Goal: Task Accomplishment & Management: Manage account settings

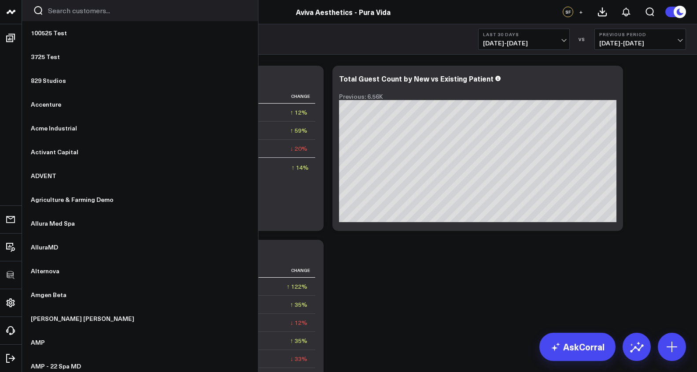
click at [52, 11] on input "Search customers input" at bounding box center [147, 11] width 199 height 10
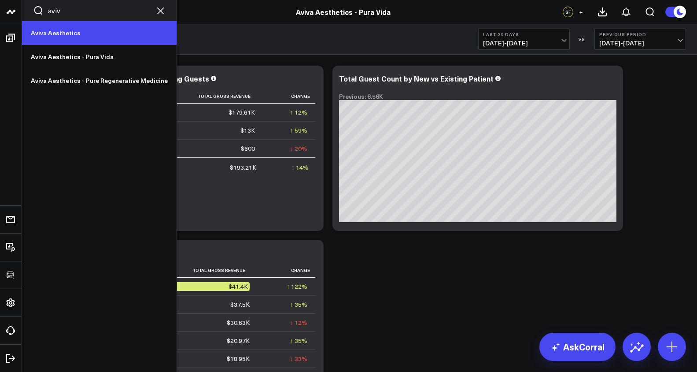
type input "aviv"
click at [59, 36] on link "Aviva Aesthetics" at bounding box center [99, 33] width 155 height 24
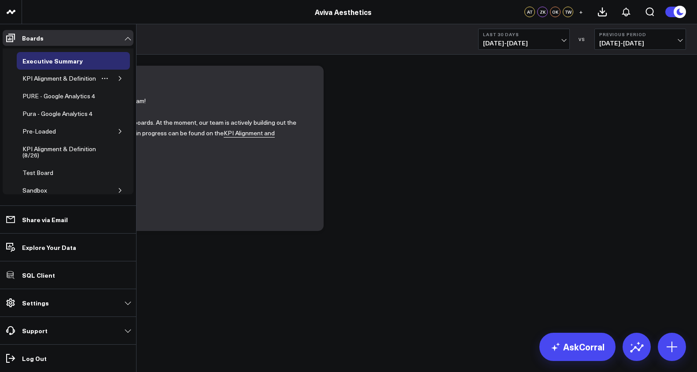
click at [119, 81] on icon "button" at bounding box center [120, 78] width 2 height 4
click at [52, 101] on div "Appointments" at bounding box center [48, 96] width 43 height 11
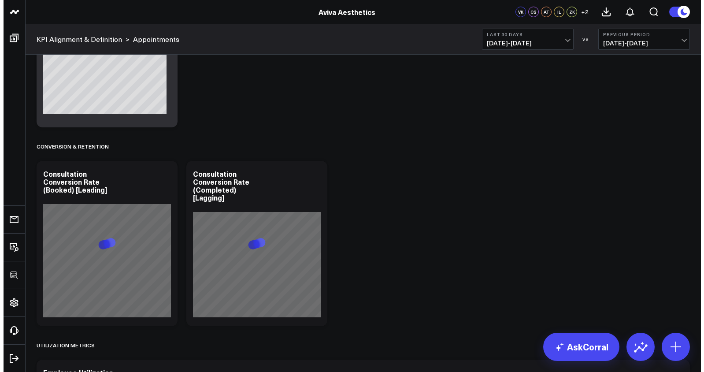
scroll to position [1439, 0]
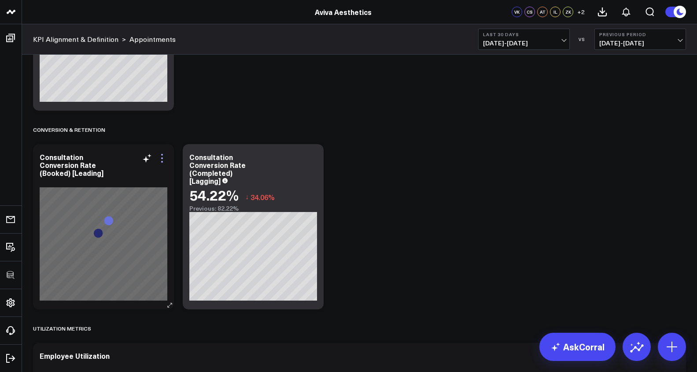
click at [162, 157] on icon at bounding box center [162, 158] width 11 height 11
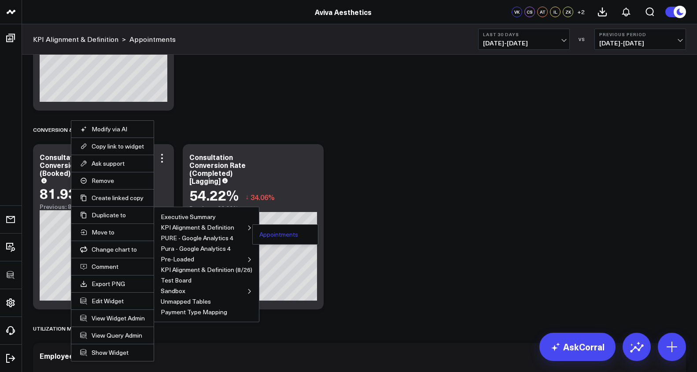
click at [269, 232] on button "Appointments" at bounding box center [278, 234] width 39 height 6
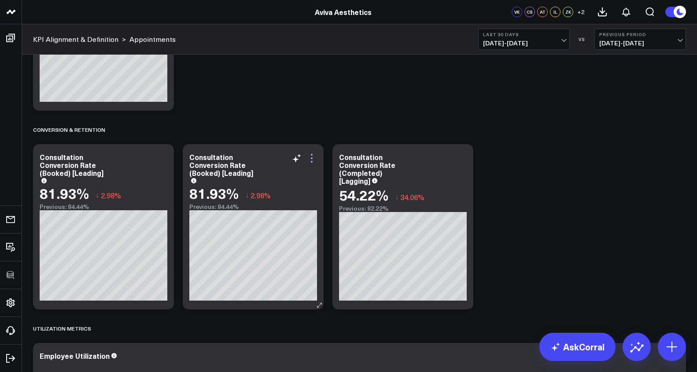
click at [310, 156] on icon at bounding box center [312, 158] width 11 height 11
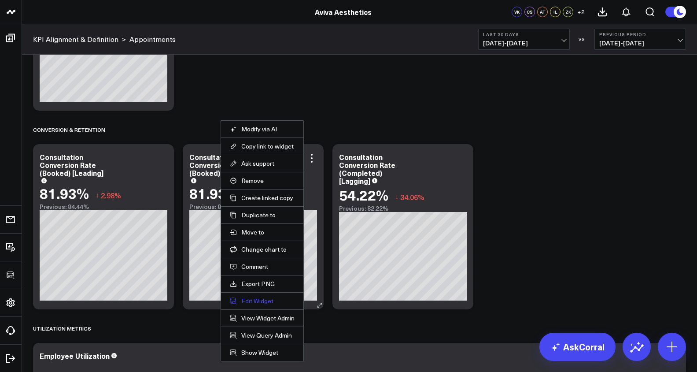
click at [250, 302] on button "Edit Widget" at bounding box center [262, 301] width 65 height 8
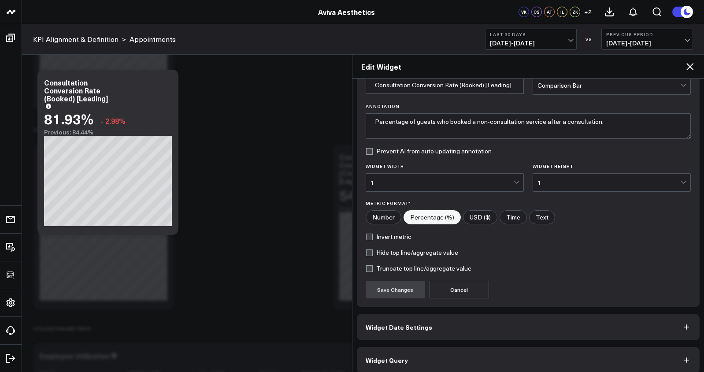
scroll to position [53, 0]
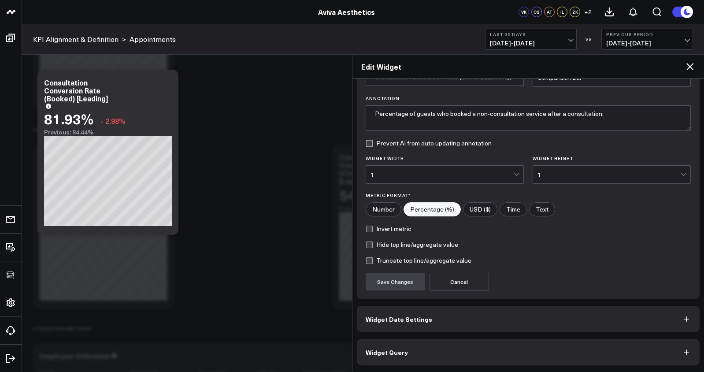
click at [411, 342] on button "Widget Query" at bounding box center [528, 352] width 343 height 26
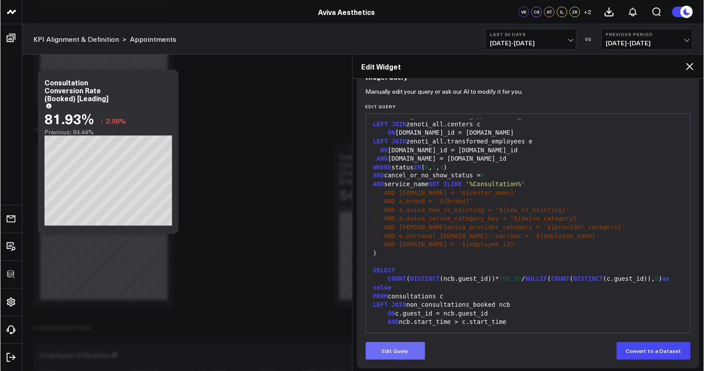
scroll to position [92, 0]
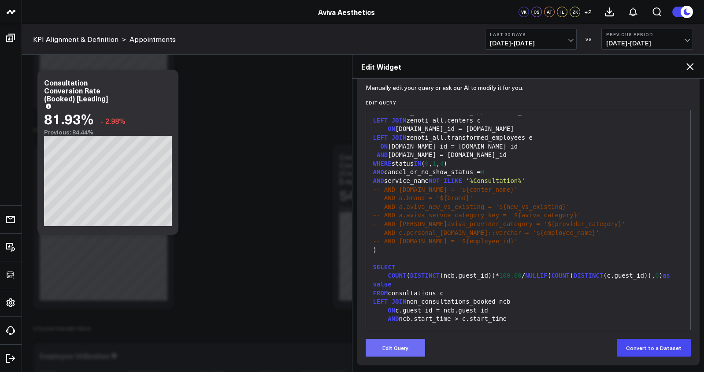
click at [376, 352] on button "Edit Query" at bounding box center [395, 348] width 59 height 18
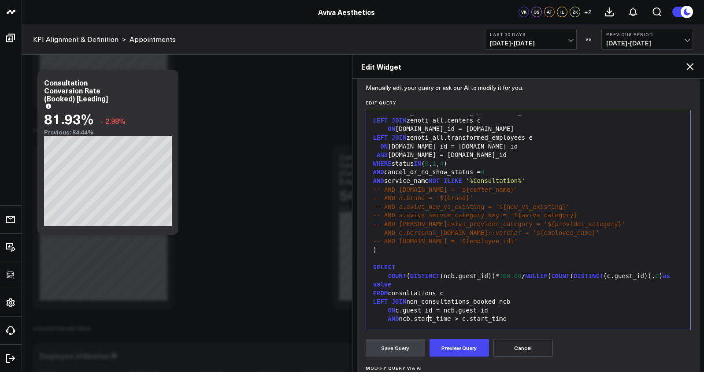
click at [430, 319] on div "AND ncb.start_time > c.start_time" at bounding box center [529, 319] width 316 height 9
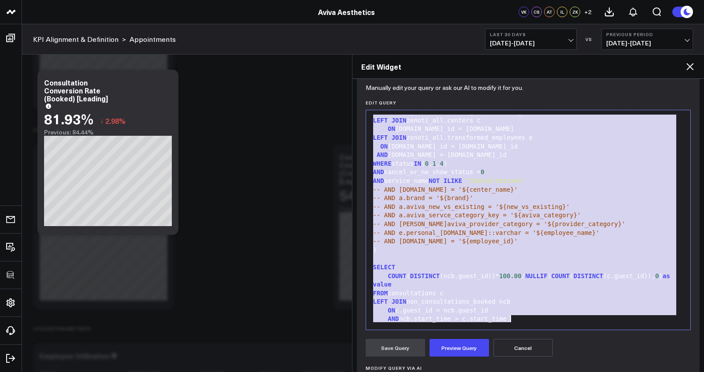
copy div "non_consultations_completed AS ( SELECT start_time::datetime, [DOMAIN_NAME]:: v…"
click at [478, 200] on div "-- AND a.brand = '${brand}'" at bounding box center [529, 198] width 316 height 9
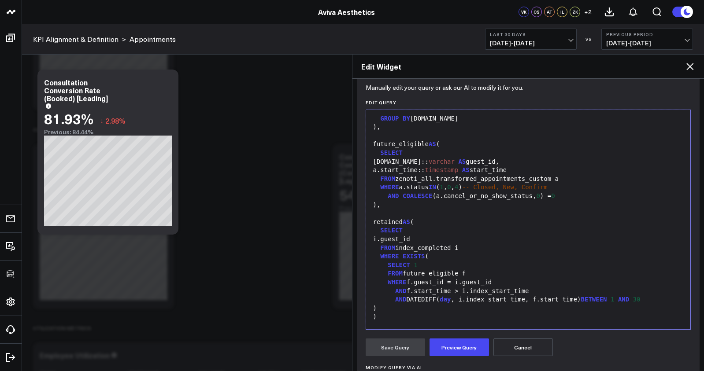
scroll to position [141, 0]
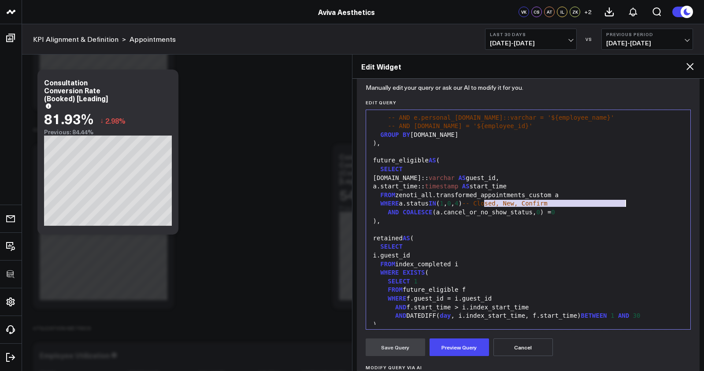
drag, startPoint x: 484, startPoint y: 205, endPoint x: 653, endPoint y: 205, distance: 169.6
click at [653, 205] on div "WHERE a.status IN ( 1 , 0 , 4 ) -- Closed, New, Confirm" at bounding box center [529, 204] width 316 height 9
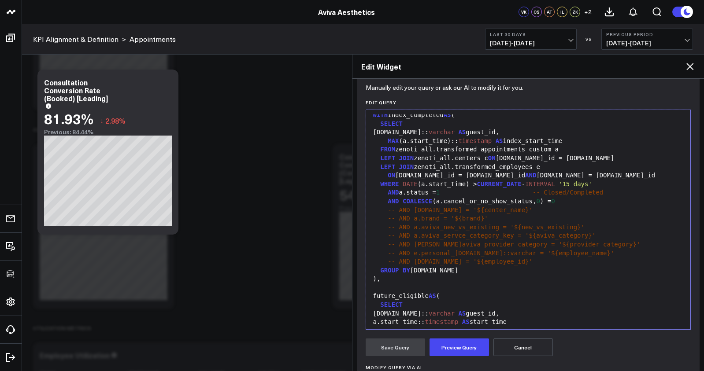
scroll to position [0, 0]
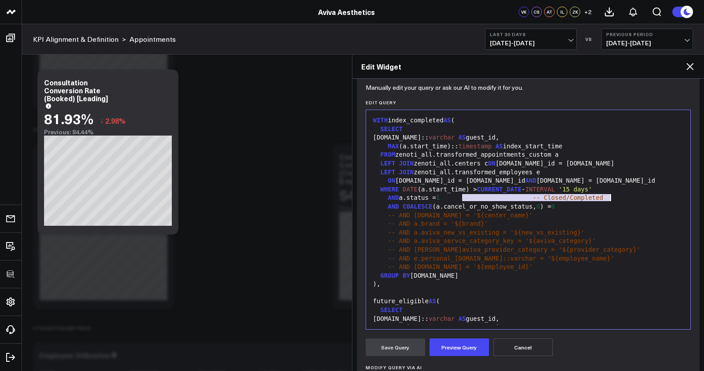
drag, startPoint x: 462, startPoint y: 196, endPoint x: 624, endPoint y: 200, distance: 162.6
click at [624, 200] on div "AND a.status = 1 -- Closed/Completed" at bounding box center [529, 198] width 316 height 9
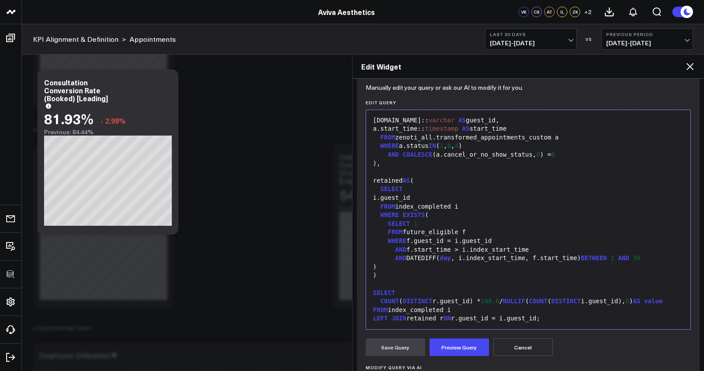
scroll to position [216, 0]
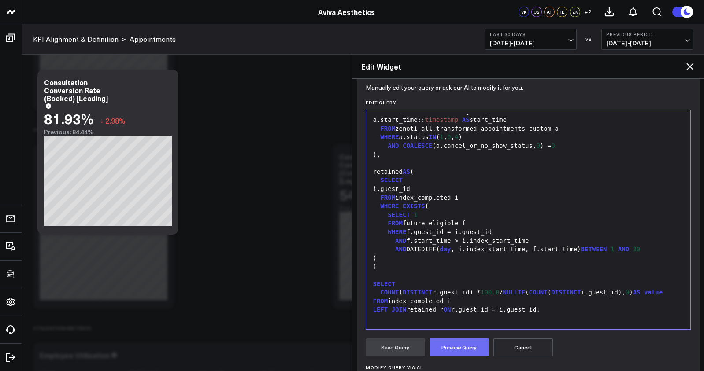
click at [446, 351] on button "Preview Query" at bounding box center [459, 348] width 59 height 18
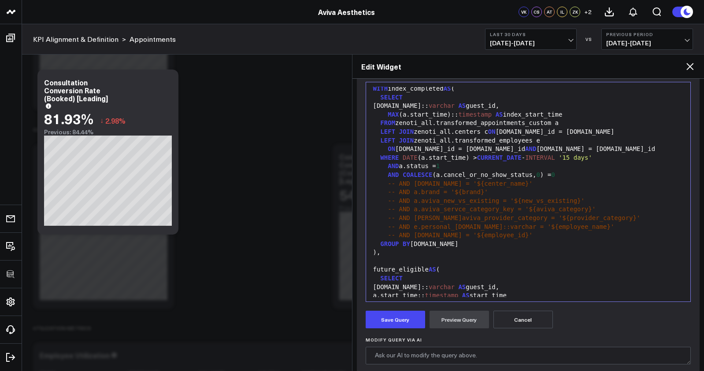
scroll to position [0, 0]
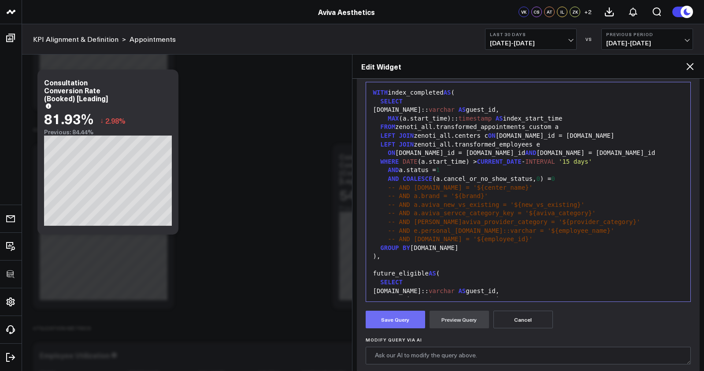
click at [400, 323] on button "Save Query" at bounding box center [395, 320] width 59 height 18
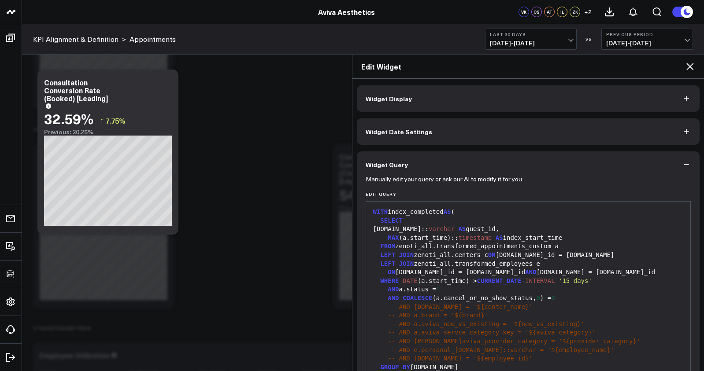
click at [404, 91] on button "Widget Display" at bounding box center [528, 98] width 343 height 26
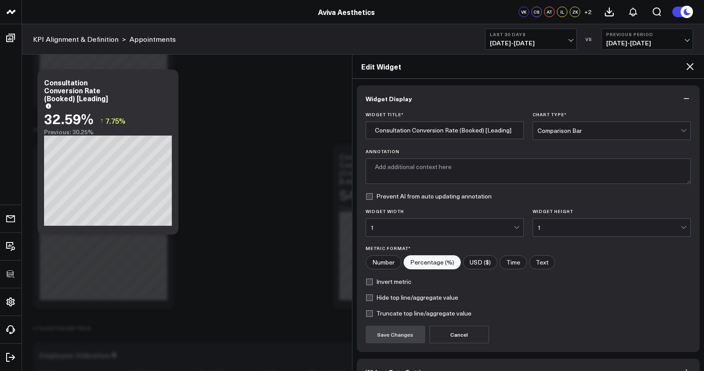
type textarea "Percentage of guests who booked a follow-up appointment within 30 days after th…"
click at [395, 132] on input "Consultation Conversion Rate (Booked) [Leading]" at bounding box center [445, 131] width 158 height 18
drag, startPoint x: 442, startPoint y: 130, endPoint x: 326, endPoint y: 129, distance: 116.8
click at [326, 129] on body "100525 Test 3725 Test 829 Studios Accenture Acme Industrial Activant Capital AD…" at bounding box center [352, 97] width 704 height 3073
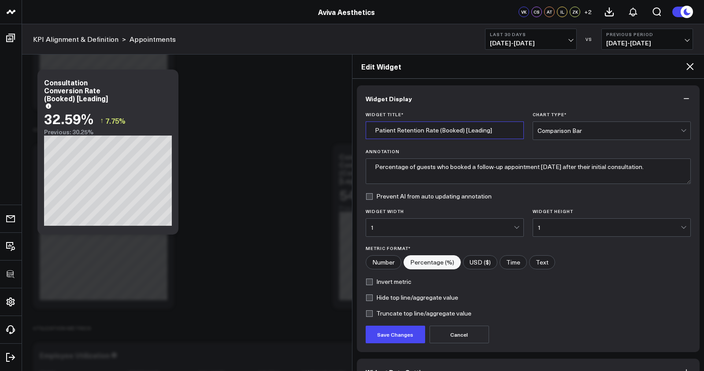
drag, startPoint x: 462, startPoint y: 131, endPoint x: 436, endPoint y: 133, distance: 25.6
click at [436, 133] on input "Patient Retention Rate (Booked) [Leading]" at bounding box center [445, 131] width 158 height 18
type input "Patient Retention Rate [Leading]"
click at [415, 331] on button "Save Changes" at bounding box center [395, 335] width 59 height 18
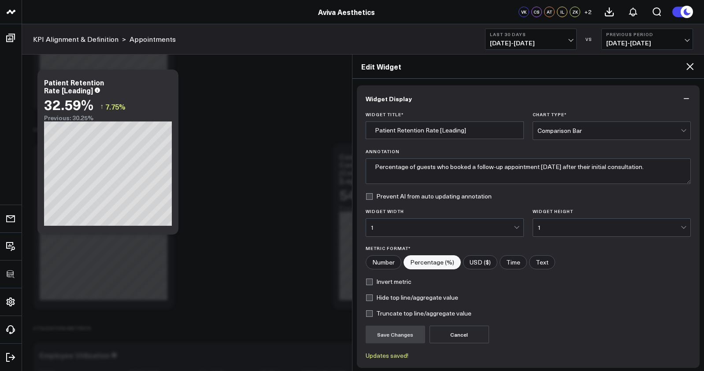
click at [689, 68] on icon at bounding box center [690, 66] width 11 height 11
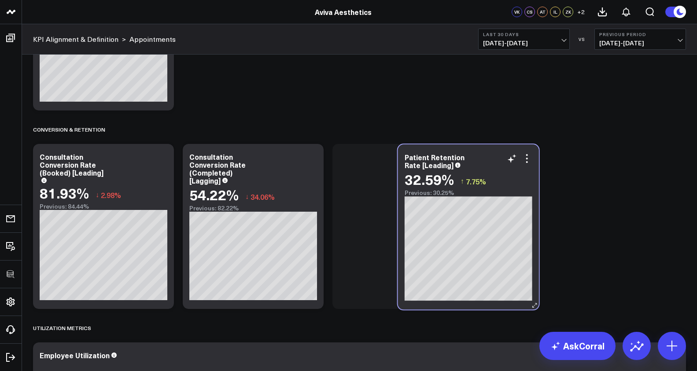
drag, startPoint x: 320, startPoint y: 169, endPoint x: 491, endPoint y: 168, distance: 170.9
click at [493, 167] on div "Patient Retention Rate [Leading]" at bounding box center [469, 161] width 128 height 16
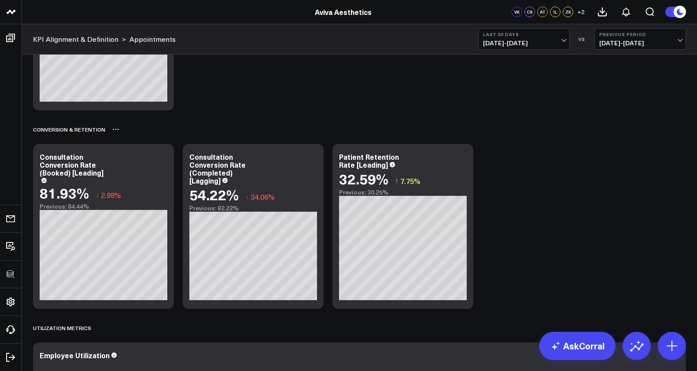
click at [0, 0] on icon at bounding box center [0, 0] width 0 height 0
click at [491, 157] on div "Appointment Metrics Modify via AI Copy link to widget Ask support Remove Create…" at bounding box center [360, 115] width 662 height 2932
click at [462, 158] on icon at bounding box center [462, 158] width 2 height 2
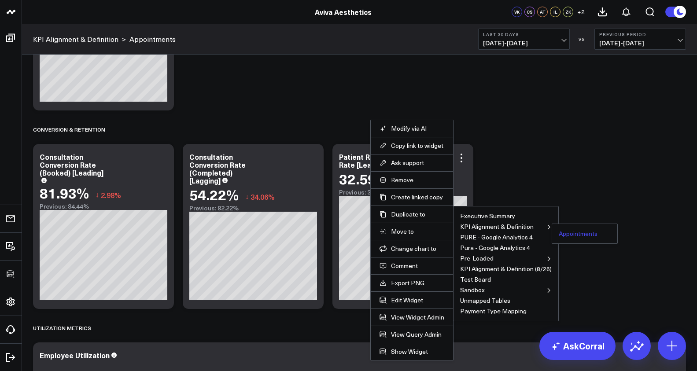
click at [595, 235] on button "Appointments" at bounding box center [578, 234] width 39 height 6
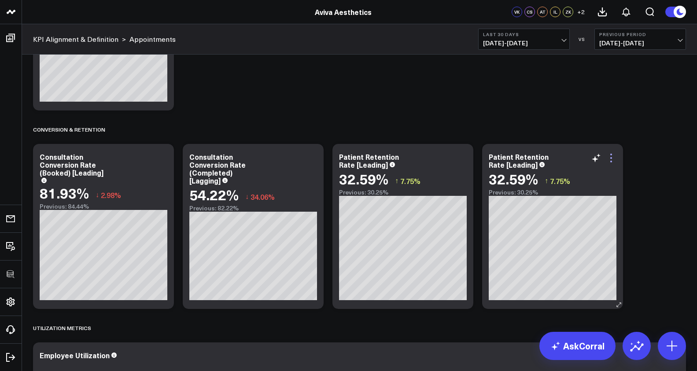
click at [611, 159] on icon at bounding box center [612, 158] width 2 height 2
click at [0, 0] on button "Edit Widget" at bounding box center [0, 0] width 0 height 0
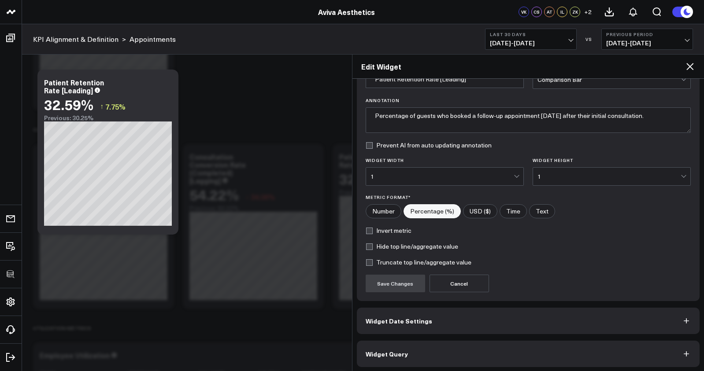
scroll to position [54, 0]
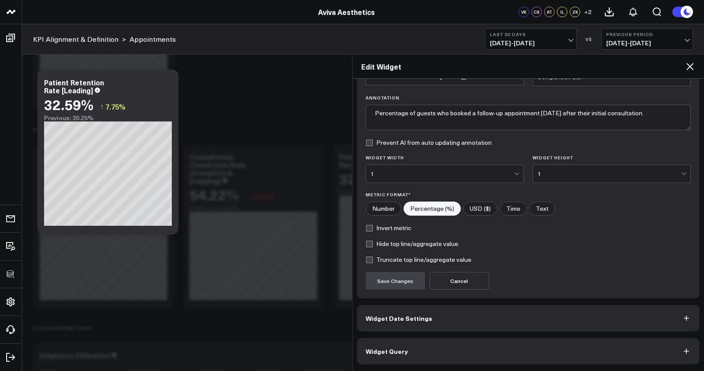
click at [511, 338] on button "Widget Query" at bounding box center [528, 351] width 343 height 26
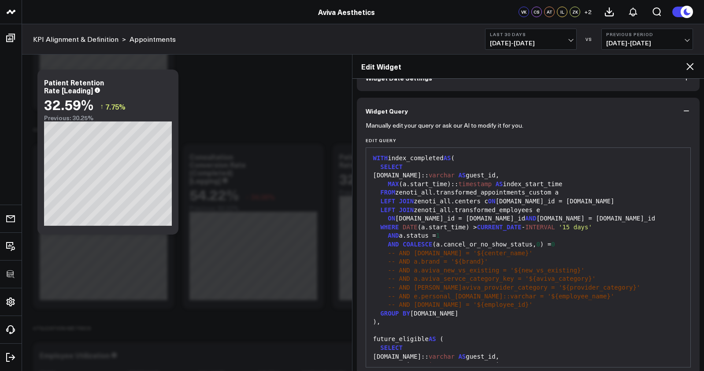
click at [511, 342] on div "future_eligible AS (" at bounding box center [529, 339] width 316 height 9
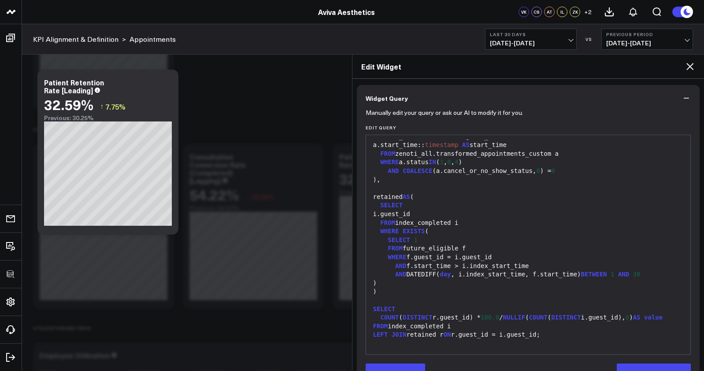
scroll to position [92, 0]
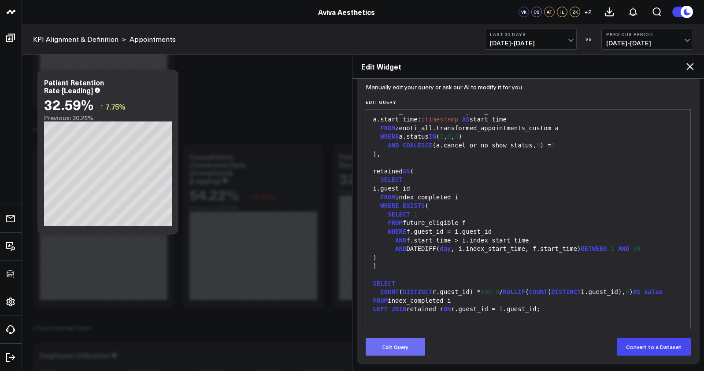
click at [394, 342] on button "Edit Query" at bounding box center [395, 347] width 59 height 18
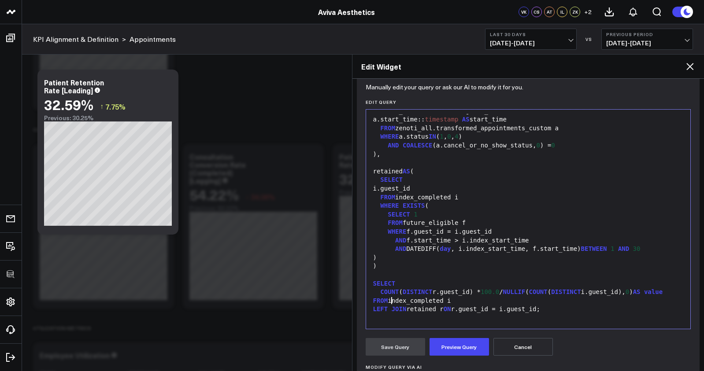
click at [423, 294] on div "COUNT ( DISTINCT r.guest_id) * 100.0 / NULLIF ( COUNT ( DISTINCT i.guest_id), 0…" at bounding box center [529, 292] width 316 height 9
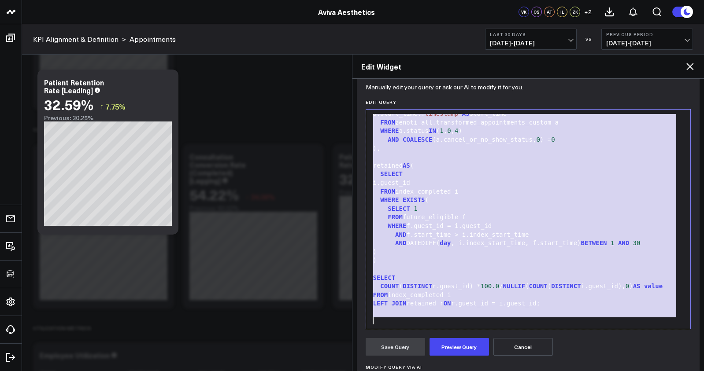
scroll to position [310, 0]
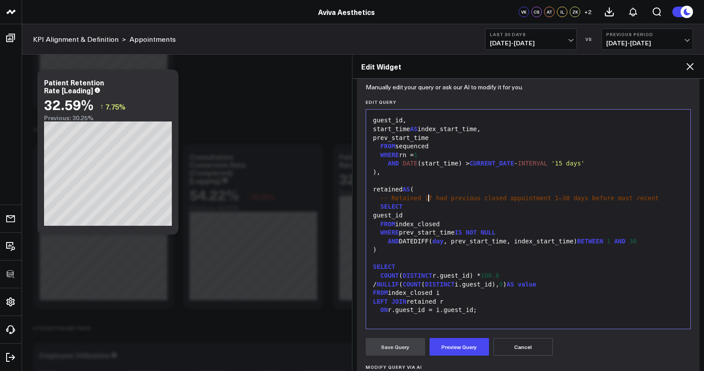
click at [428, 201] on span "-- Retained if had previous closed appointment 1–30 days before most recent" at bounding box center [519, 198] width 278 height 7
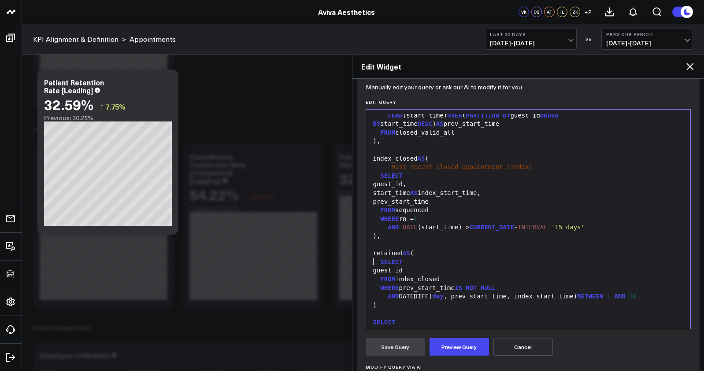
scroll to position [234, 0]
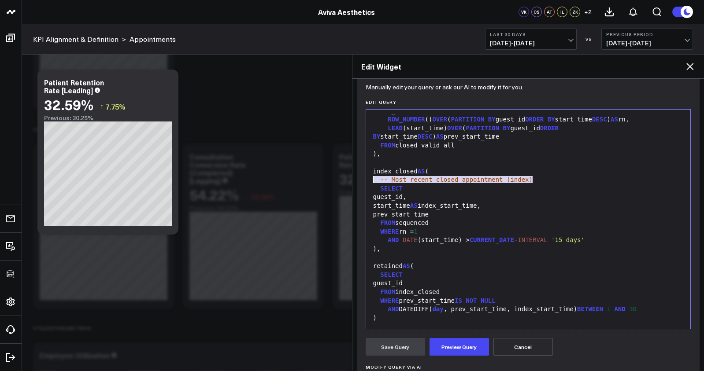
drag, startPoint x: 493, startPoint y: 180, endPoint x: 361, endPoint y: 182, distance: 131.7
click at [361, 182] on div "Manually edit your query or ask our AI to modify it for you. Edit Query Selecti…" at bounding box center [528, 280] width 343 height 388
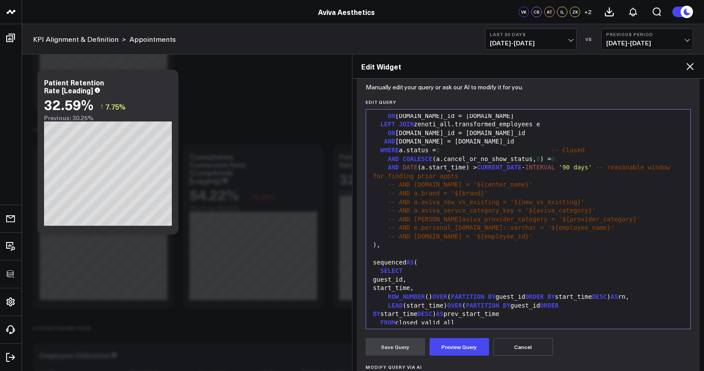
scroll to position [54, 0]
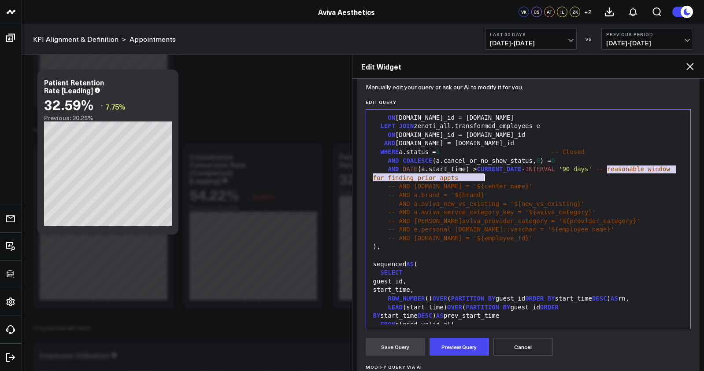
drag, startPoint x: 608, startPoint y: 170, endPoint x: 542, endPoint y: 180, distance: 67.3
click at [542, 180] on div "AND DATE (a.start_time) > CURRENT_DATE - INTERVAL '90 days' -- reasonable windo…" at bounding box center [529, 173] width 316 height 17
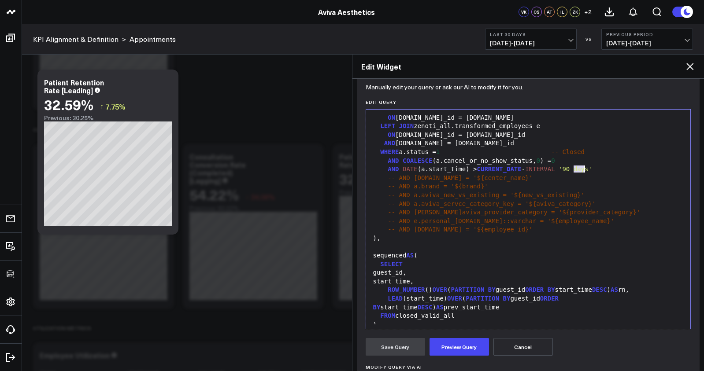
drag, startPoint x: 575, startPoint y: 170, endPoint x: 583, endPoint y: 170, distance: 7.9
click at [583, 170] on span "'90 days'" at bounding box center [575, 169] width 33 height 7
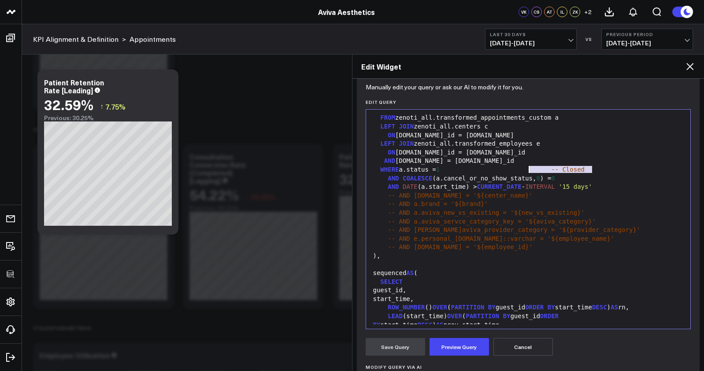
drag, startPoint x: 600, startPoint y: 172, endPoint x: 486, endPoint y: 174, distance: 113.7
click at [450, 171] on div "WHERE a.status = 1 -- Closed" at bounding box center [529, 170] width 316 height 9
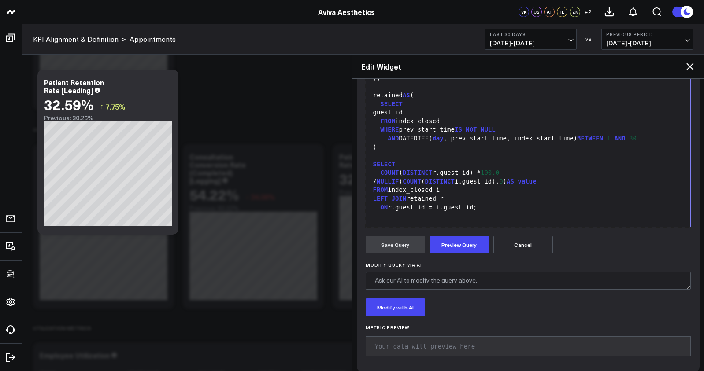
scroll to position [201, 0]
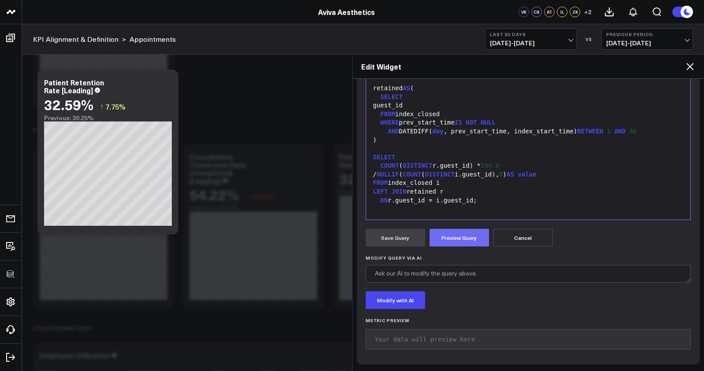
click at [445, 245] on button "Preview Query" at bounding box center [459, 238] width 59 height 18
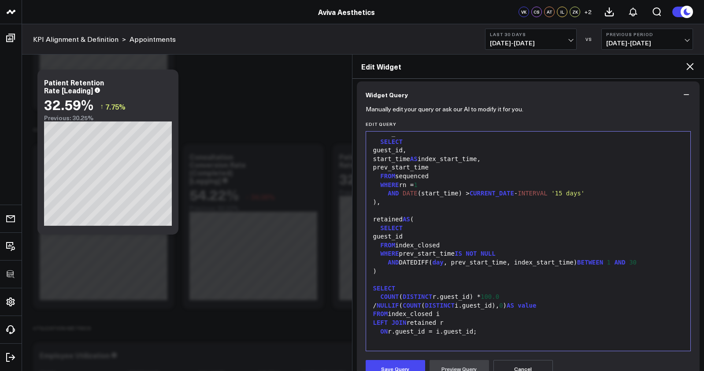
scroll to position [177, 0]
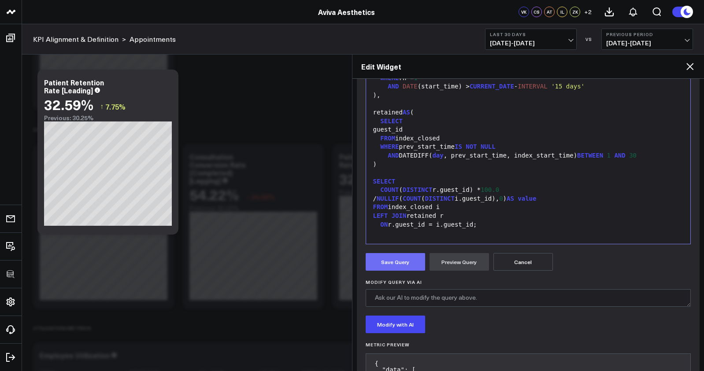
click at [385, 265] on button "Save Query" at bounding box center [395, 262] width 59 height 18
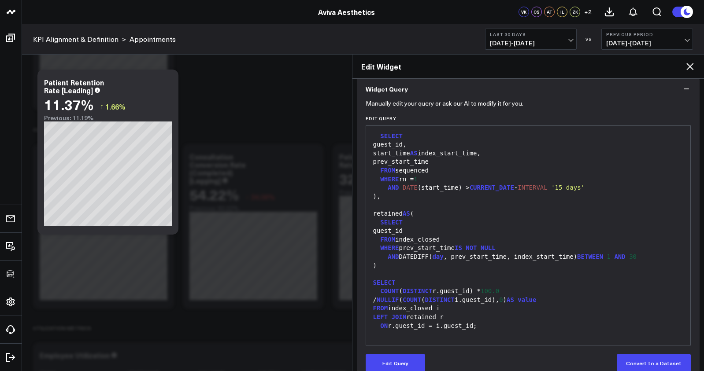
scroll to position [83, 0]
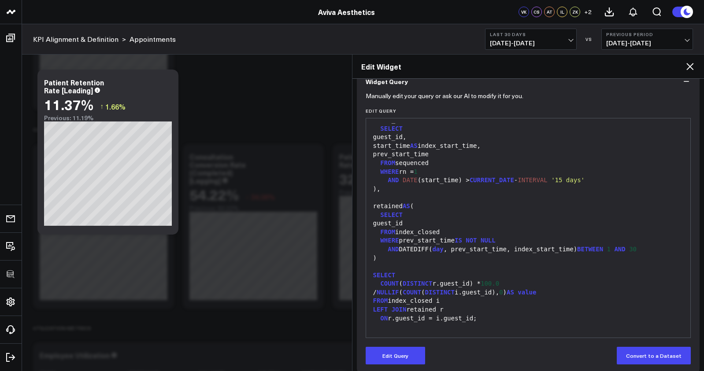
click at [471, 208] on div "retained AS (" at bounding box center [529, 206] width 316 height 9
click at [453, 204] on div "retained AS (" at bounding box center [529, 206] width 316 height 9
click at [438, 190] on div ")," at bounding box center [529, 189] width 316 height 9
click at [410, 367] on div "Manually edit your query or ask our AI to modify it for you. Edit Query Selecti…" at bounding box center [528, 234] width 343 height 279
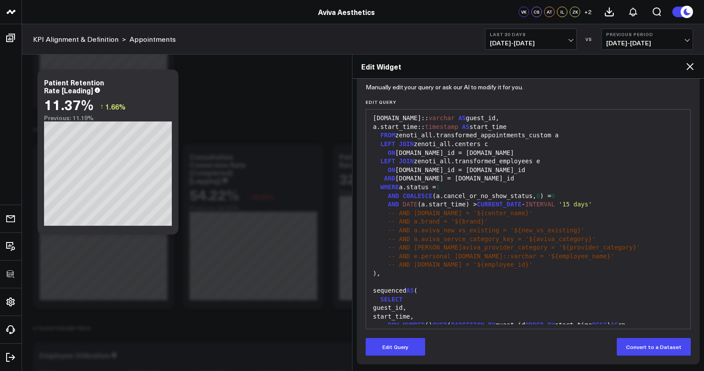
scroll to position [0, 0]
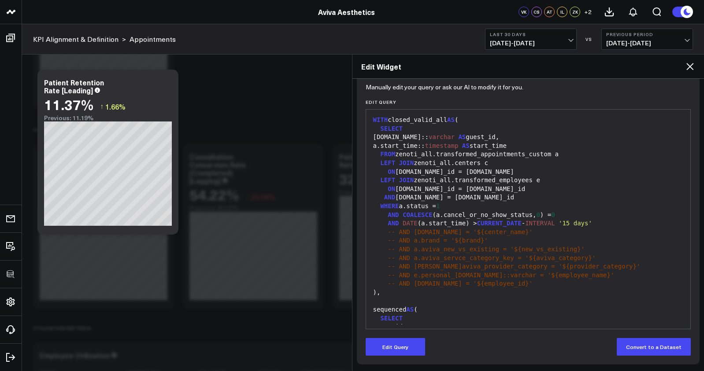
click at [578, 223] on span "'15 days'" at bounding box center [575, 223] width 33 height 7
drag, startPoint x: 575, startPoint y: 224, endPoint x: 581, endPoint y: 225, distance: 6.2
click at [581, 225] on span "'15 days'" at bounding box center [575, 223] width 33 height 7
click at [418, 355] on button "Edit Query" at bounding box center [395, 347] width 59 height 18
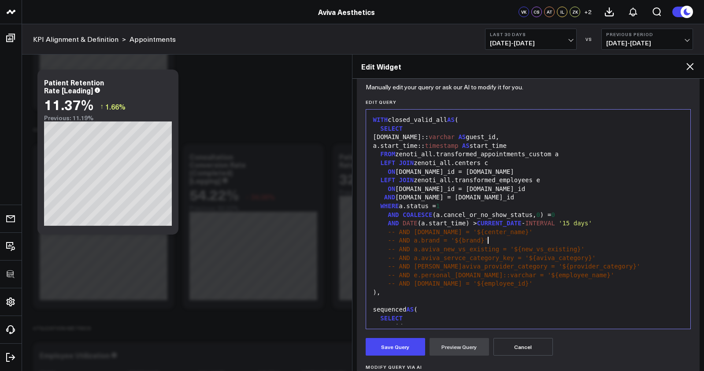
drag, startPoint x: 563, startPoint y: 239, endPoint x: 576, endPoint y: 230, distance: 14.9
click at [565, 238] on div "-- AND a.brand = '${brand}'" at bounding box center [529, 241] width 316 height 9
click at [578, 226] on span "'15 days'" at bounding box center [575, 223] width 33 height 7
click at [479, 346] on button "Preview Query" at bounding box center [459, 347] width 59 height 18
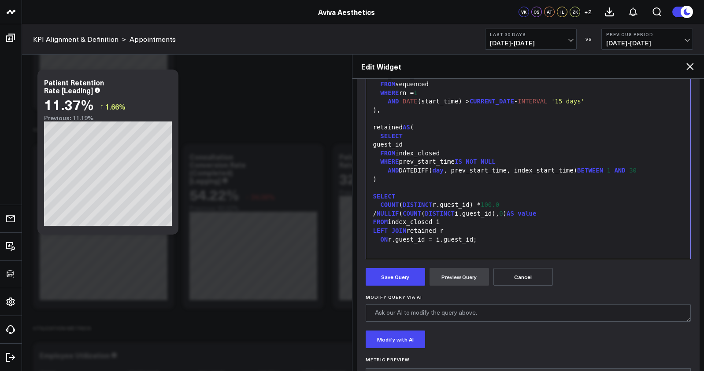
scroll to position [200, 0]
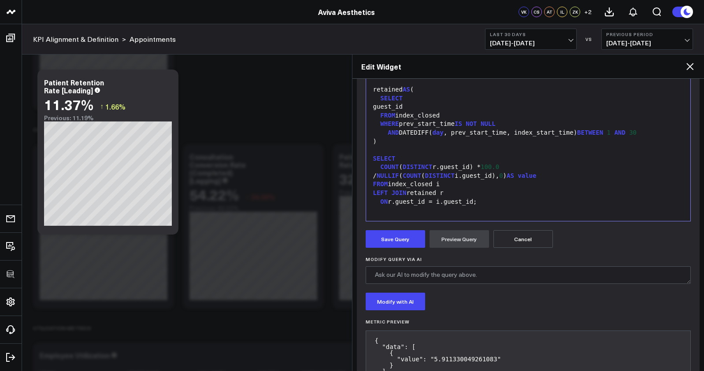
click at [397, 250] on form "Manually edit your query or ask our AI to modify it for you. Edit Query Selecti…" at bounding box center [529, 186] width 326 height 416
click at [397, 246] on button "Save Query" at bounding box center [395, 239] width 59 height 18
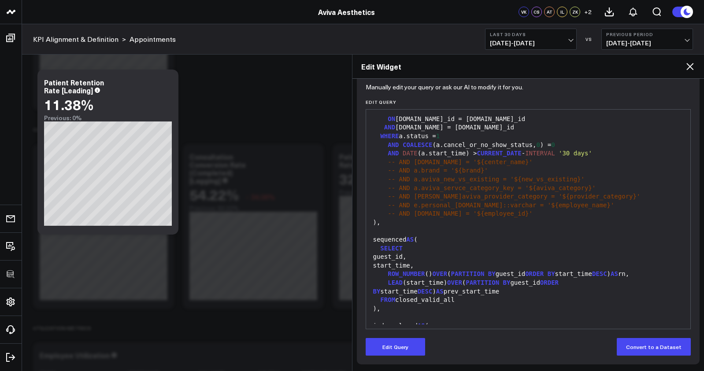
scroll to position [8, 0]
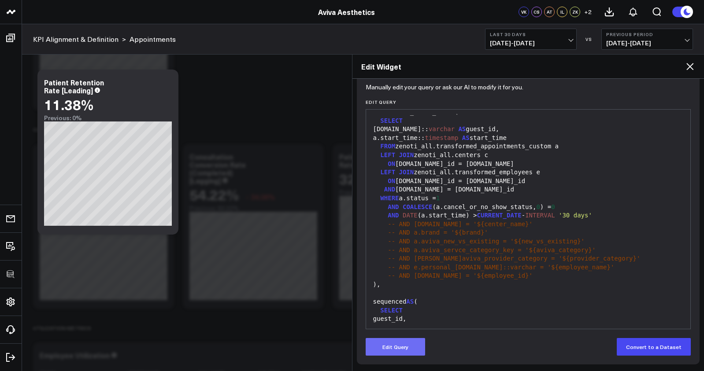
click at [415, 353] on button "Edit Query" at bounding box center [395, 347] width 59 height 18
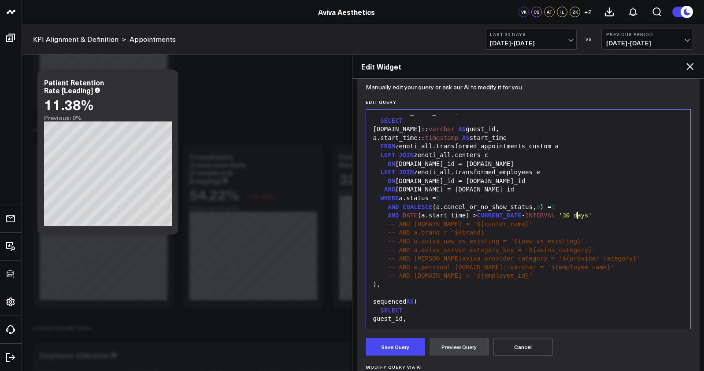
click at [578, 219] on span "'30 days'" at bounding box center [575, 215] width 33 height 7
click at [479, 356] on form "Manually edit your query or ask our AI to modify it for you. Edit Query Selecti…" at bounding box center [529, 294] width 326 height 416
click at [474, 353] on button "Preview Query" at bounding box center [459, 347] width 59 height 18
click at [411, 343] on button "Save Query" at bounding box center [395, 347] width 59 height 18
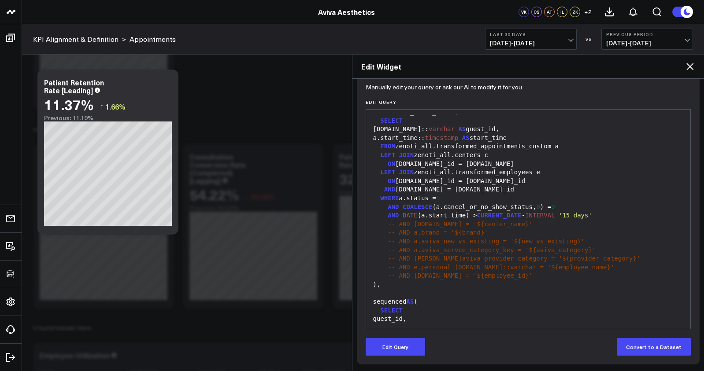
click at [690, 77] on div "Edit Widget" at bounding box center [528, 67] width 352 height 24
click at [689, 73] on div "Edit Widget" at bounding box center [528, 67] width 352 height 24
click at [690, 70] on icon at bounding box center [690, 66] width 11 height 11
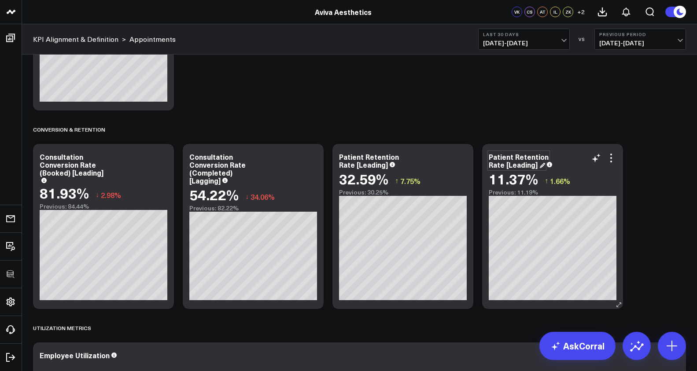
click at [523, 166] on div "Patient Retention Rate [Leading]" at bounding box center [519, 161] width 60 height 18
click at [524, 166] on div "Patient Retention Rate [Leading]" at bounding box center [519, 161] width 60 height 18
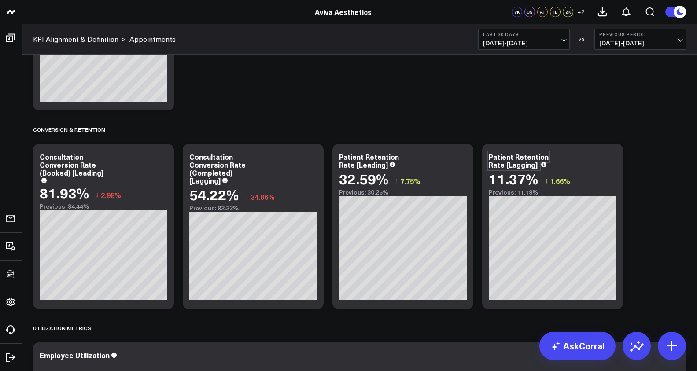
click at [443, 98] on div "Appointment Metrics Modify via AI Copy link to widget Ask support Remove Create…" at bounding box center [360, 115] width 662 height 2932
click at [465, 163] on icon at bounding box center [461, 158] width 11 height 11
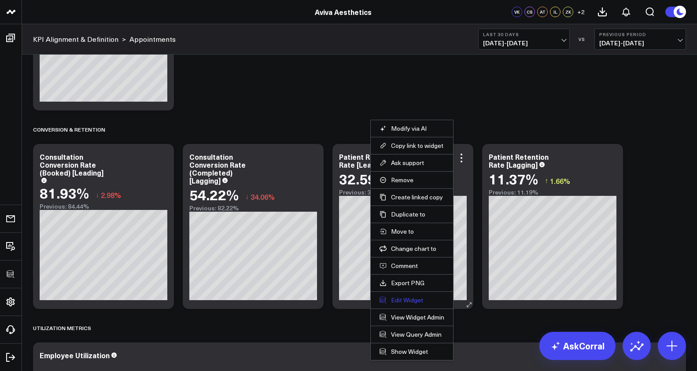
click at [409, 301] on button "Edit Widget" at bounding box center [412, 301] width 65 height 8
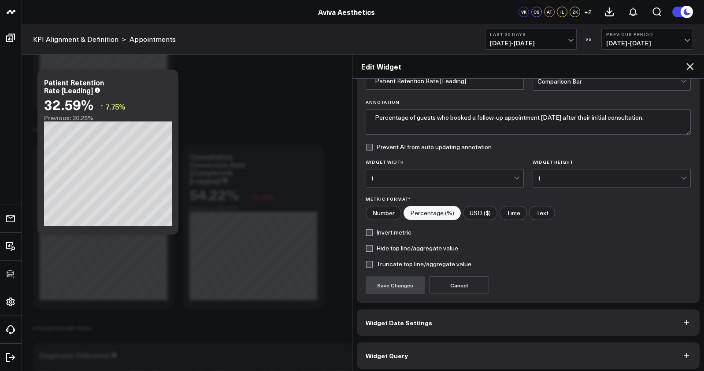
scroll to position [54, 0]
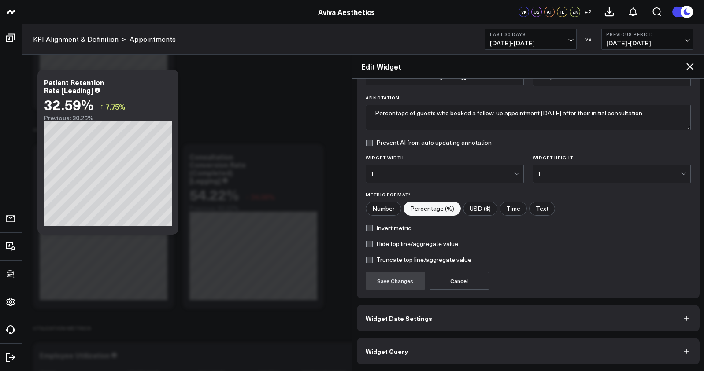
click at [479, 352] on button "Widget Query" at bounding box center [528, 351] width 343 height 26
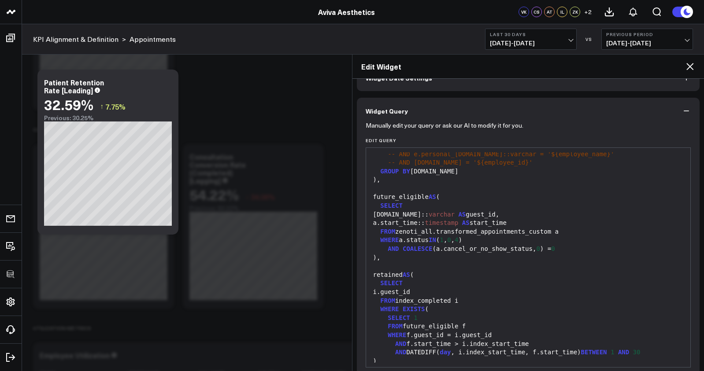
scroll to position [88, 0]
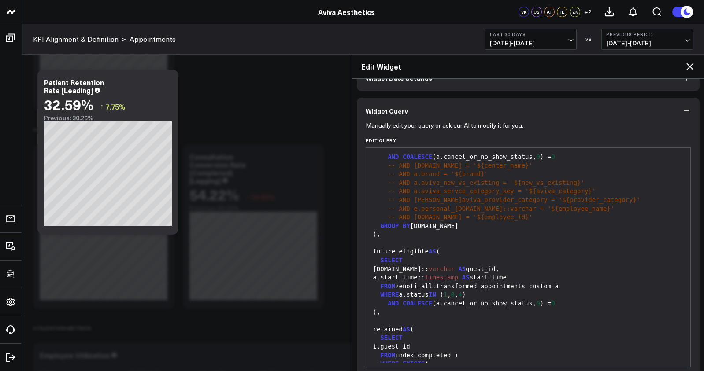
click at [462, 297] on span "4" at bounding box center [460, 294] width 4 height 7
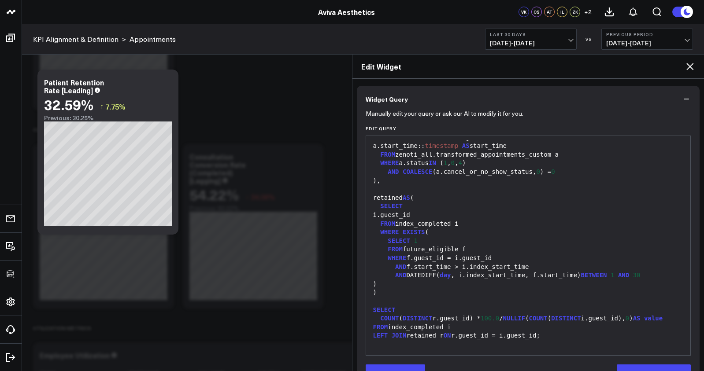
scroll to position [92, 0]
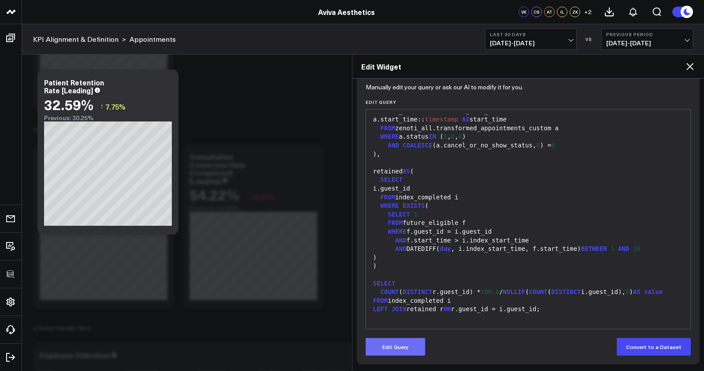
click at [412, 343] on button "Edit Query" at bounding box center [395, 347] width 59 height 18
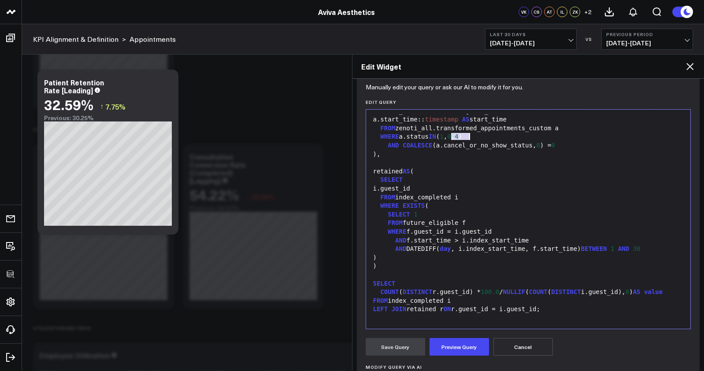
drag, startPoint x: 456, startPoint y: 130, endPoint x: 469, endPoint y: 131, distance: 13.7
click at [469, 133] on div "WHERE a.status IN ( 1 , 0 , 4 )" at bounding box center [529, 137] width 316 height 9
click at [510, 193] on div "FROM index_completed i" at bounding box center [529, 197] width 316 height 9
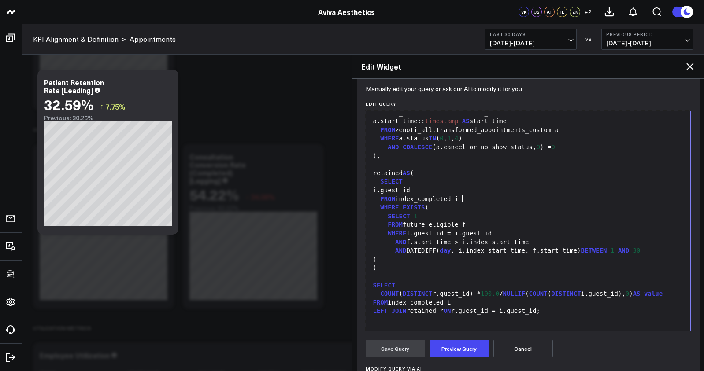
scroll to position [91, 0]
click at [473, 352] on button "Preview Query" at bounding box center [459, 349] width 59 height 18
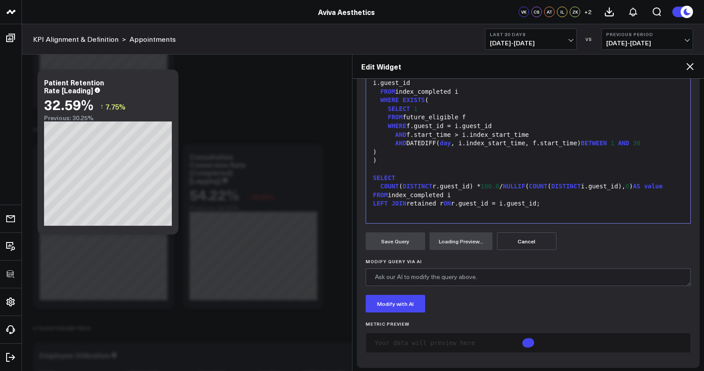
scroll to position [201, 0]
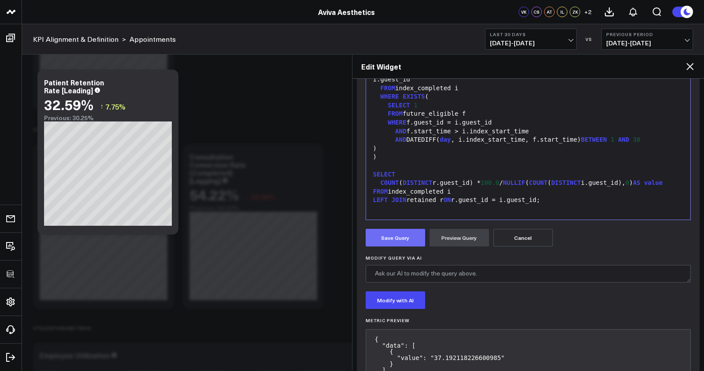
click at [416, 245] on button "Save Query" at bounding box center [395, 238] width 59 height 18
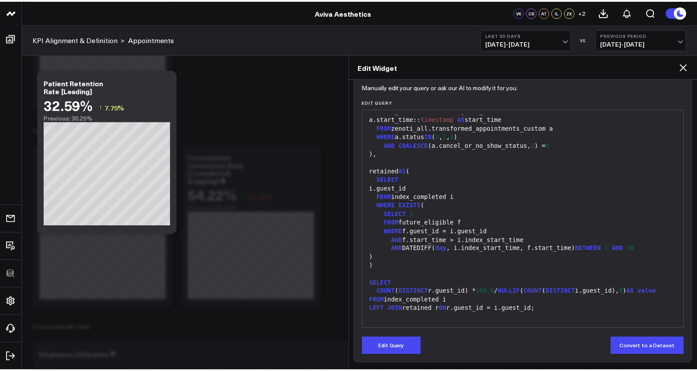
scroll to position [92, 0]
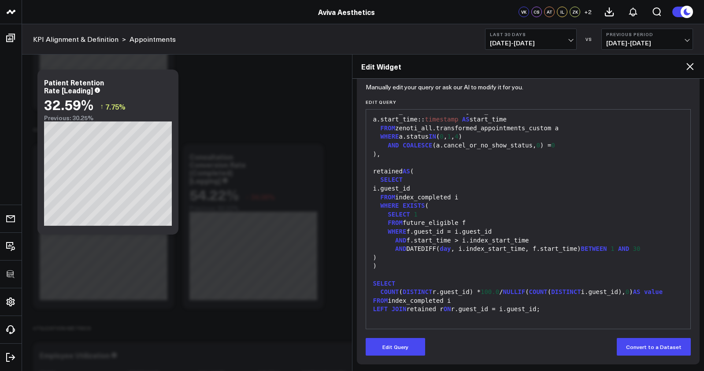
click at [688, 66] on icon at bounding box center [690, 66] width 11 height 11
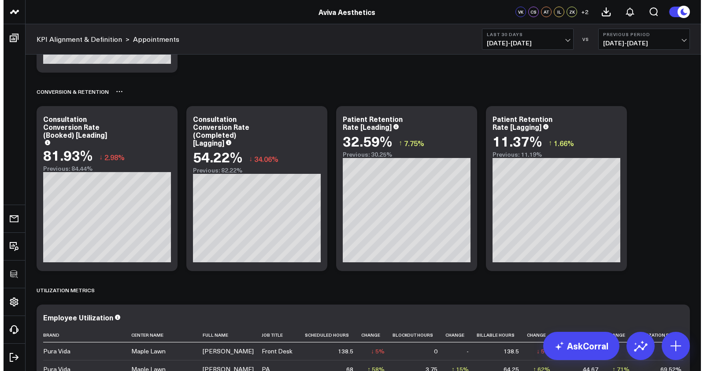
scroll to position [1479, 0]
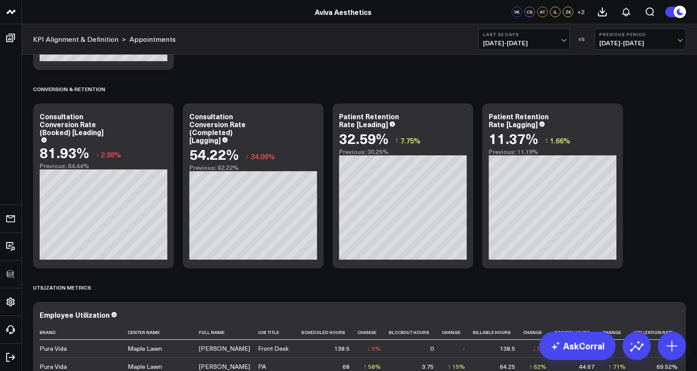
click at [486, 50] on div "KPI Alignment & Definition > Appointments Last 30 Days 09/06/25 - 10/05/25 VS P…" at bounding box center [359, 39] width 675 height 30
click at [493, 47] on span "09/06/25 - 10/05/25" at bounding box center [524, 43] width 82 height 7
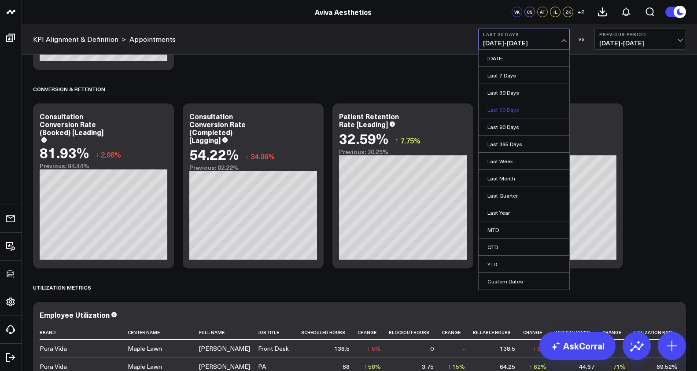
click at [520, 111] on link "Last 60 Days" at bounding box center [524, 109] width 91 height 17
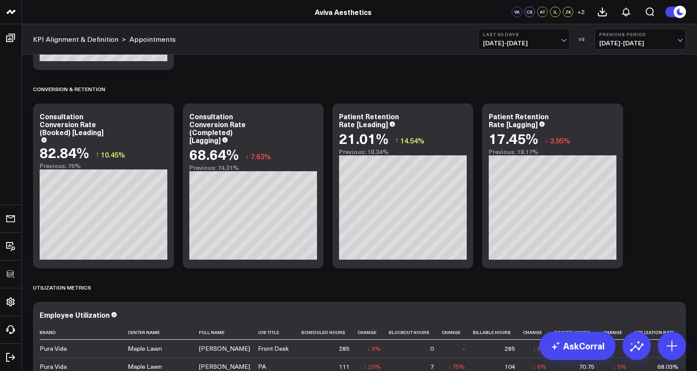
click at [515, 46] on span "[DATE] - [DATE]" at bounding box center [524, 43] width 82 height 7
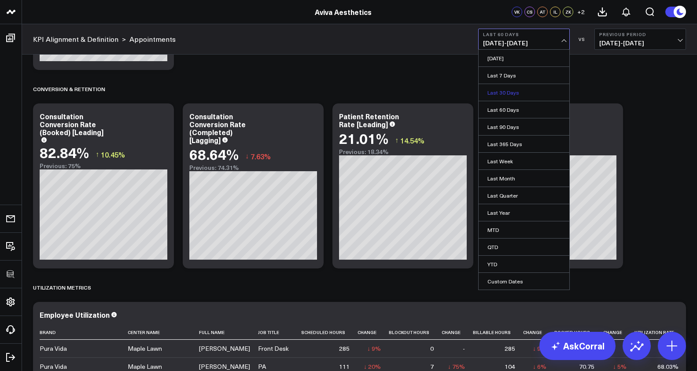
click at [514, 92] on link "Last 30 Days" at bounding box center [524, 92] width 91 height 17
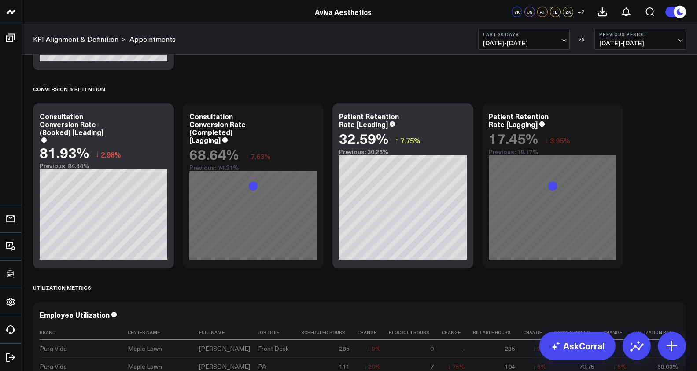
click at [531, 41] on span "09/06/25 - 10/05/25" at bounding box center [524, 43] width 82 height 7
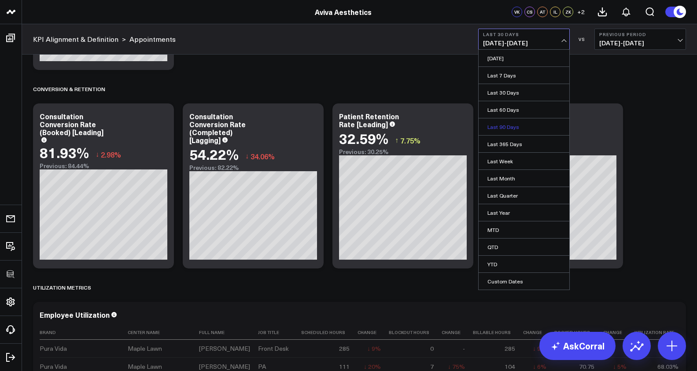
click at [523, 125] on link "Last 90 Days" at bounding box center [524, 127] width 91 height 17
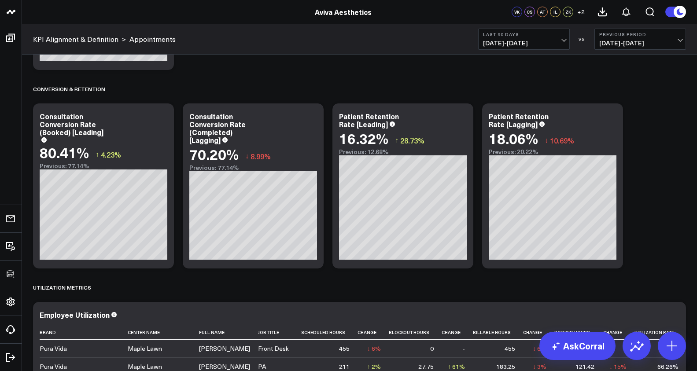
click at [526, 45] on span "07/08/25 - 10/05/25" at bounding box center [524, 43] width 82 height 7
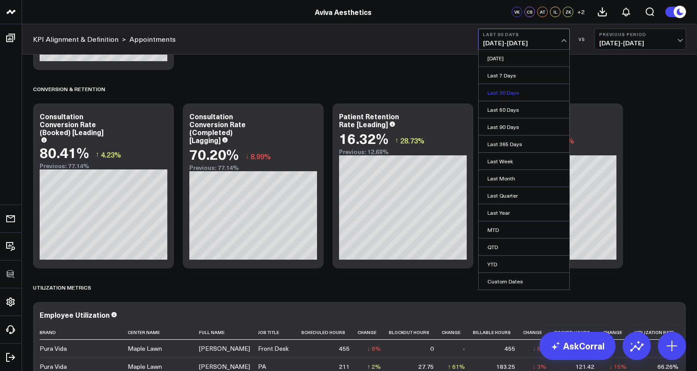
click at [516, 93] on link "Last 30 Days" at bounding box center [524, 92] width 91 height 17
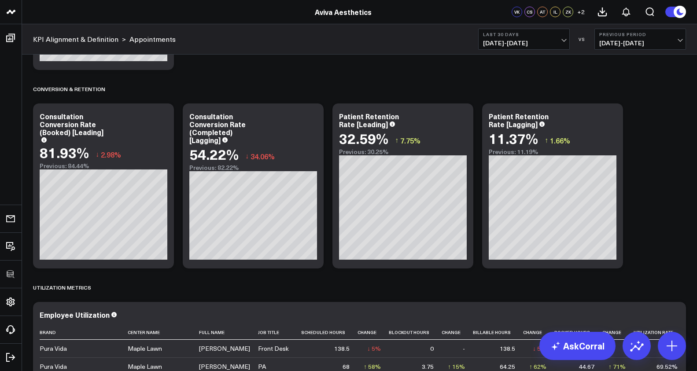
click at [529, 49] on button "Last 30 Days 09/06/25 - 10/05/25" at bounding box center [524, 39] width 92 height 21
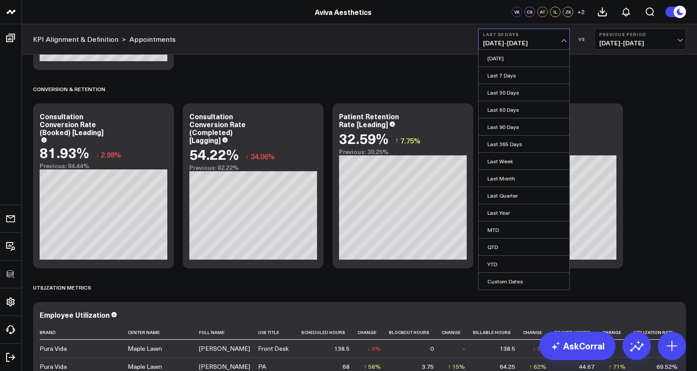
click at [533, 43] on span "09/06/25 - 10/05/25" at bounding box center [524, 43] width 82 height 7
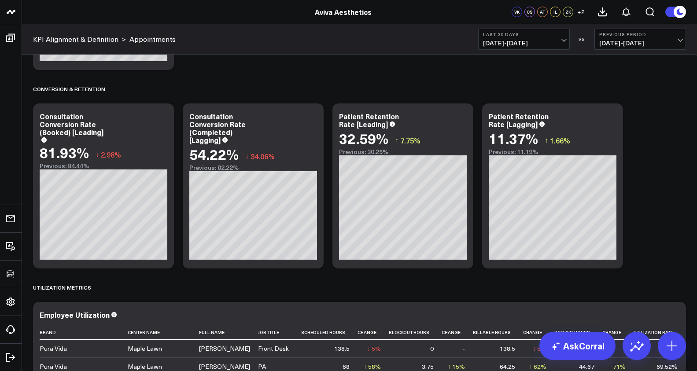
click at [533, 43] on span "09/06/25 - 10/05/25" at bounding box center [524, 43] width 82 height 7
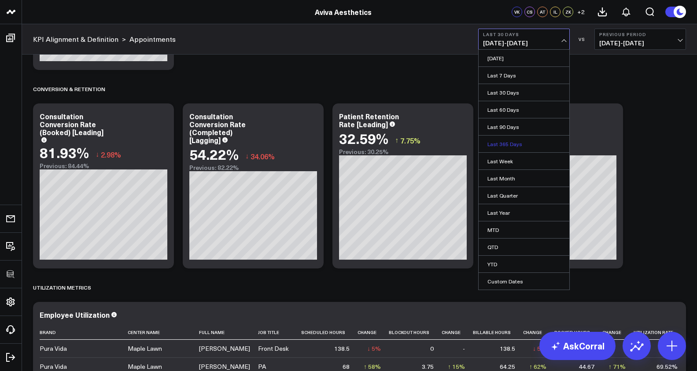
click at [514, 145] on link "Last 365 Days" at bounding box center [524, 144] width 91 height 17
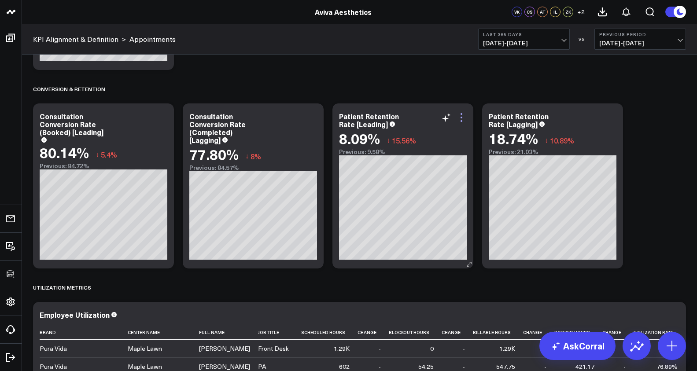
click at [466, 118] on icon at bounding box center [461, 117] width 11 height 11
click at [0, 0] on button "Edit Widget" at bounding box center [0, 0] width 0 height 0
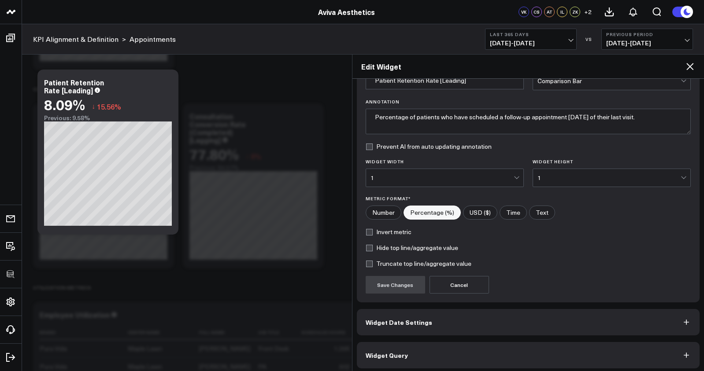
scroll to position [54, 0]
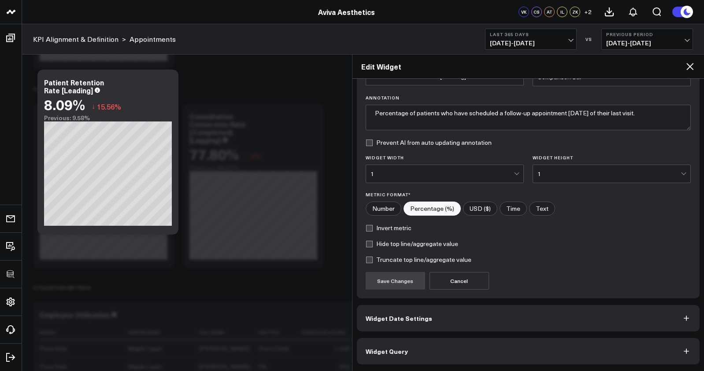
click at [477, 350] on button "Widget Query" at bounding box center [528, 351] width 343 height 26
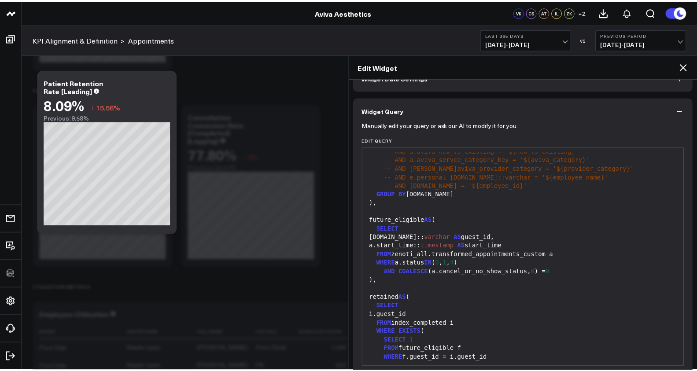
scroll to position [121, 0]
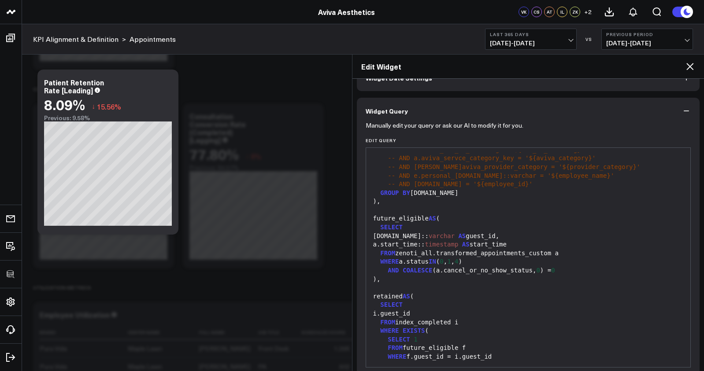
click at [684, 68] on div "Edit Widget" at bounding box center [528, 67] width 352 height 24
click at [687, 68] on icon at bounding box center [690, 66] width 11 height 11
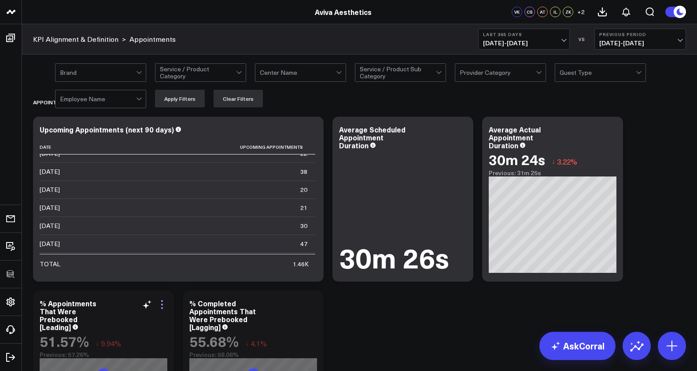
click at [165, 308] on icon at bounding box center [162, 305] width 11 height 11
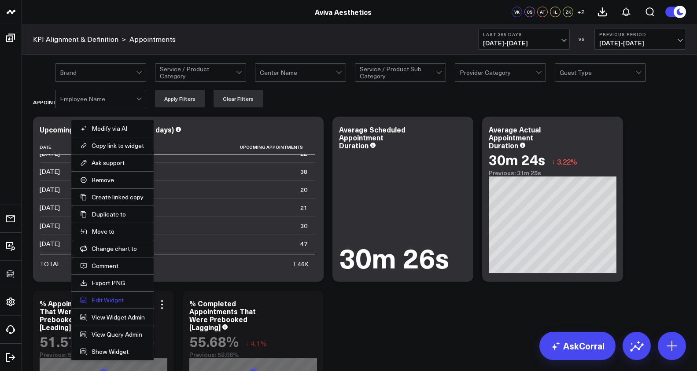
click at [114, 299] on button "Edit Widget" at bounding box center [112, 301] width 65 height 8
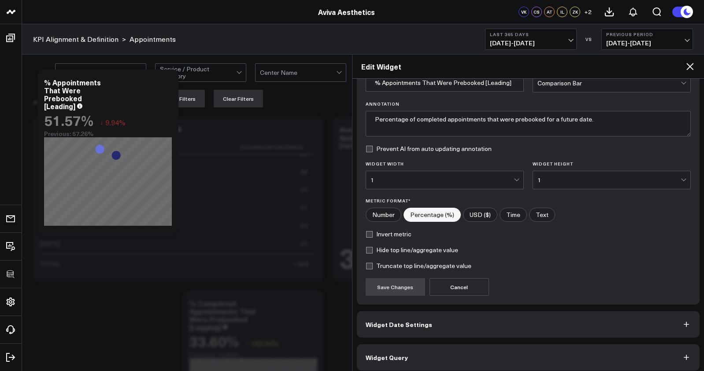
scroll to position [54, 0]
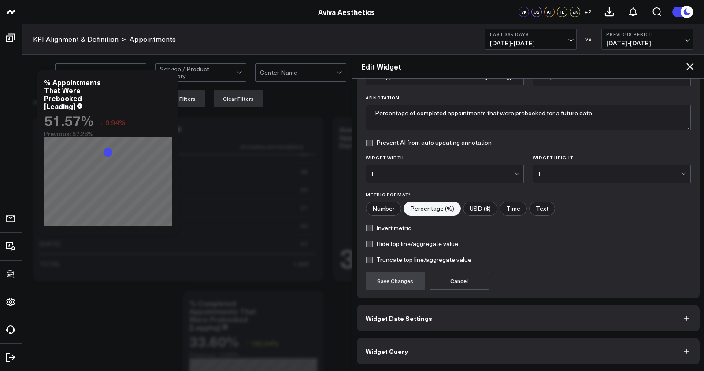
click at [418, 345] on button "Widget Query" at bounding box center [528, 351] width 343 height 26
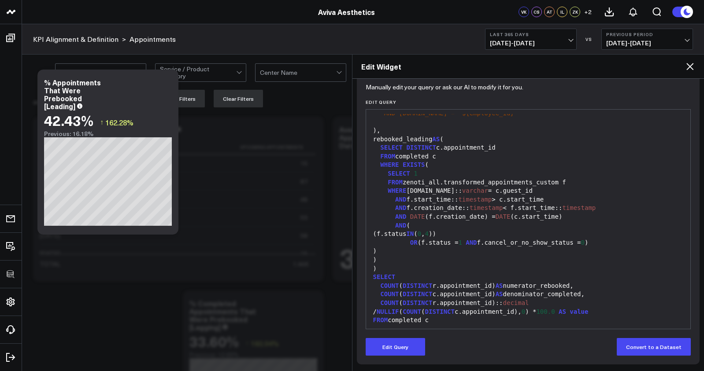
scroll to position [178, 0]
click at [683, 63] on h2 "Edit Widget" at bounding box center [523, 67] width 324 height 10
click at [687, 64] on icon at bounding box center [690, 66] width 11 height 11
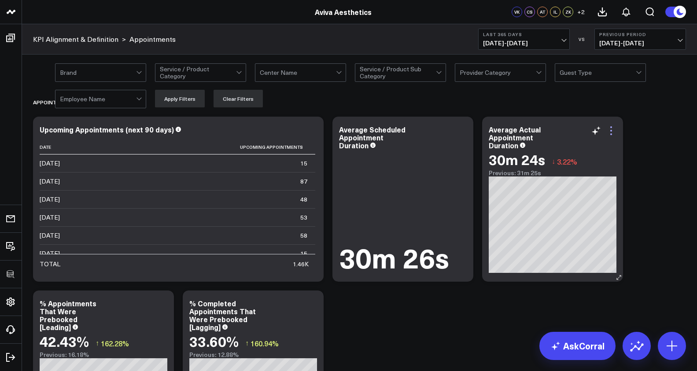
click at [612, 133] on icon at bounding box center [611, 131] width 11 height 11
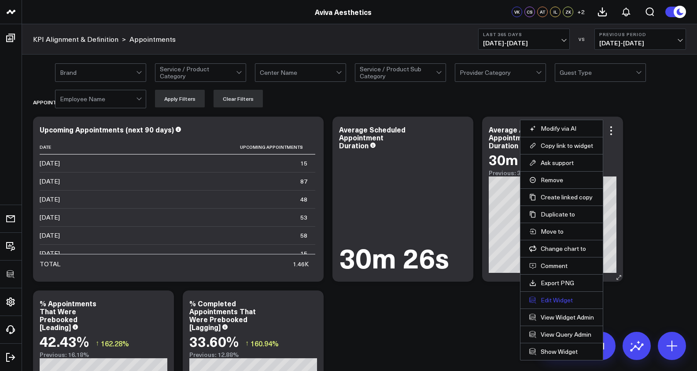
click at [565, 301] on button "Edit Widget" at bounding box center [562, 301] width 65 height 8
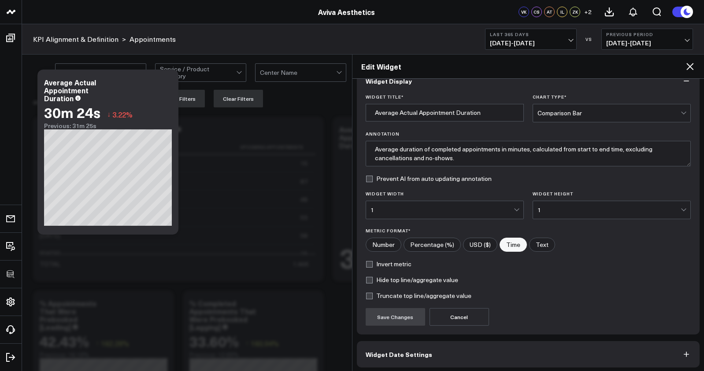
scroll to position [54, 0]
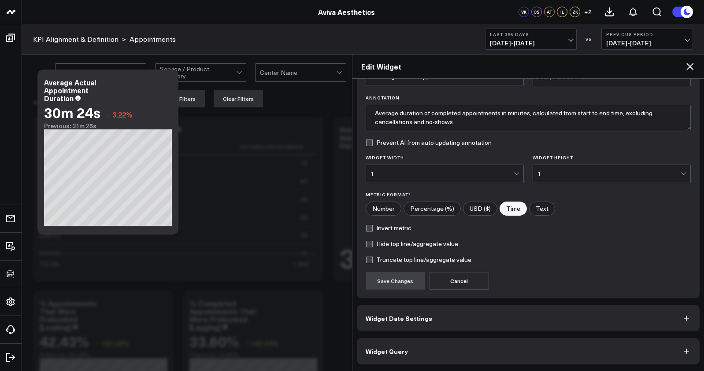
click at [569, 343] on button "Widget Query" at bounding box center [528, 351] width 343 height 26
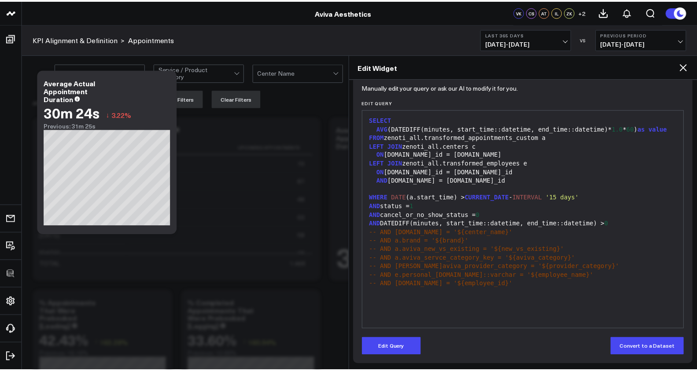
scroll to position [92, 0]
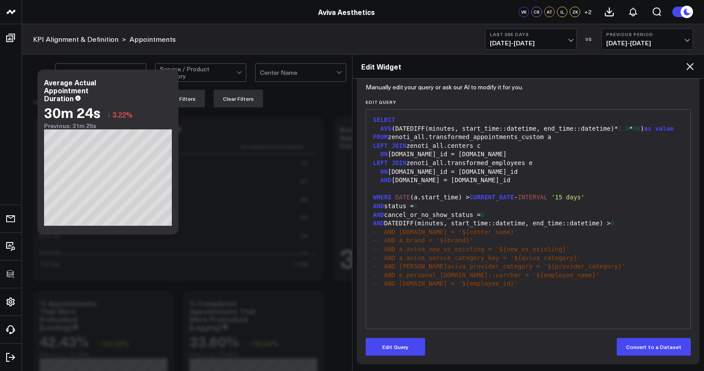
click at [686, 71] on icon at bounding box center [690, 66] width 11 height 11
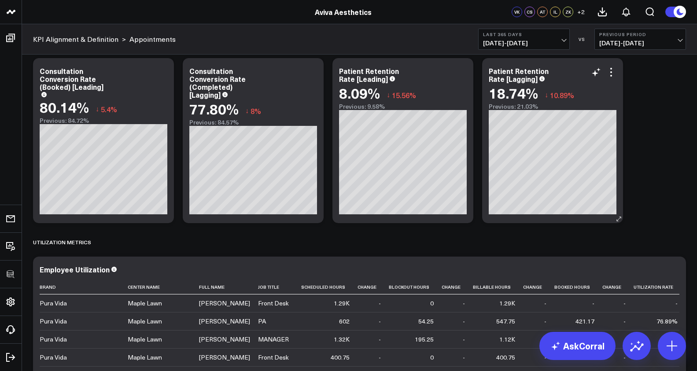
scroll to position [1391, 0]
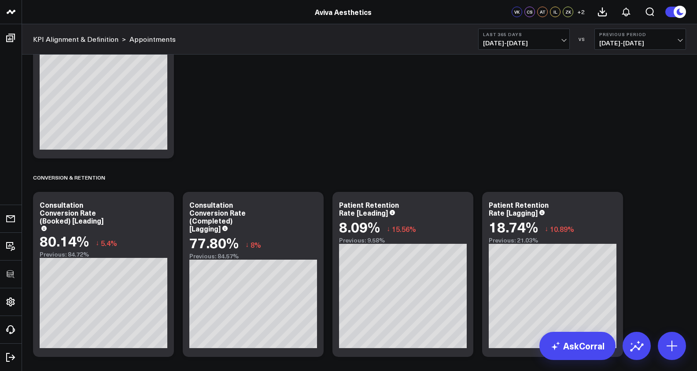
click at [559, 42] on span "10/06/24 - 10/05/25" at bounding box center [524, 43] width 82 height 7
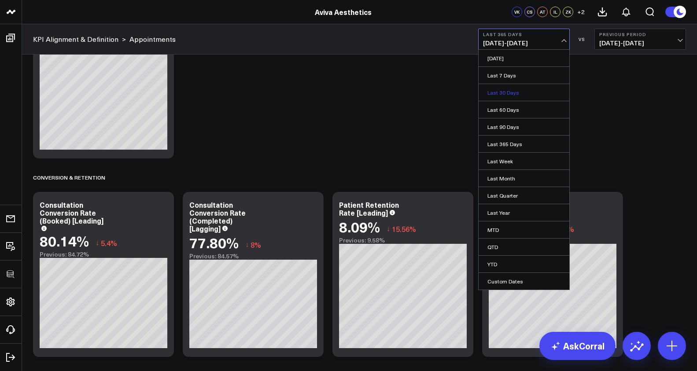
click at [534, 93] on link "Last 30 Days" at bounding box center [524, 92] width 91 height 17
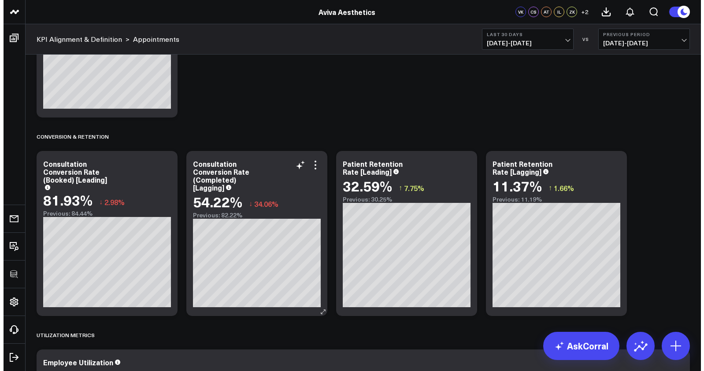
scroll to position [1457, 0]
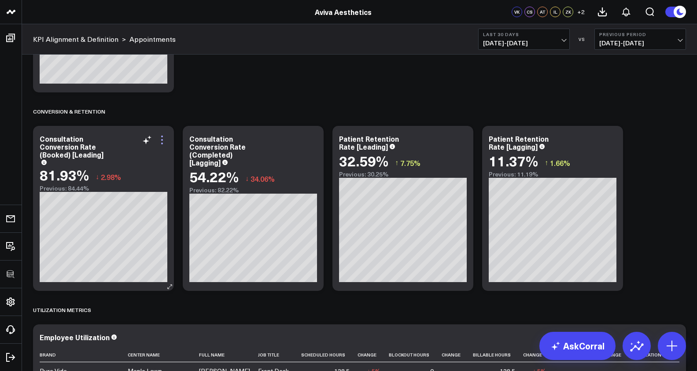
click at [164, 137] on icon at bounding box center [162, 140] width 11 height 11
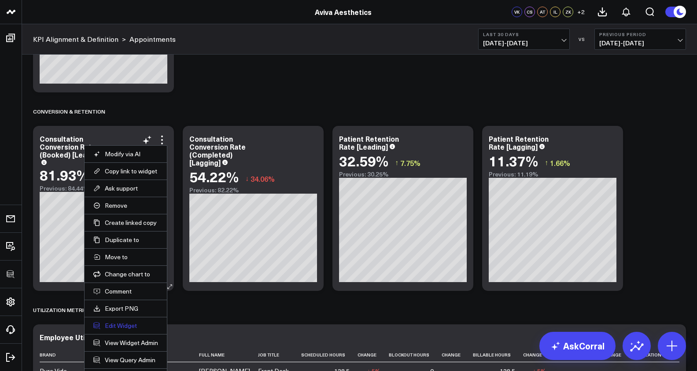
click at [137, 326] on button "Edit Widget" at bounding box center [125, 326] width 65 height 8
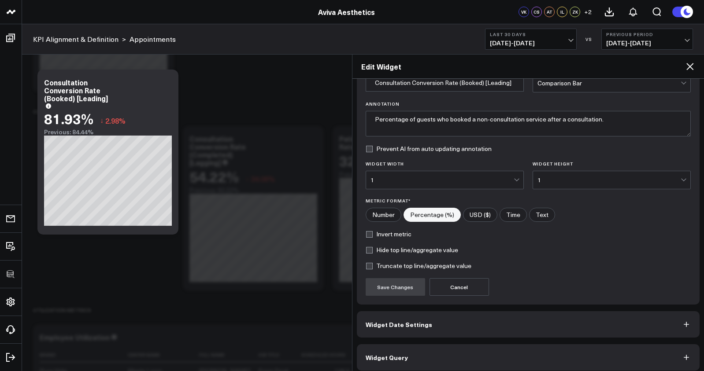
scroll to position [54, 0]
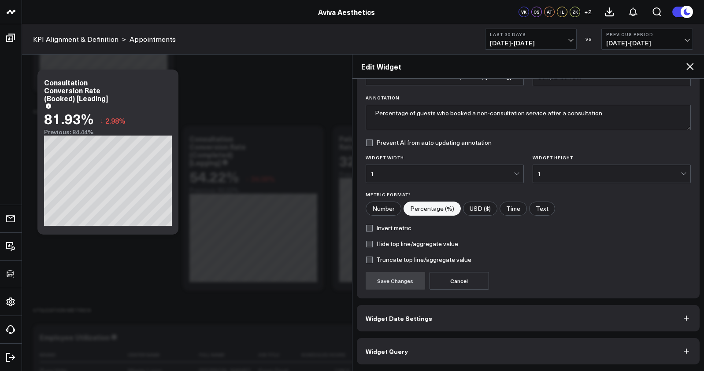
click at [502, 348] on button "Widget Query" at bounding box center [528, 351] width 343 height 26
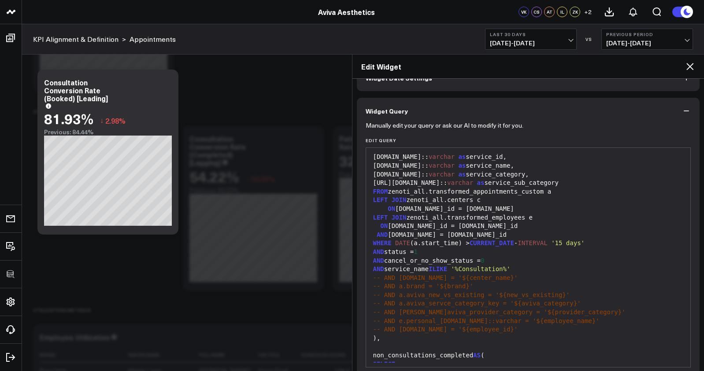
scroll to position [0, 0]
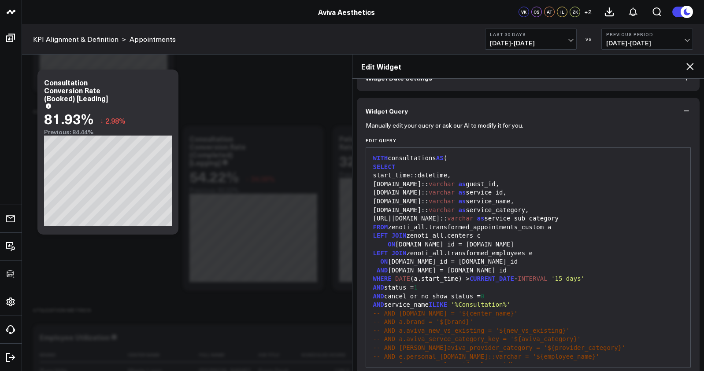
click at [694, 66] on icon at bounding box center [690, 66] width 11 height 11
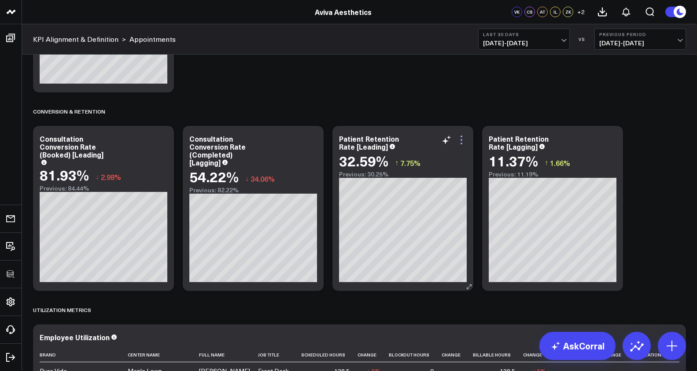
click at [464, 139] on icon at bounding box center [461, 140] width 11 height 11
drag, startPoint x: 429, startPoint y: 298, endPoint x: 434, endPoint y: 297, distance: 5.9
click at [0, 0] on button "Edit Widget" at bounding box center [0, 0] width 0 height 0
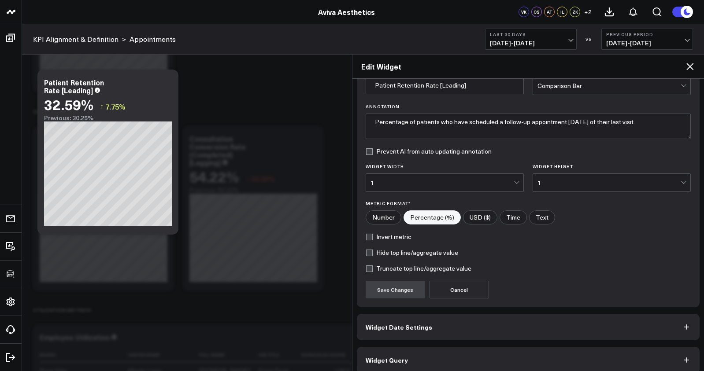
scroll to position [54, 0]
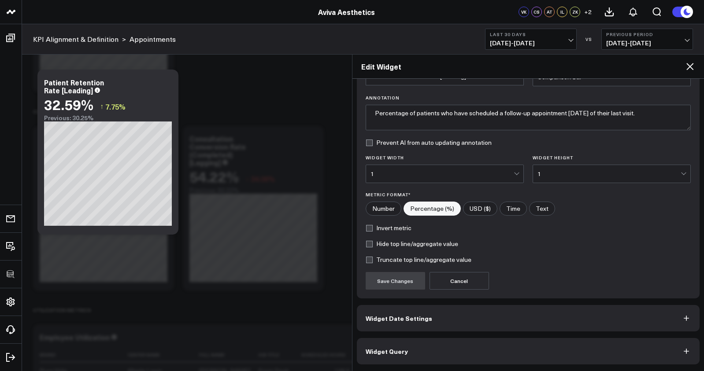
click at [463, 352] on button "Widget Query" at bounding box center [528, 351] width 343 height 26
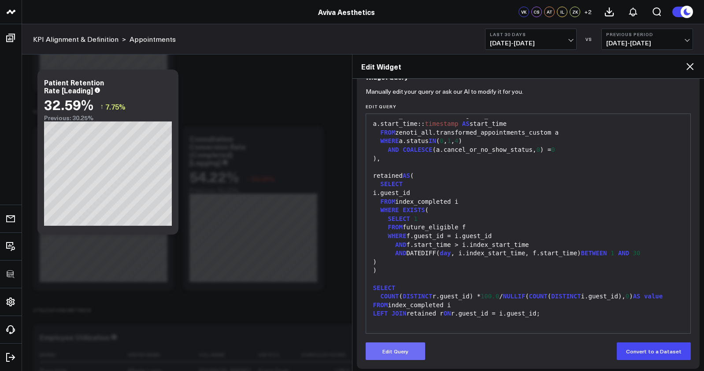
scroll to position [92, 0]
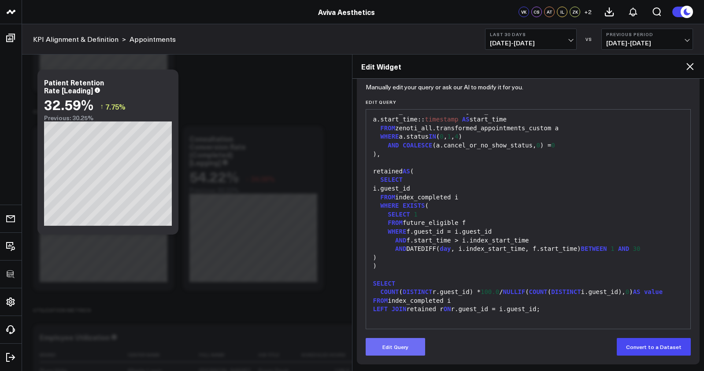
click at [398, 347] on button "Edit Query" at bounding box center [395, 347] width 59 height 18
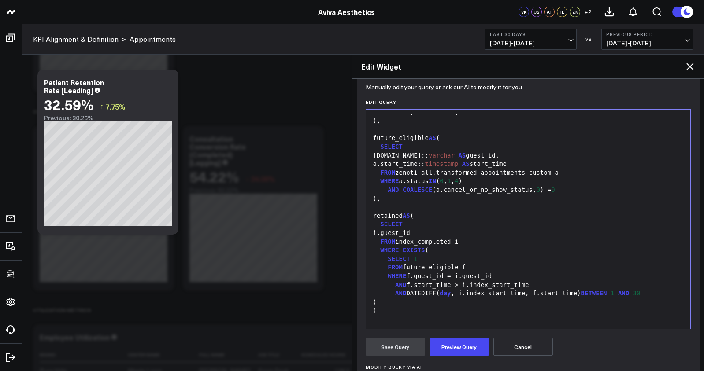
scroll to position [149, 0]
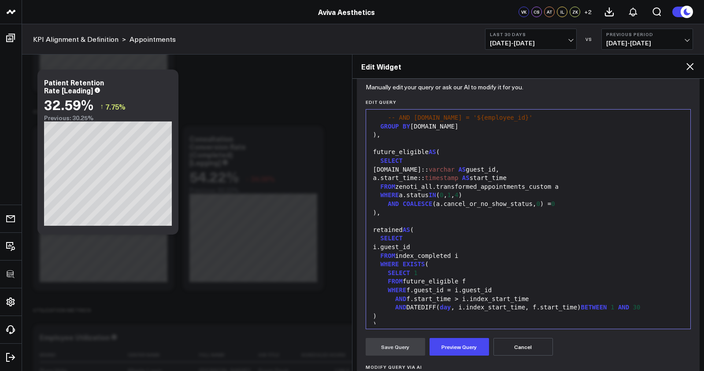
click at [420, 203] on span "COALESCE" at bounding box center [418, 203] width 30 height 7
click at [391, 208] on div "AND ( a.cancel_or_no_show_status, 0 ) = 0" at bounding box center [529, 204] width 316 height 9
click at [389, 206] on span "AND" at bounding box center [393, 203] width 11 height 7
click at [400, 205] on div "AND ( a.cancel_or_no_show_status, 0 ) = 0" at bounding box center [529, 204] width 316 height 9
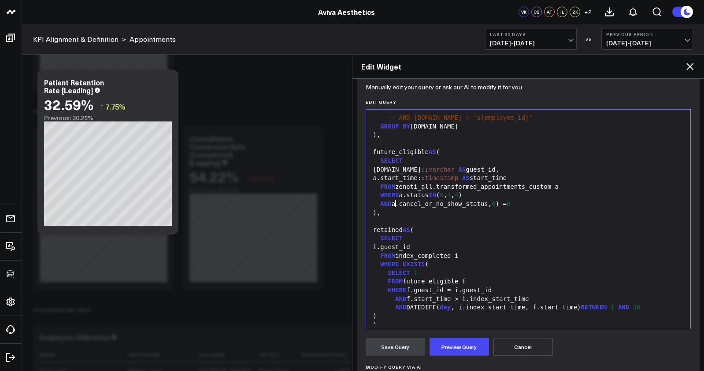
click at [504, 205] on div "AND a.cancel_or_no_show_status, 0 ) = 0" at bounding box center [529, 204] width 316 height 9
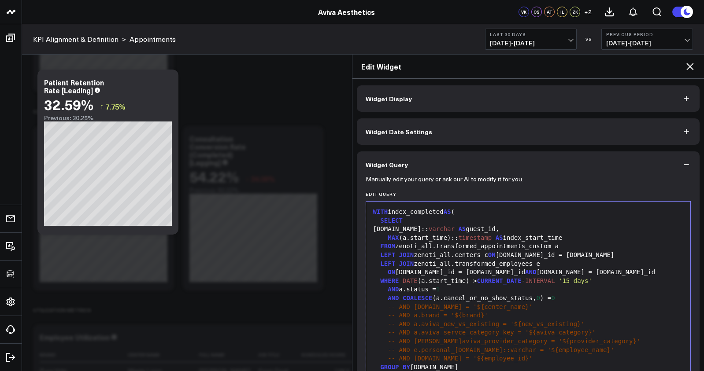
scroll to position [149, 0]
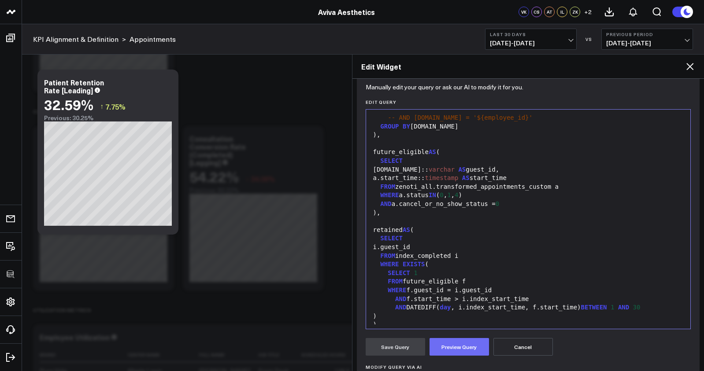
click at [460, 351] on button "Preview Query" at bounding box center [459, 347] width 59 height 18
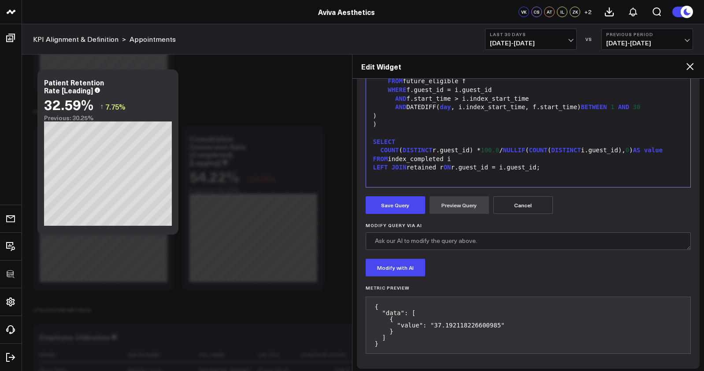
scroll to position [238, 0]
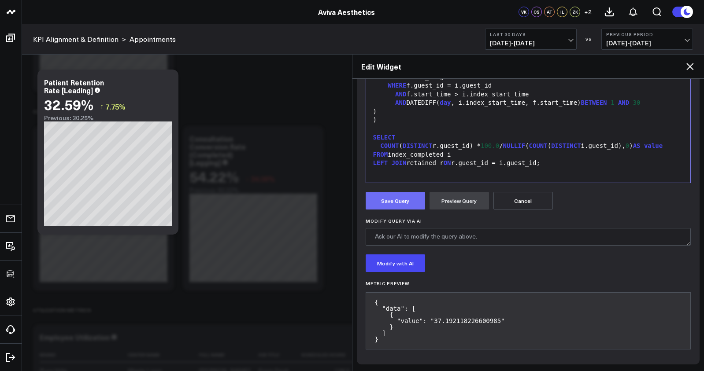
click at [404, 205] on button "Save Query" at bounding box center [395, 201] width 59 height 18
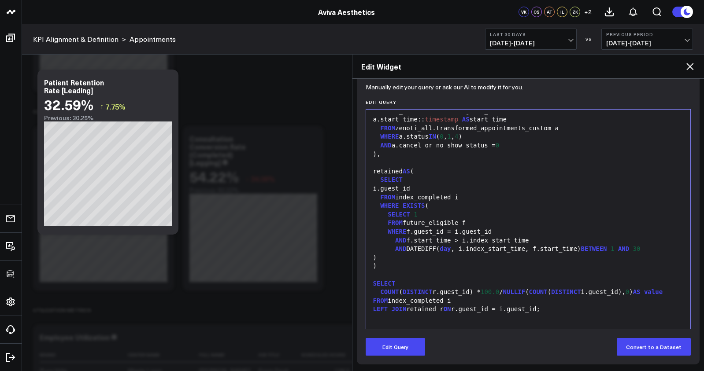
scroll to position [92, 0]
click at [686, 67] on icon at bounding box center [690, 66] width 11 height 11
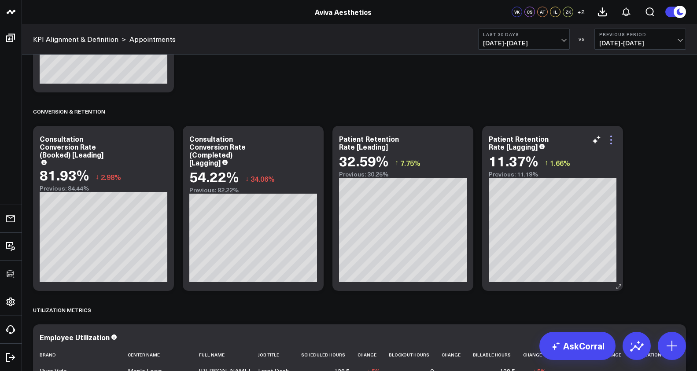
click at [615, 141] on icon at bounding box center [611, 140] width 11 height 11
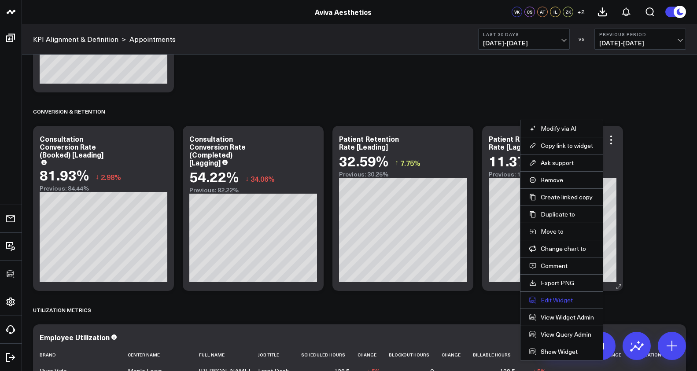
click at [565, 300] on button "Edit Widget" at bounding box center [562, 301] width 65 height 8
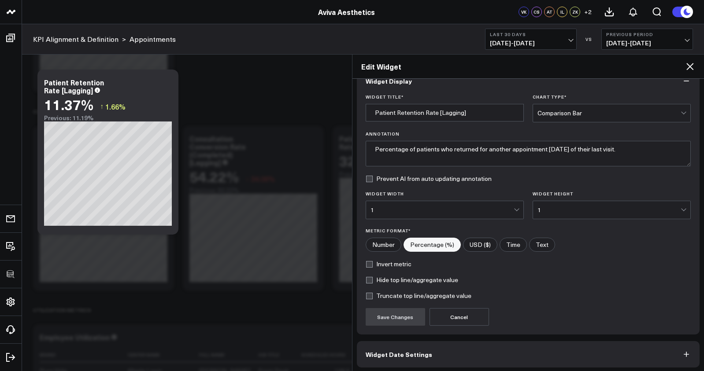
scroll to position [54, 0]
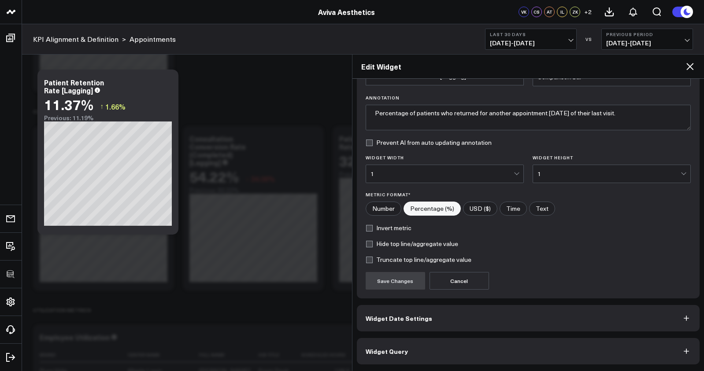
click at [418, 353] on button "Widget Query" at bounding box center [528, 351] width 343 height 26
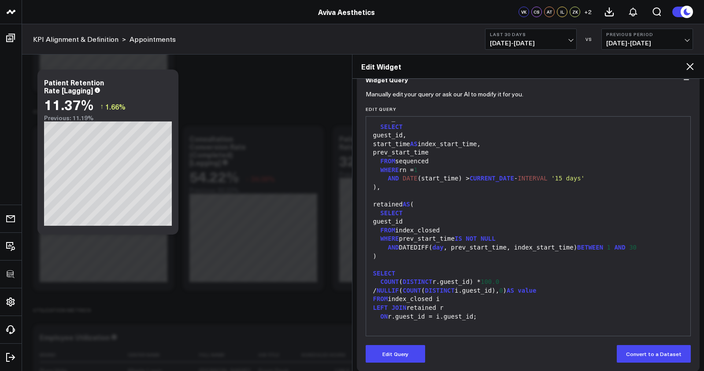
scroll to position [92, 0]
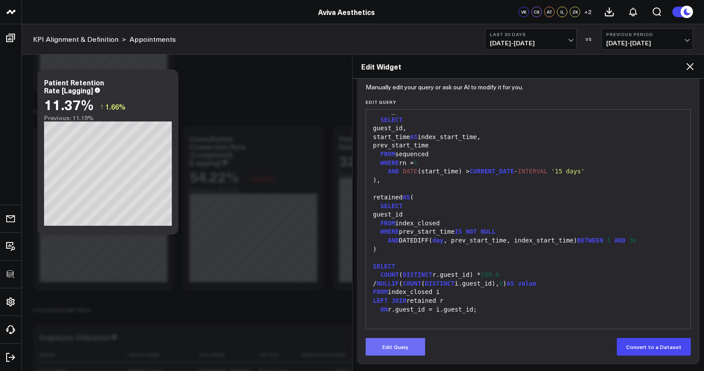
click at [395, 346] on button "Edit Query" at bounding box center [395, 347] width 59 height 18
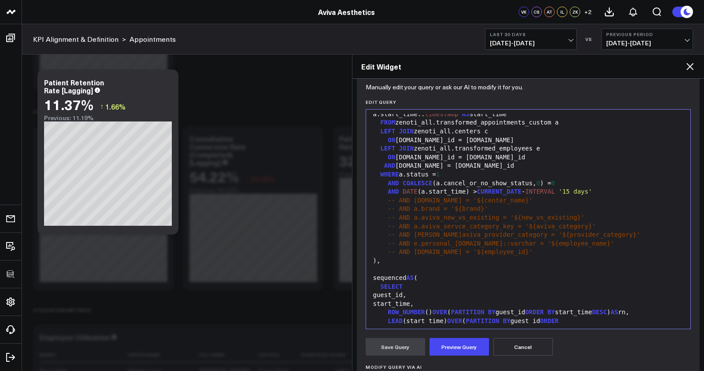
scroll to position [0, 0]
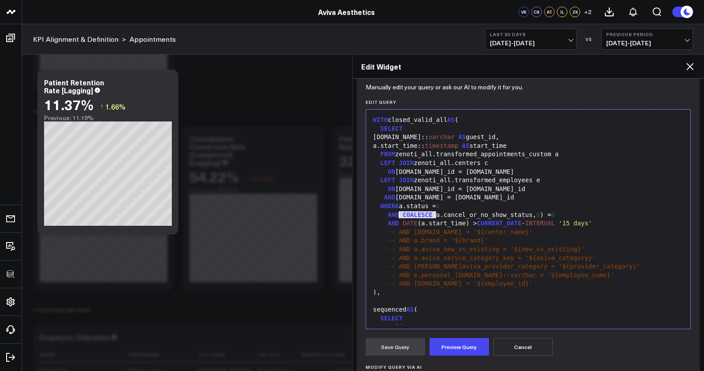
drag, startPoint x: 436, startPoint y: 215, endPoint x: 400, endPoint y: 217, distance: 36.6
click at [400, 217] on div "AND COALESCE (a.cancel_or_no_show_status, 0 ) = 0" at bounding box center [529, 215] width 316 height 9
click at [388, 216] on div "ANDa.cancel_or_no_show_status, 0 ) = 0" at bounding box center [529, 215] width 316 height 9
click at [393, 217] on div "ANDa.cancel_or_no_show_status, 0 ) = 0" at bounding box center [529, 215] width 316 height 9
click at [495, 215] on span "0" at bounding box center [494, 214] width 4 height 7
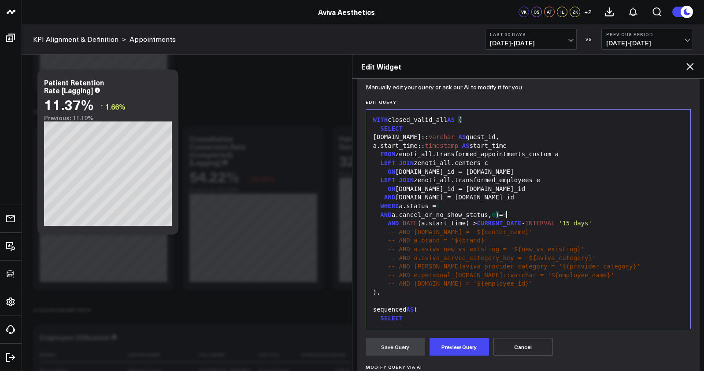
click at [507, 216] on div "AND a.cancel_or_no_show_status, 0 ) = 0" at bounding box center [529, 215] width 316 height 9
click at [389, 224] on span "AND" at bounding box center [393, 223] width 11 height 7
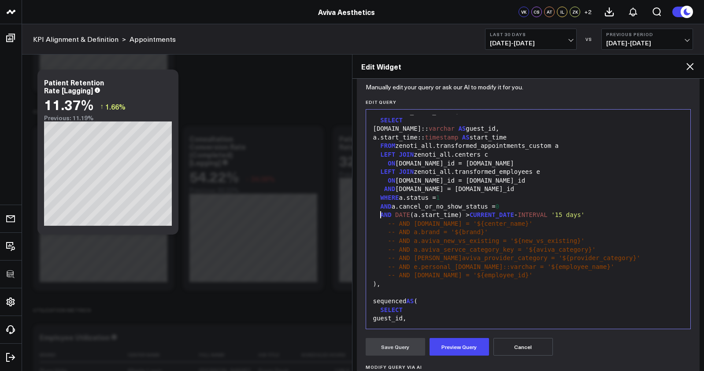
scroll to position [9, 0]
click at [450, 342] on button "Preview Query" at bounding box center [459, 347] width 59 height 18
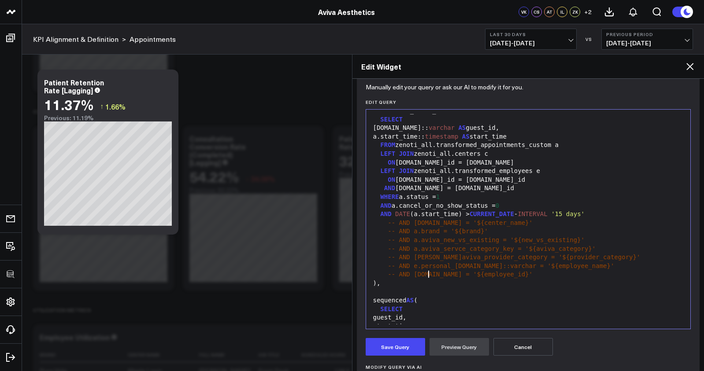
click at [430, 277] on span "-- AND [DOMAIN_NAME] = '${employee_id}'" at bounding box center [460, 274] width 145 height 7
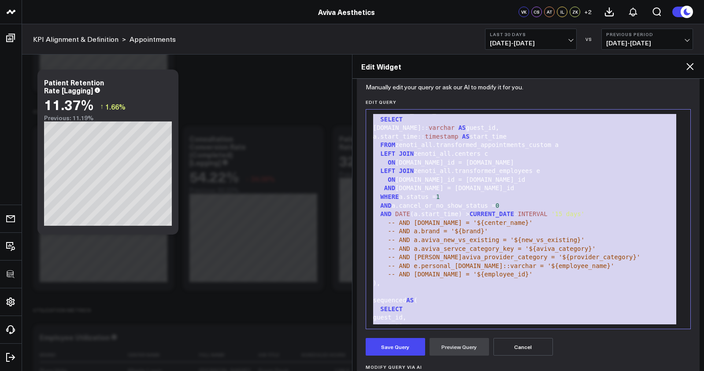
copy div "WITH closed_valid_all AS ( SELECT a.guest.id:: varchar AS guest_id, a.start_tim…"
click at [689, 69] on icon at bounding box center [690, 66] width 11 height 11
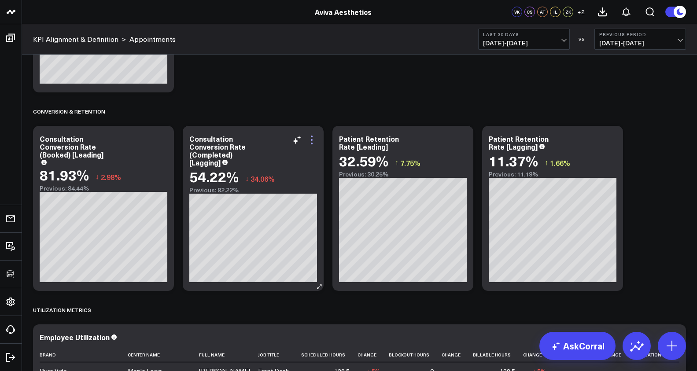
click at [312, 138] on icon at bounding box center [312, 140] width 11 height 11
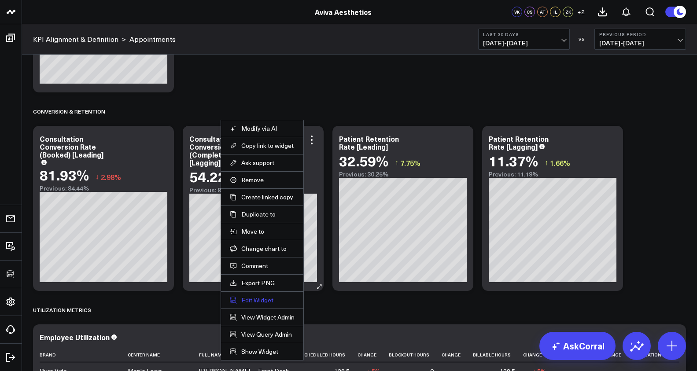
click at [263, 300] on button "Edit Widget" at bounding box center [262, 301] width 65 height 8
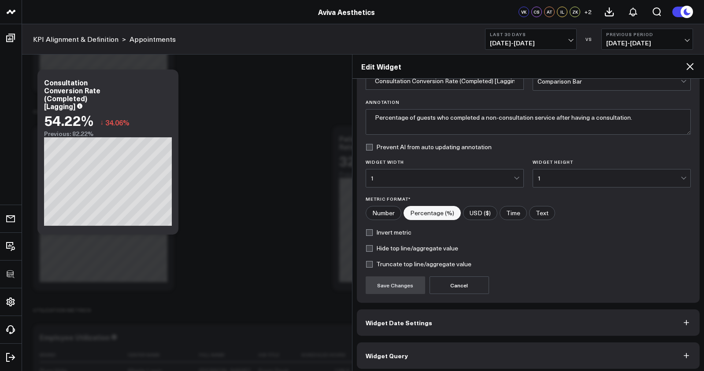
scroll to position [54, 0]
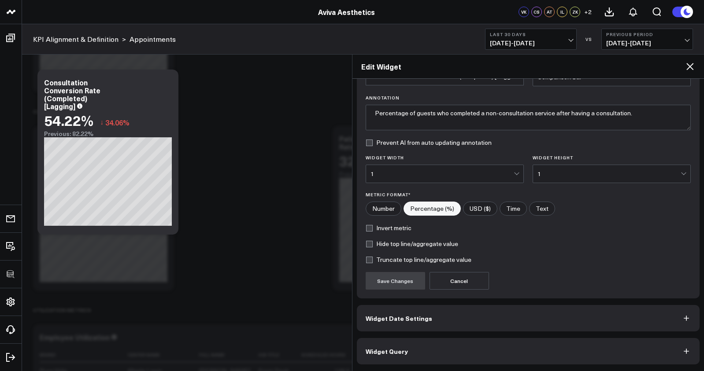
click at [430, 356] on button "Widget Query" at bounding box center [528, 351] width 343 height 26
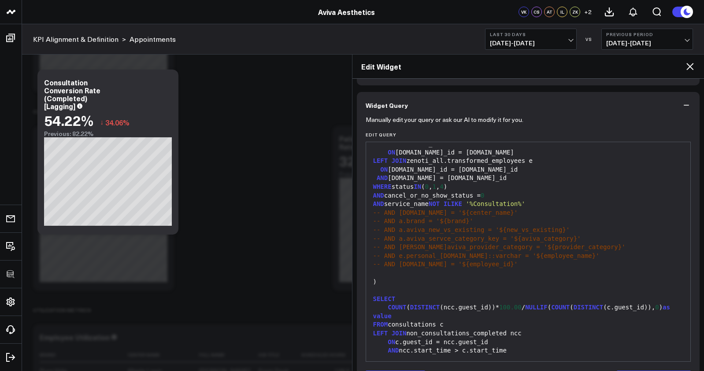
scroll to position [92, 0]
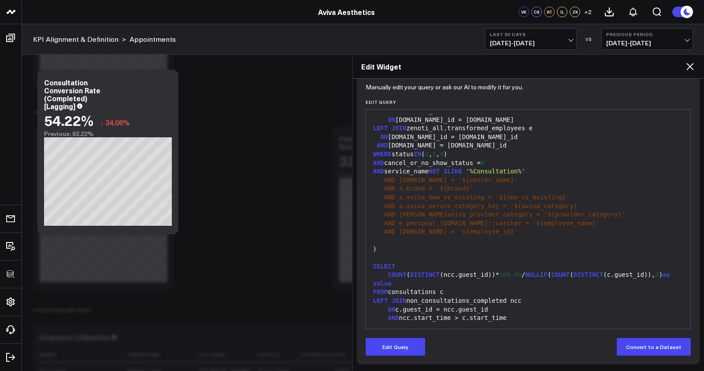
click at [284, 219] on div "Appointment Metrics Modify via AI Copy link to widget Ask support Remove Create…" at bounding box center [360, 97] width 662 height 2932
click at [694, 71] on icon at bounding box center [690, 66] width 11 height 11
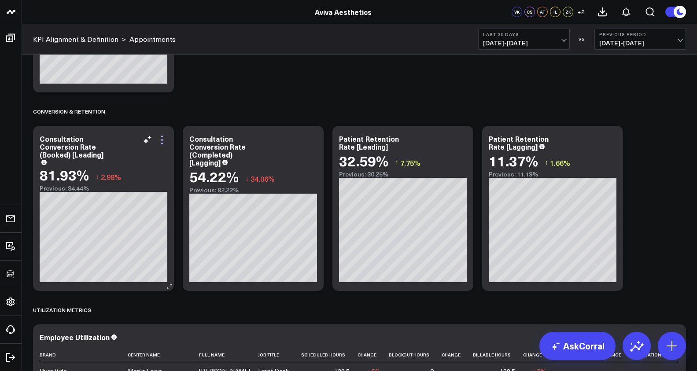
click at [164, 141] on icon at bounding box center [162, 140] width 11 height 11
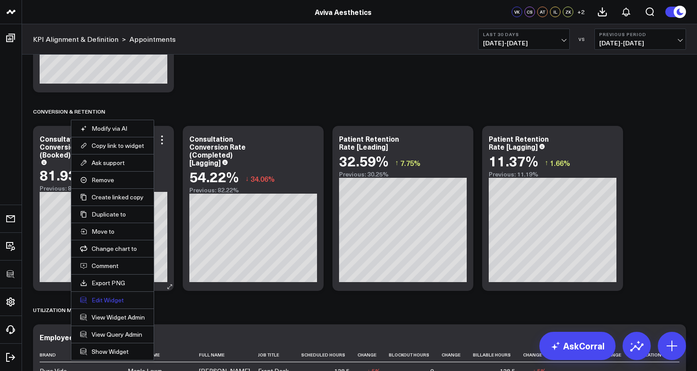
click at [117, 304] on button "Edit Widget" at bounding box center [112, 301] width 65 height 8
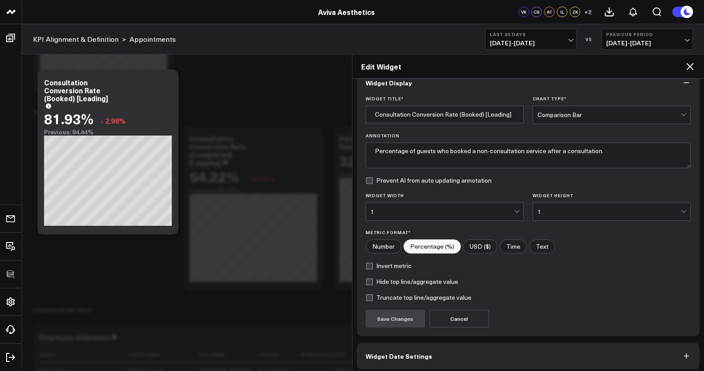
scroll to position [54, 0]
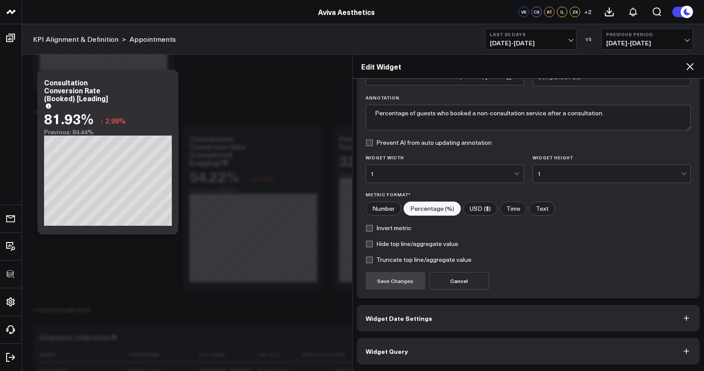
click at [479, 347] on button "Widget Query" at bounding box center [528, 351] width 343 height 26
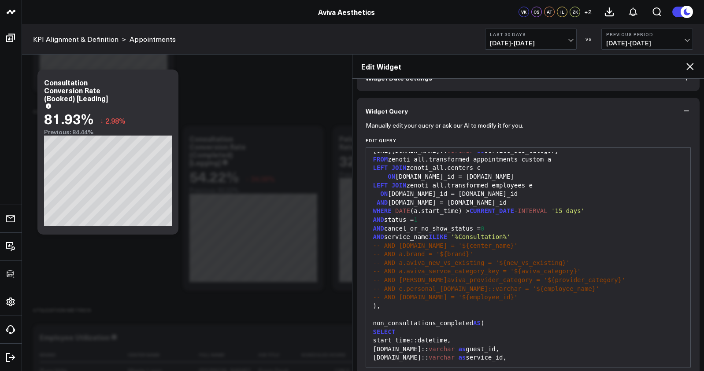
scroll to position [0, 0]
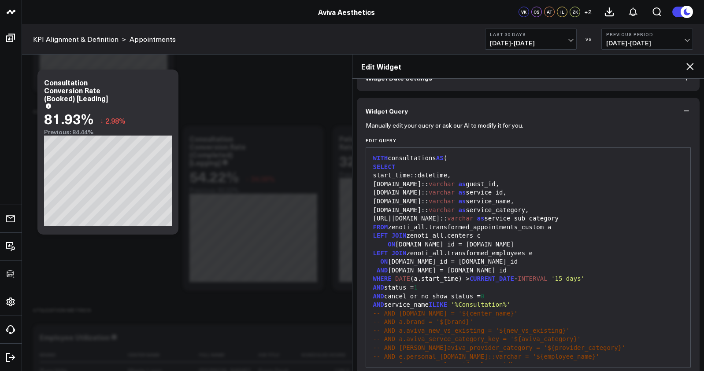
click at [691, 67] on icon at bounding box center [690, 66] width 11 height 11
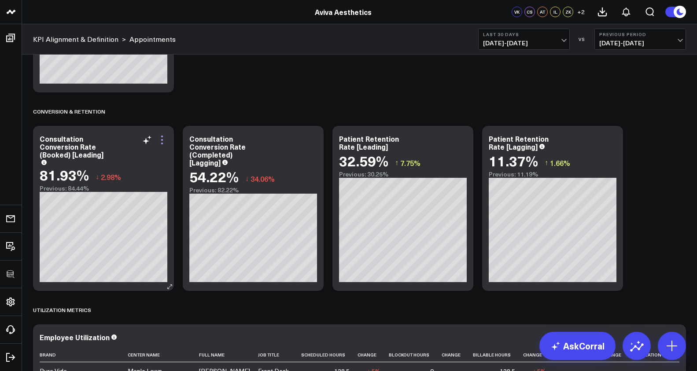
click at [166, 141] on icon at bounding box center [162, 140] width 11 height 11
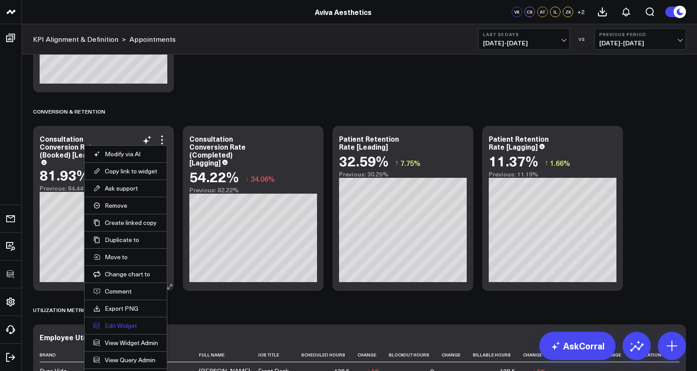
click at [115, 327] on button "Edit Widget" at bounding box center [125, 326] width 65 height 8
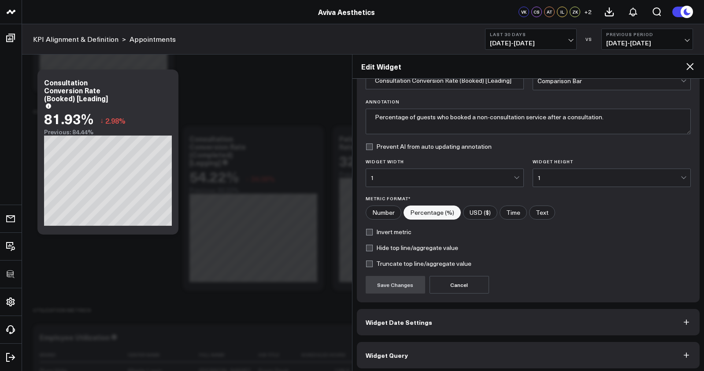
scroll to position [54, 0]
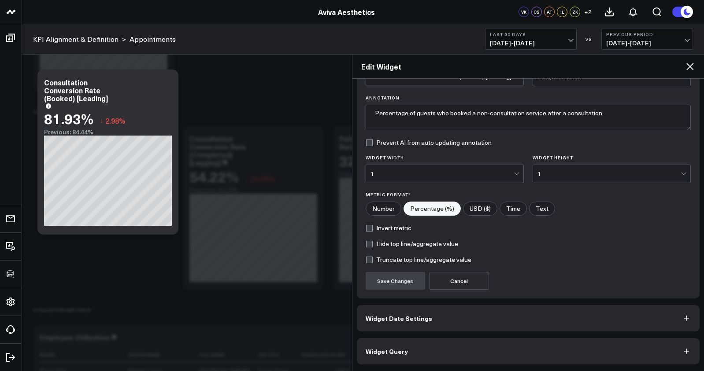
click at [476, 344] on button "Widget Query" at bounding box center [528, 351] width 343 height 26
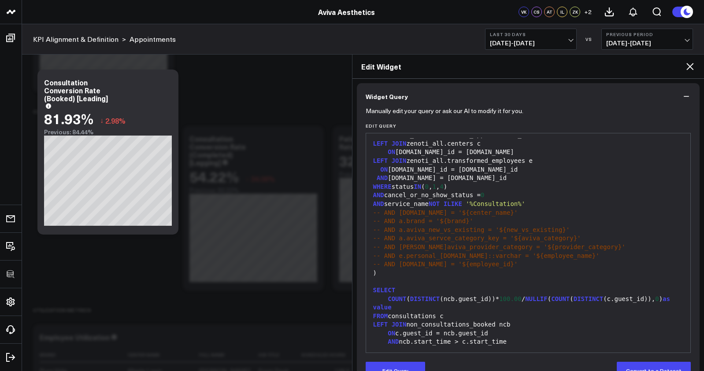
scroll to position [92, 0]
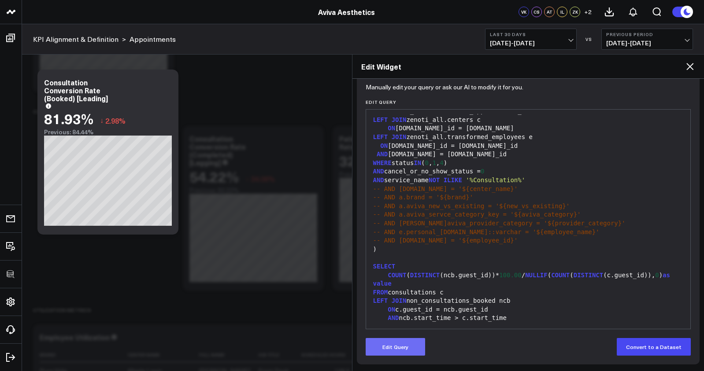
click at [405, 339] on button "Edit Query" at bounding box center [395, 347] width 59 height 18
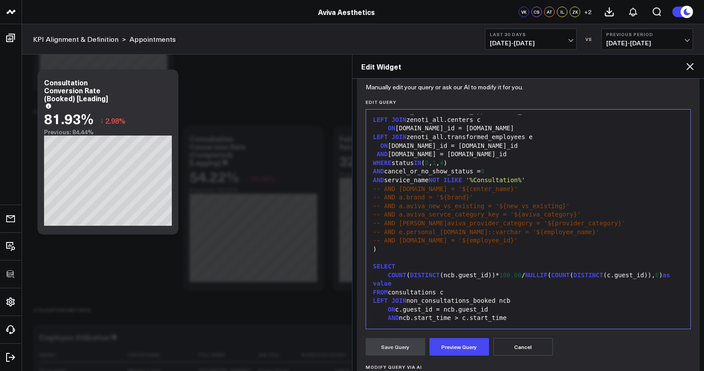
click at [447, 300] on div "LEFT JOIN non_consultations_booked ncb" at bounding box center [529, 301] width 316 height 9
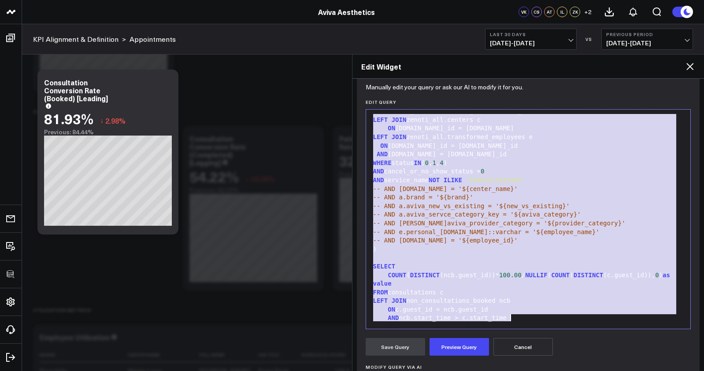
copy div "WITH consultations AS ( non_consultations_completed AS ( SELECT start_time::dat…"
click at [688, 66] on icon at bounding box center [689, 66] width 7 height 7
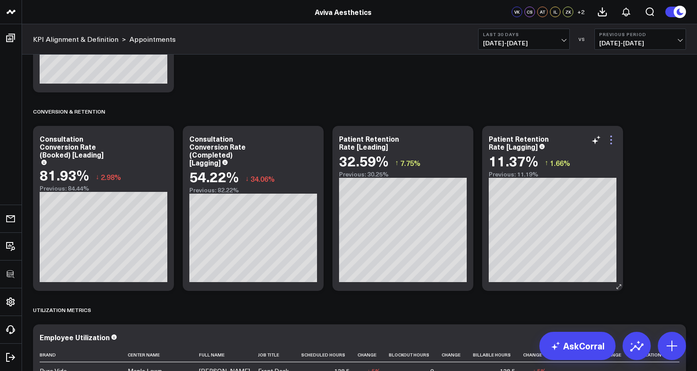
click at [613, 138] on icon at bounding box center [611, 140] width 11 height 11
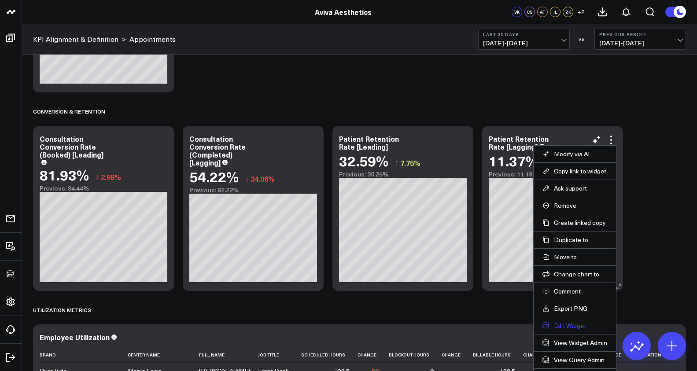
click at [570, 326] on button "Edit Widget" at bounding box center [575, 326] width 65 height 8
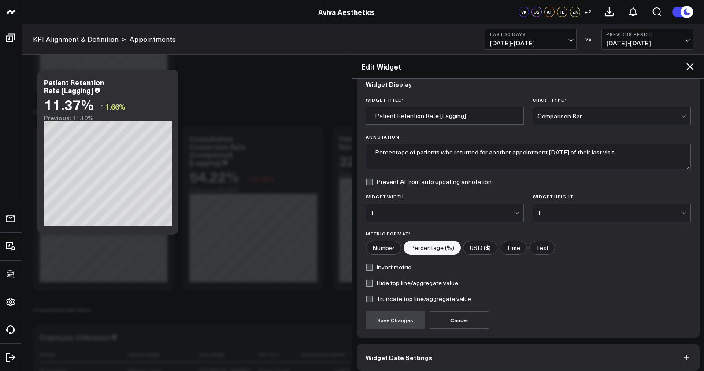
scroll to position [54, 0]
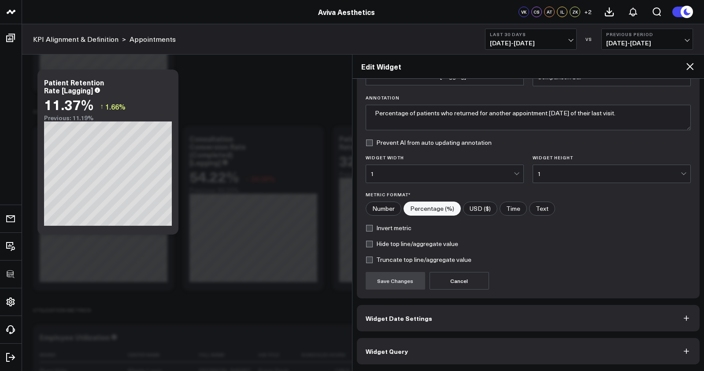
click at [565, 352] on button "Widget Query" at bounding box center [528, 351] width 343 height 26
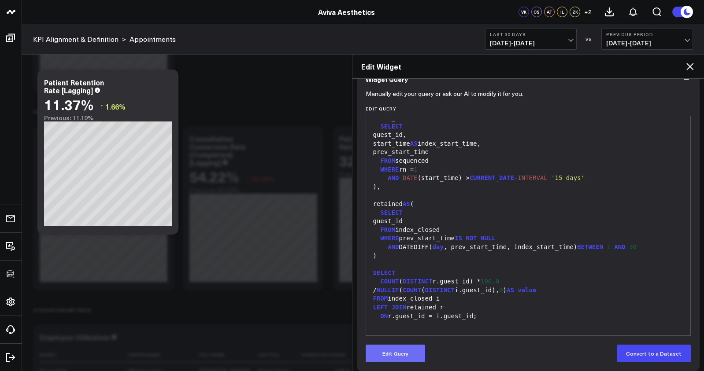
scroll to position [92, 0]
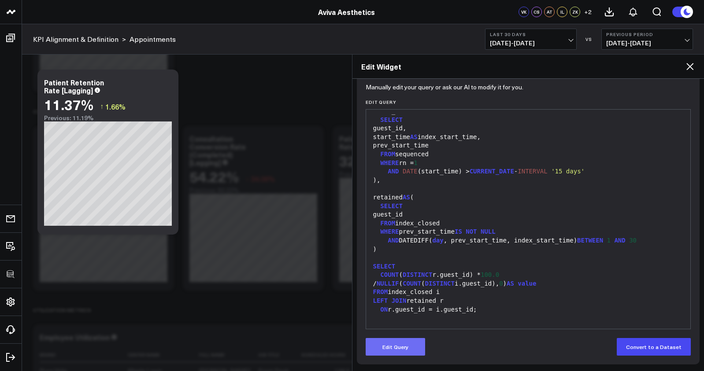
click at [396, 351] on button "Edit Query" at bounding box center [395, 347] width 59 height 18
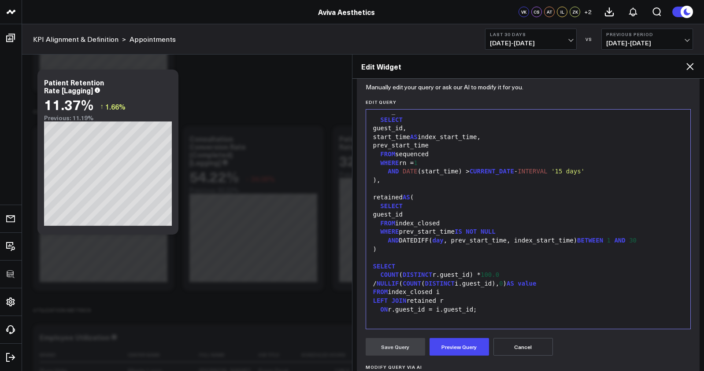
click at [418, 291] on div "FROM index_closed i" at bounding box center [529, 292] width 316 height 9
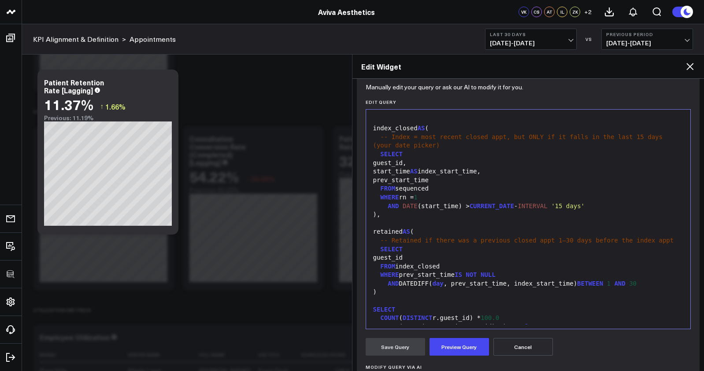
scroll to position [327, 0]
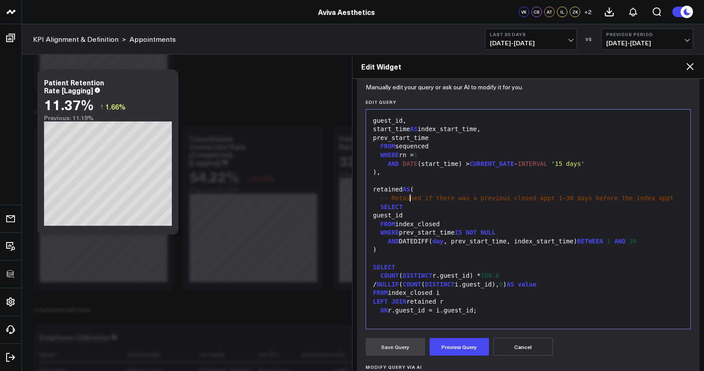
click at [410, 201] on span "-- Retained if there was a previous closed appt 1–30 days before the index appt" at bounding box center [526, 198] width 293 height 7
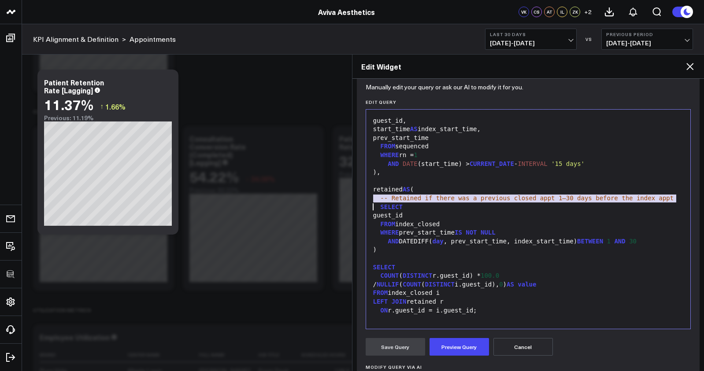
click at [410, 201] on span "-- Retained if there was a previous closed appt 1–30 days before the index appt" at bounding box center [526, 198] width 293 height 7
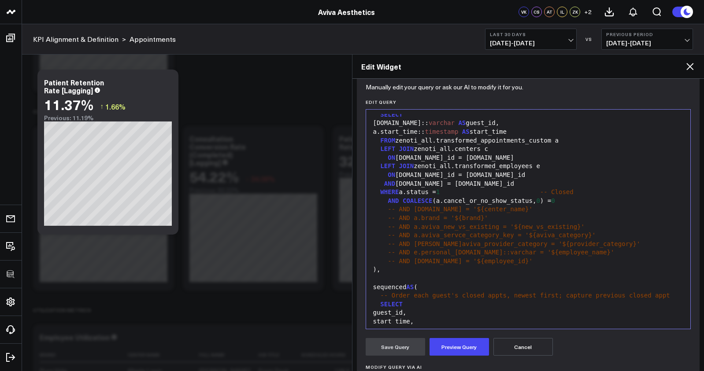
scroll to position [32, 0]
click at [460, 294] on span "-- Order each guest's closed appts, newest first; capture previous closed appt" at bounding box center [524, 294] width 289 height 7
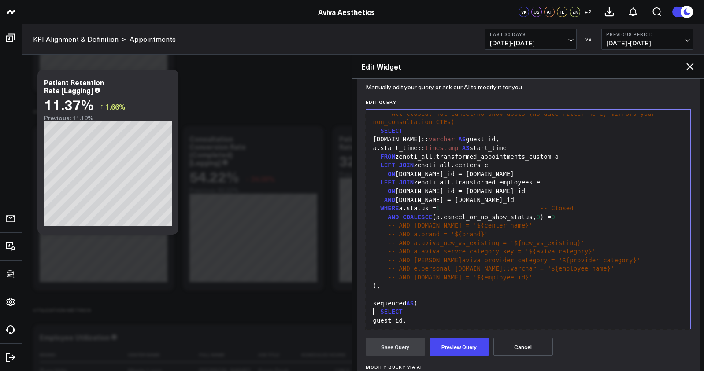
scroll to position [0, 0]
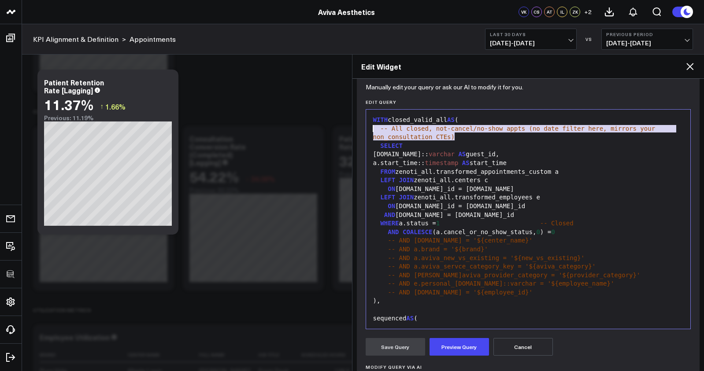
drag, startPoint x: 405, startPoint y: 134, endPoint x: 349, endPoint y: 130, distance: 55.7
click at [349, 130] on body "100525 Test 3725 Test 829 Studios Accenture Acme Industrial Activant Capital AD…" at bounding box center [352, 79] width 704 height 3073
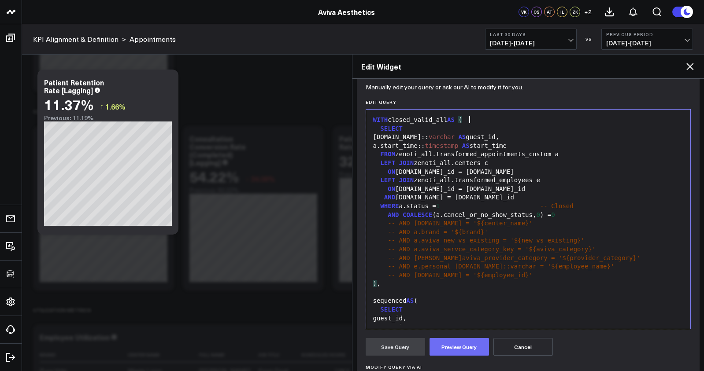
click at [478, 347] on button "Preview Query" at bounding box center [459, 347] width 59 height 18
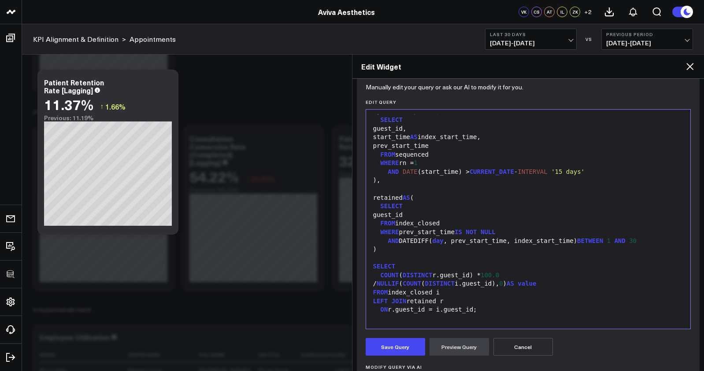
scroll to position [238, 0]
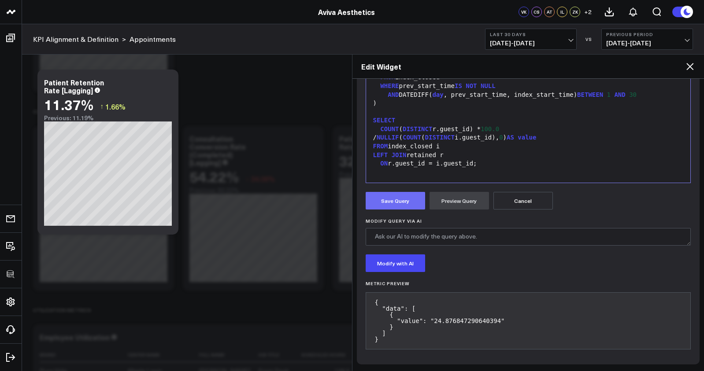
click at [379, 197] on button "Save Query" at bounding box center [395, 201] width 59 height 18
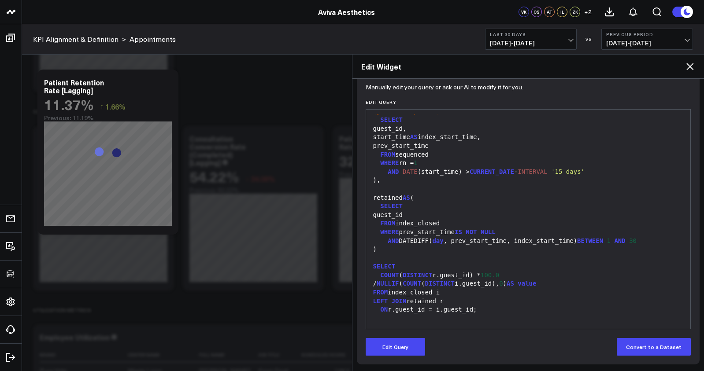
scroll to position [92, 0]
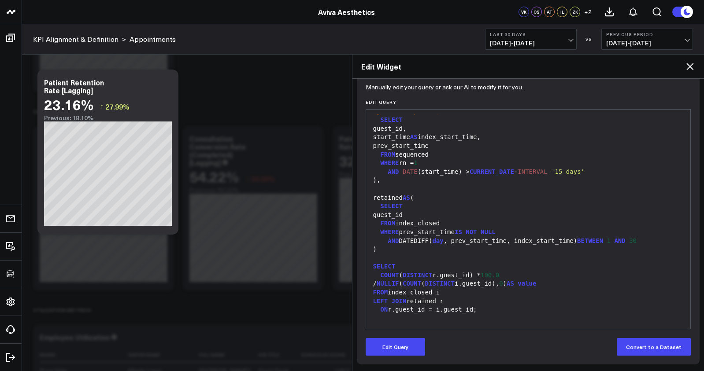
click at [690, 63] on icon at bounding box center [690, 66] width 11 height 11
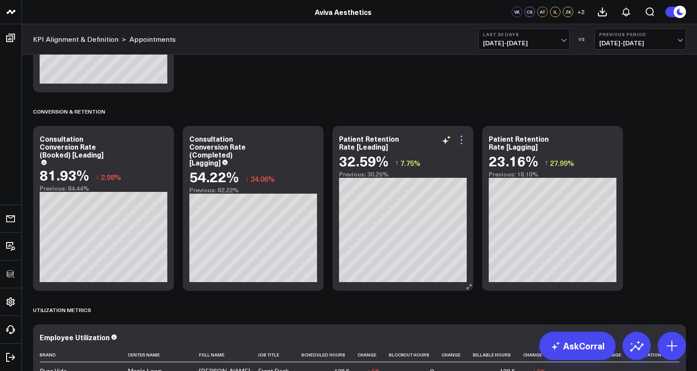
click at [460, 138] on icon at bounding box center [461, 140] width 11 height 11
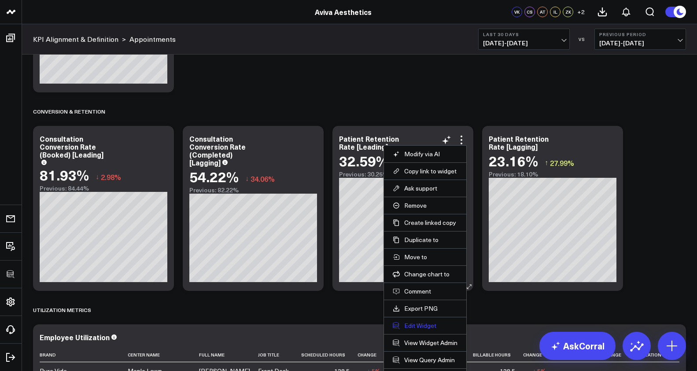
click at [427, 327] on button "Edit Widget" at bounding box center [425, 326] width 65 height 8
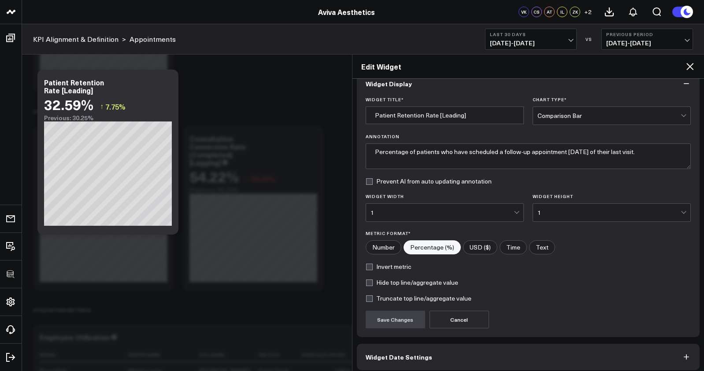
scroll to position [54, 0]
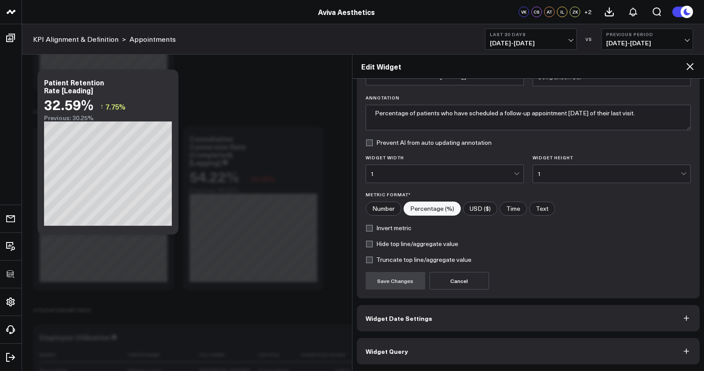
click at [495, 348] on button "Widget Query" at bounding box center [528, 351] width 343 height 26
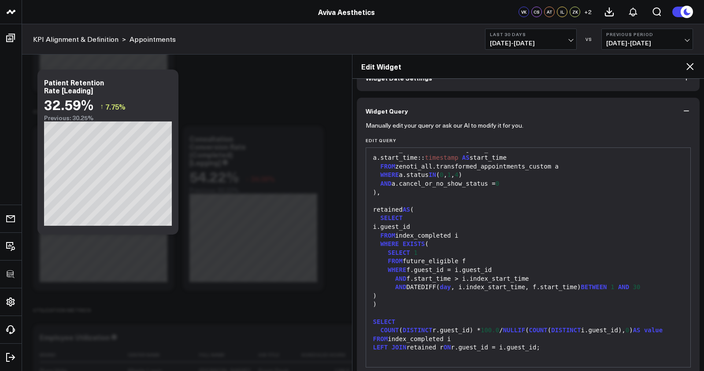
scroll to position [92, 0]
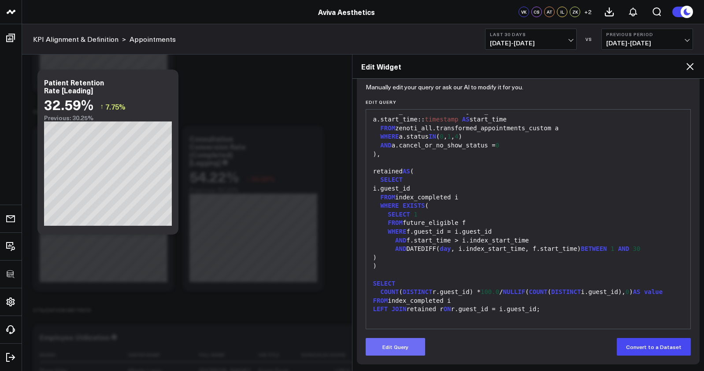
click at [384, 348] on button "Edit Query" at bounding box center [395, 347] width 59 height 18
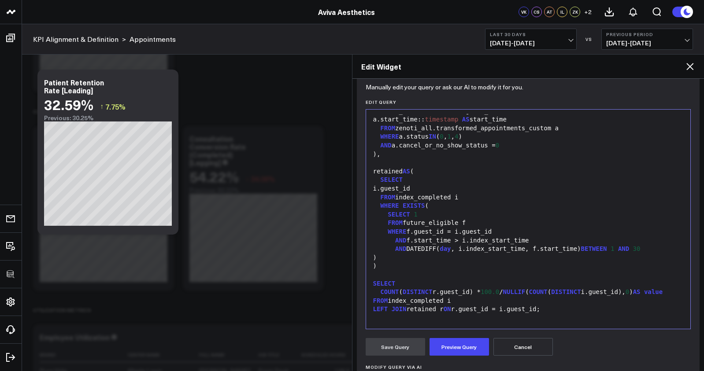
click at [438, 280] on div "SELECT" at bounding box center [529, 284] width 316 height 9
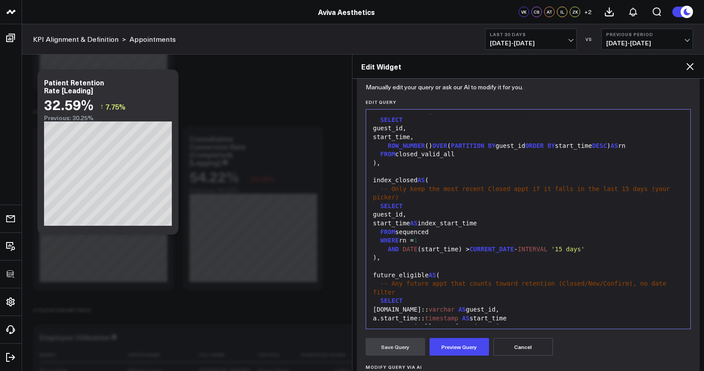
scroll to position [509, 0]
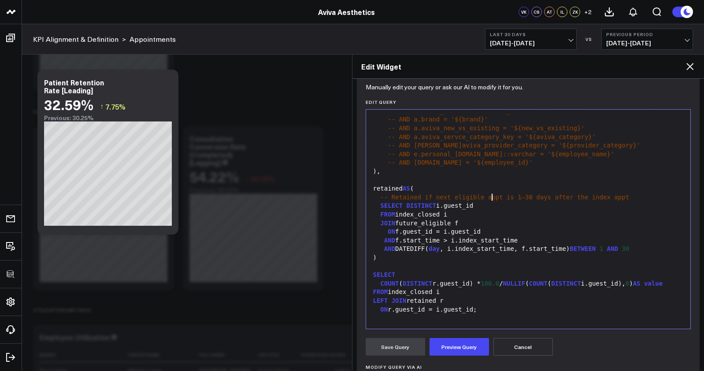
click at [492, 194] on span "-- Retained if next eligible appt is 1–30 days after the index appt" at bounding box center [504, 197] width 249 height 7
click at [492, 194] on span "-- Retained if next eligible appt is 1–30 days after the index" at bounding box center [495, 197] width 230 height 7
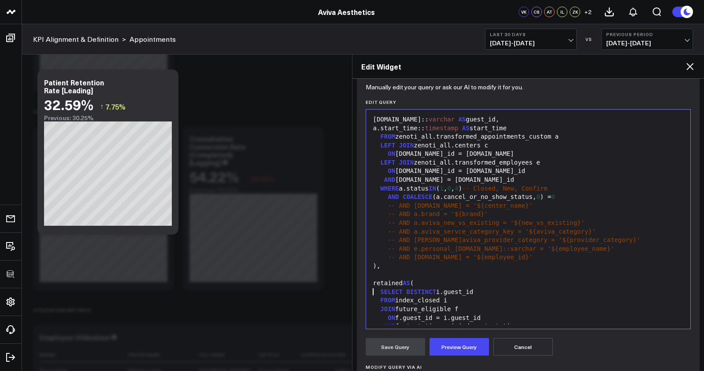
scroll to position [387, 0]
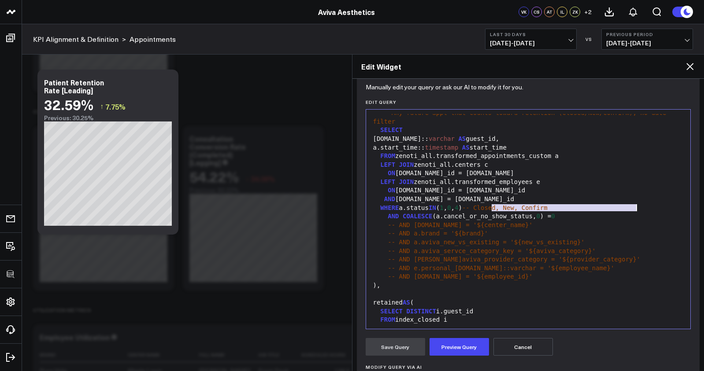
drag, startPoint x: 491, startPoint y: 207, endPoint x: 652, endPoint y: 204, distance: 161.7
click at [652, 204] on div "WHERE a.status IN ( 1 , 0 , 4 ) -- Closed, New, Confirm" at bounding box center [529, 208] width 316 height 9
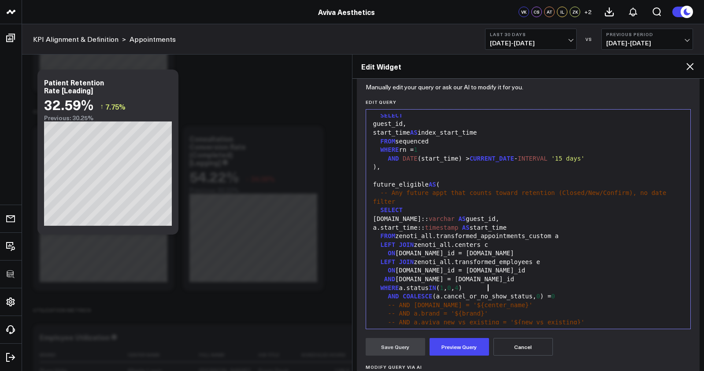
scroll to position [302, 0]
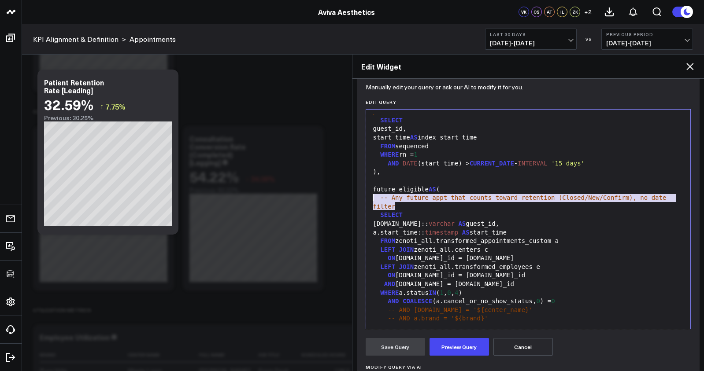
drag, startPoint x: 405, startPoint y: 205, endPoint x: 364, endPoint y: 198, distance: 41.7
click at [364, 198] on div "Manually edit your query or ask our AI to modify it for you. Edit Query Selecti…" at bounding box center [528, 280] width 343 height 388
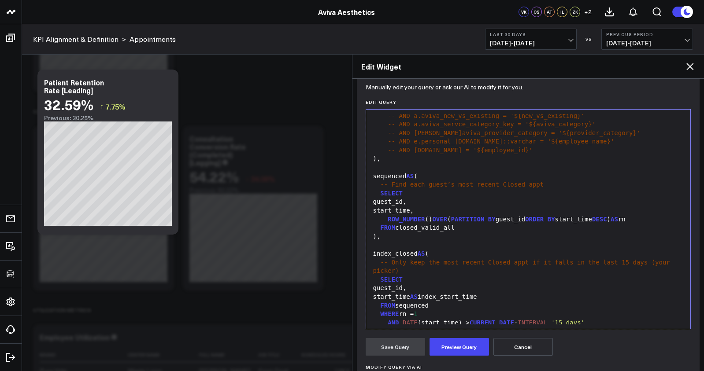
scroll to position [162, 0]
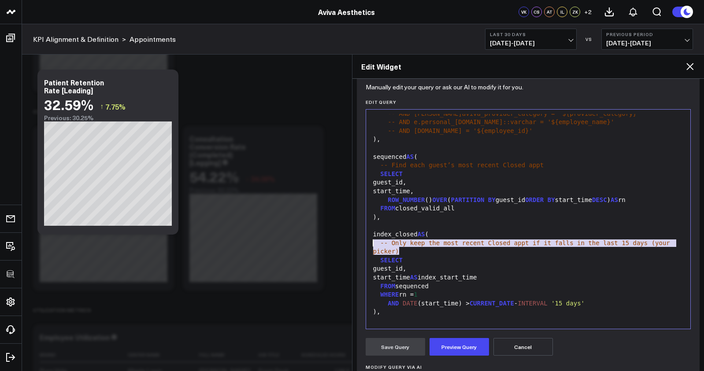
drag, startPoint x: 407, startPoint y: 251, endPoint x: 364, endPoint y: 245, distance: 43.2
click at [364, 245] on div "Manually edit your query or ask our AI to modify it for you. Edit Query Selecti…" at bounding box center [528, 280] width 343 height 388
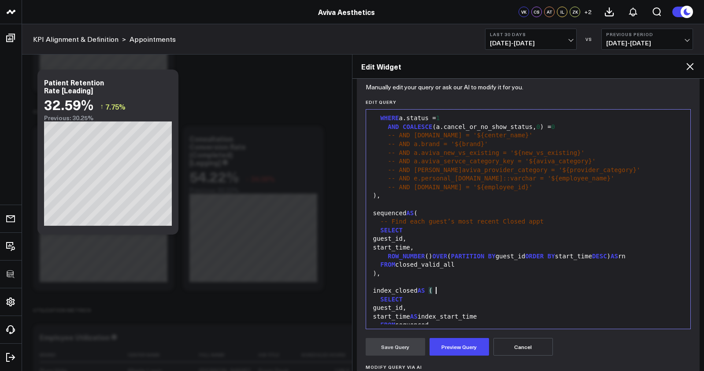
scroll to position [104, 0]
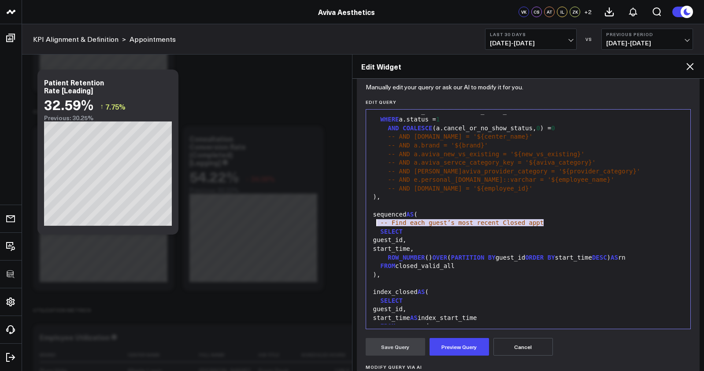
drag, startPoint x: 553, startPoint y: 222, endPoint x: 358, endPoint y: 223, distance: 195.2
click at [359, 223] on div "Manually edit your query or ask our AI to modify it for you. Edit Query Selecti…" at bounding box center [528, 280] width 343 height 388
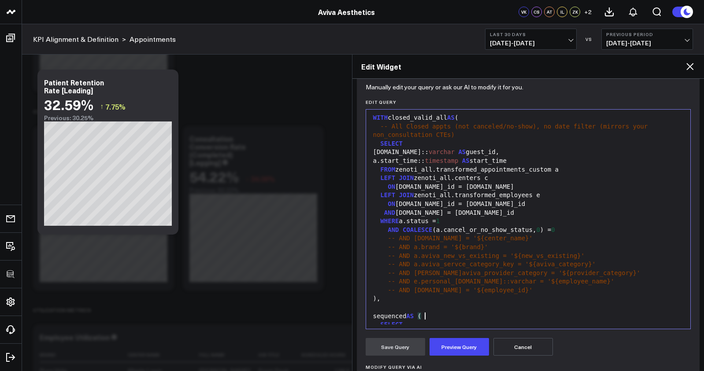
scroll to position [0, 0]
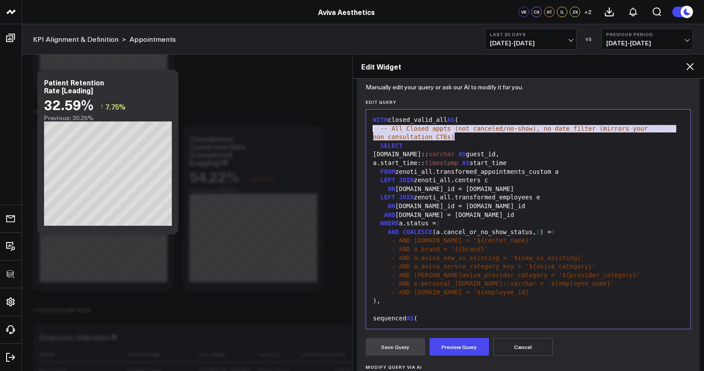
drag, startPoint x: 461, startPoint y: 137, endPoint x: 347, endPoint y: 129, distance: 114.0
click at [347, 129] on body "100525 Test 3725 Test 829 Studios Accenture Acme Industrial Activant Capital AD…" at bounding box center [352, 79] width 704 height 3073
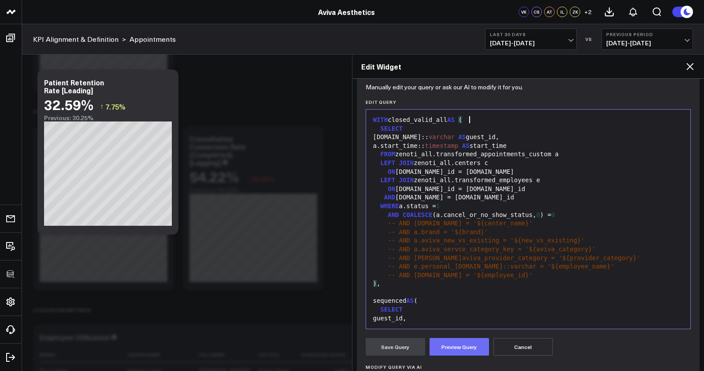
click at [479, 352] on button "Preview Query" at bounding box center [459, 347] width 59 height 18
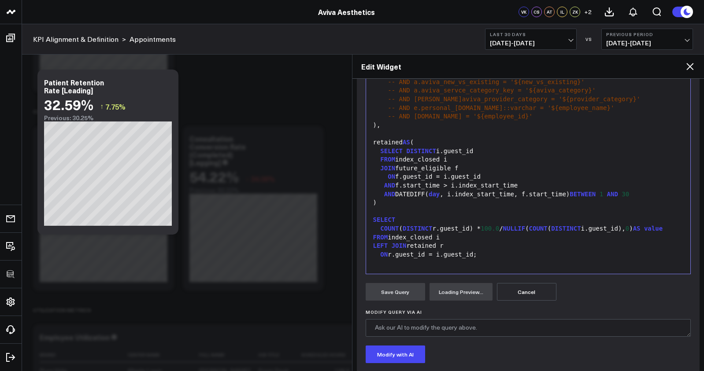
scroll to position [201, 0]
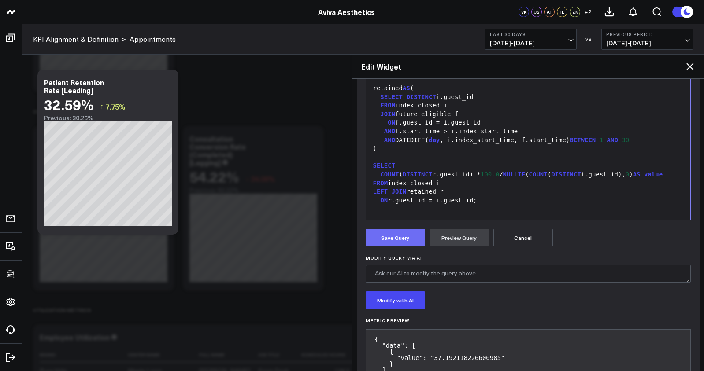
click at [378, 234] on button "Save Query" at bounding box center [395, 238] width 59 height 18
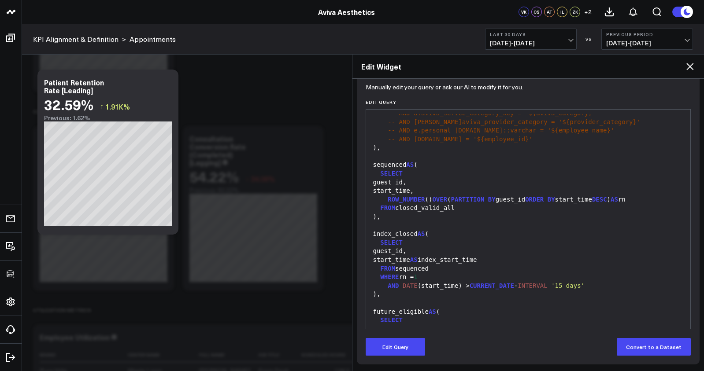
scroll to position [0, 0]
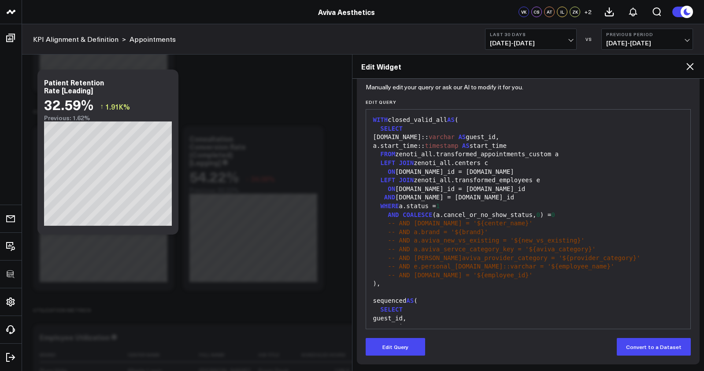
click at [684, 63] on h2 "Edit Widget" at bounding box center [523, 67] width 324 height 10
click at [687, 63] on icon at bounding box center [689, 66] width 7 height 7
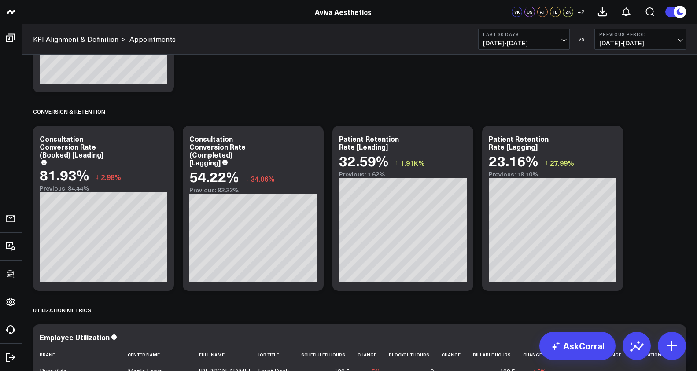
click at [535, 44] on span "09/06/25 - 10/05/25" at bounding box center [524, 43] width 82 height 7
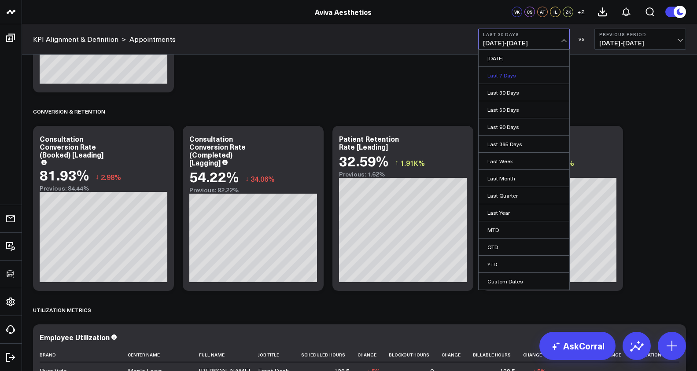
click at [521, 78] on link "Last 7 Days" at bounding box center [524, 75] width 91 height 17
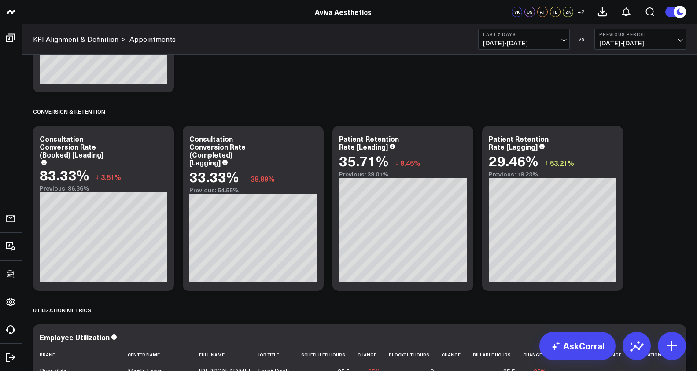
click at [526, 49] on button "Last 7 Days 09/29/25 - 10/05/25" at bounding box center [524, 39] width 92 height 21
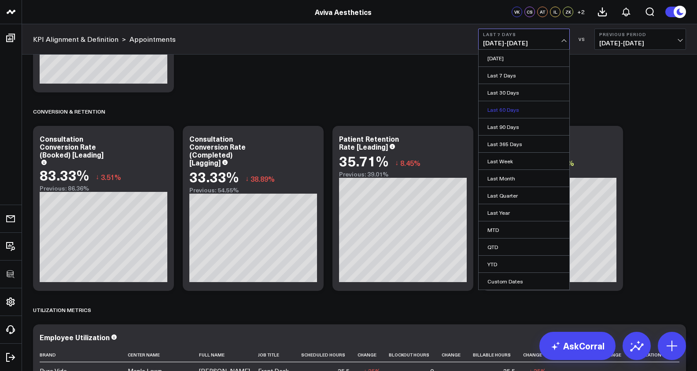
click at [517, 107] on link "Last 60 Days" at bounding box center [524, 109] width 91 height 17
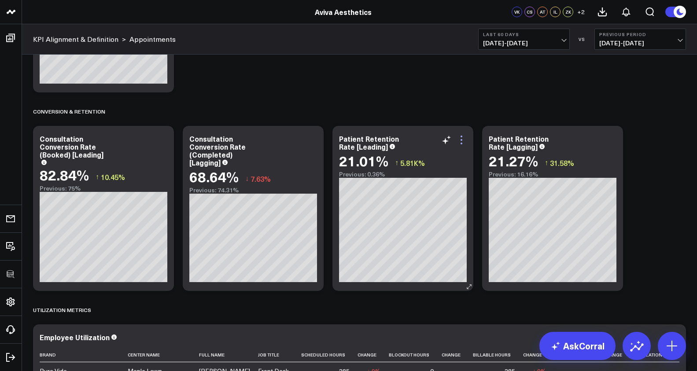
click at [461, 142] on icon at bounding box center [461, 140] width 11 height 11
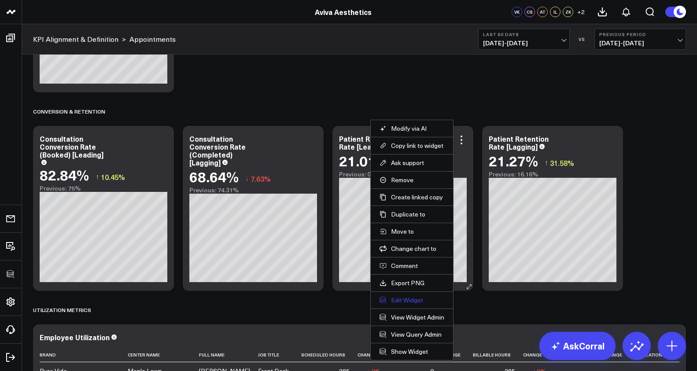
click at [410, 301] on button "Edit Widget" at bounding box center [412, 301] width 65 height 8
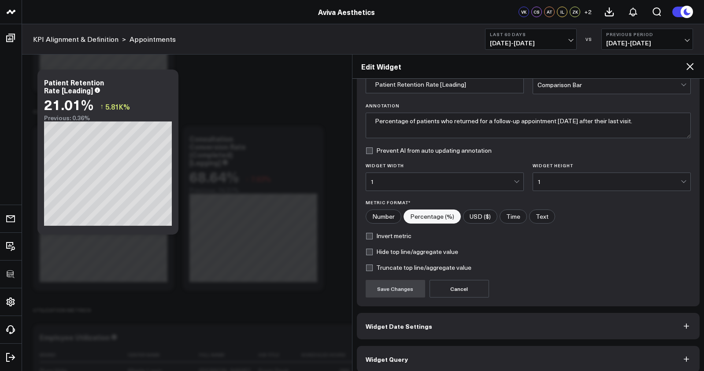
scroll to position [54, 0]
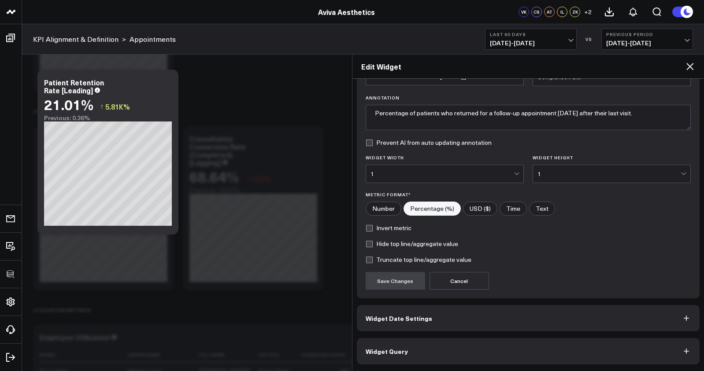
click at [484, 340] on button "Widget Query" at bounding box center [528, 351] width 343 height 26
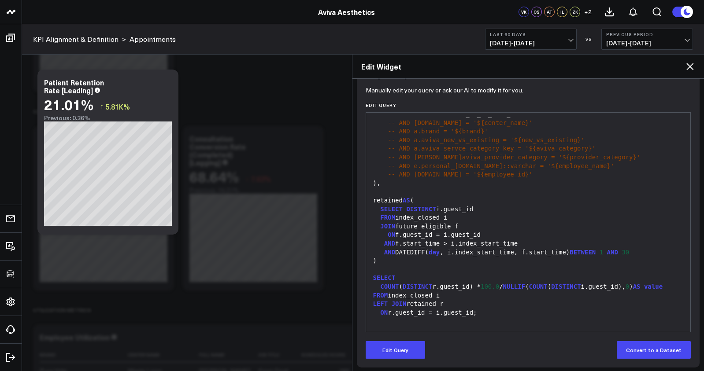
scroll to position [92, 0]
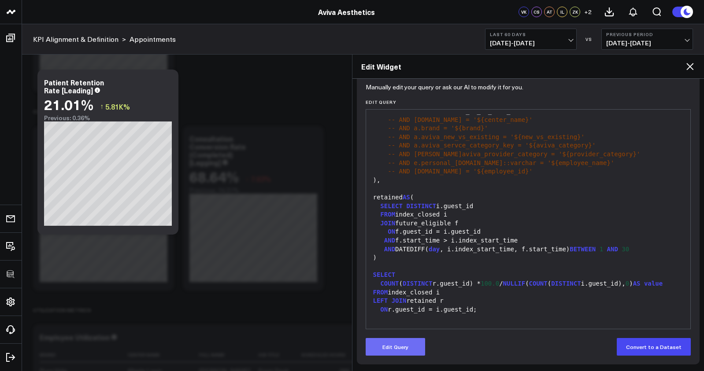
click at [402, 343] on button "Edit Query" at bounding box center [395, 347] width 59 height 18
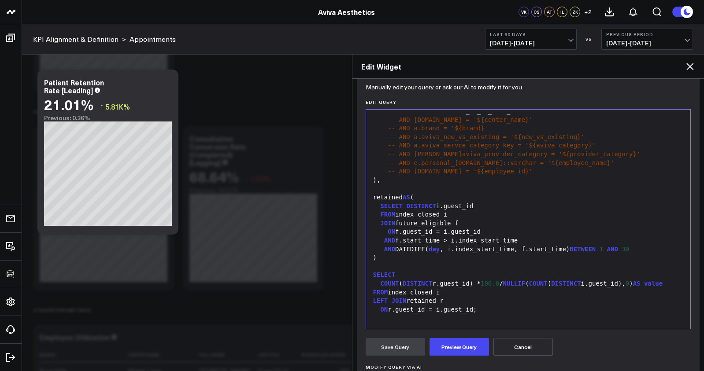
click at [415, 289] on div "FROM index_closed i" at bounding box center [529, 293] width 316 height 9
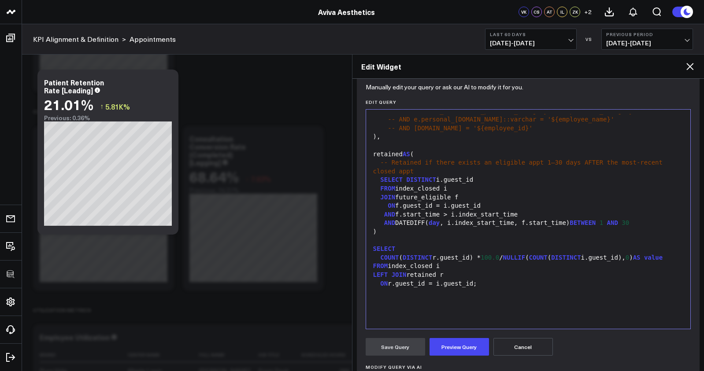
scroll to position [457, 0]
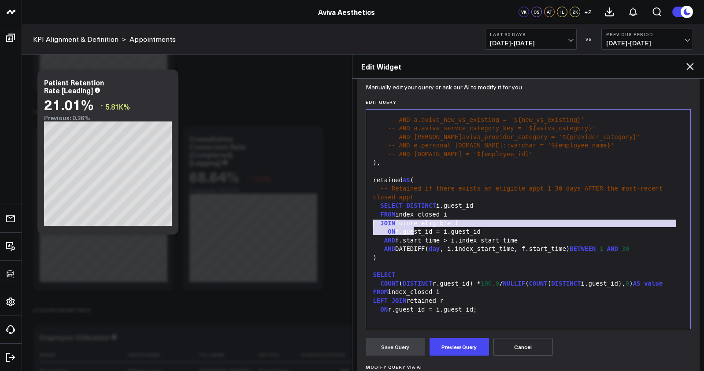
drag, startPoint x: 414, startPoint y: 190, endPoint x: 359, endPoint y: 182, distance: 55.6
click at [359, 182] on div "Manually edit your query or ask our AI to modify it for you. Edit Query 99 1 2 …" at bounding box center [528, 280] width 343 height 388
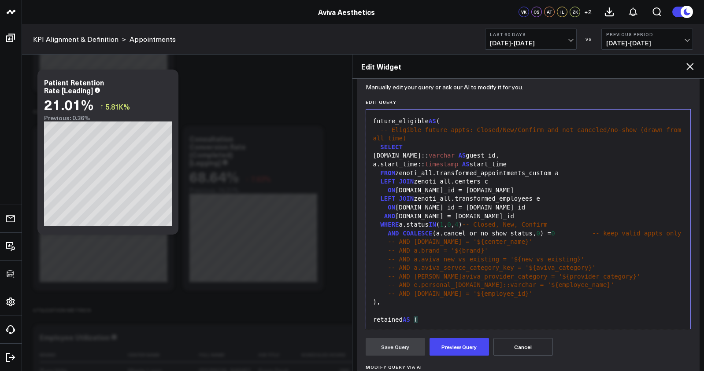
scroll to position [272, 0]
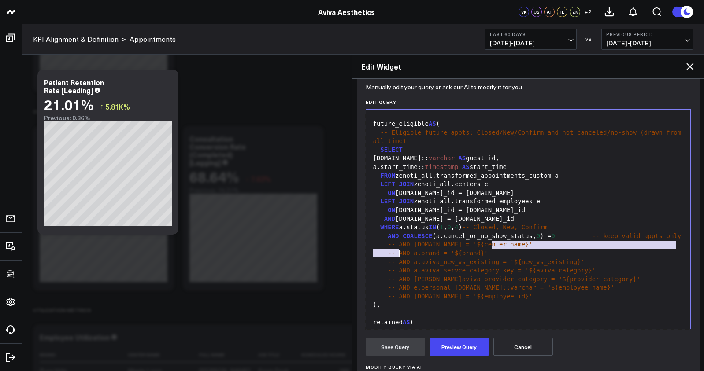
drag, startPoint x: 493, startPoint y: 246, endPoint x: 605, endPoint y: 251, distance: 112.5
click at [605, 232] on div "WHERE a.status IN ( 1 , 0 , 4 ) -- Closed, New, Confirm" at bounding box center [529, 227] width 316 height 9
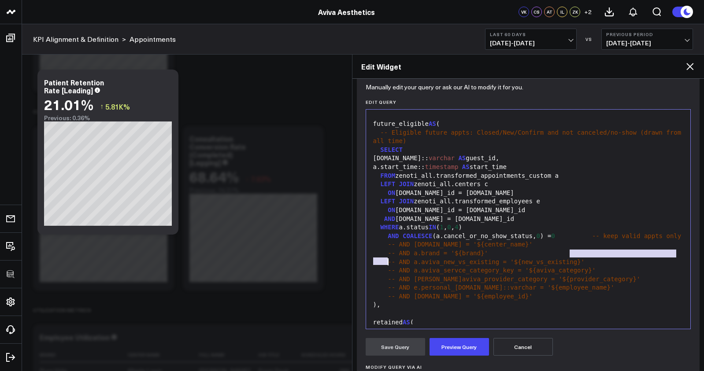
drag, startPoint x: 570, startPoint y: 254, endPoint x: 598, endPoint y: 263, distance: 30.1
click at [598, 241] on div "AND COALESCE (a.cancel_or_no_show_status, 0 ) = 0 -- keep valid appts only" at bounding box center [529, 236] width 316 height 9
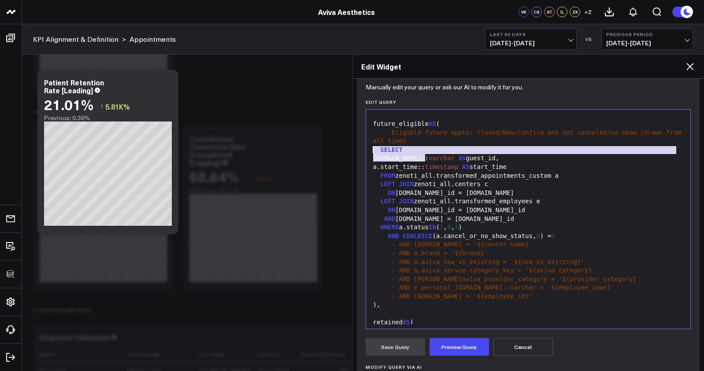
drag, startPoint x: 436, startPoint y: 159, endPoint x: 362, endPoint y: 148, distance: 75.3
click at [362, 148] on div "Manually edit your query or ask our AI to modify it for you. Edit Query Selecti…" at bounding box center [528, 280] width 343 height 388
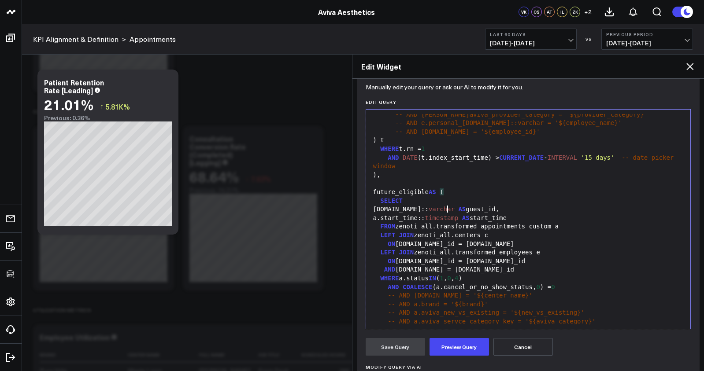
scroll to position [168, 0]
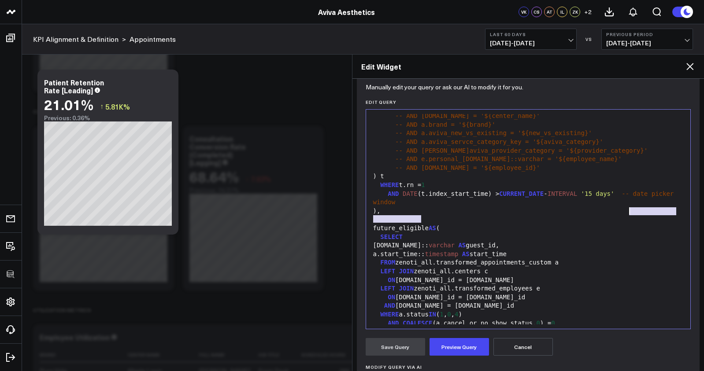
drag, startPoint x: 623, startPoint y: 218, endPoint x: 629, endPoint y: 208, distance: 11.9
click at [629, 207] on div "AND DATE (t.index_start_time) > CURRENT_DATE - INTERVAL '15 days' -- date picke…" at bounding box center [529, 198] width 316 height 17
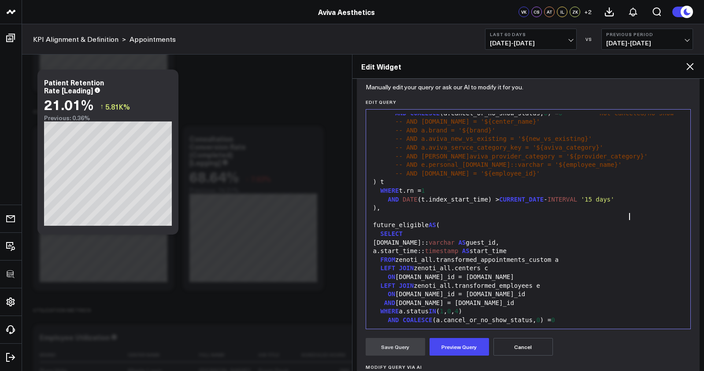
scroll to position [154, 0]
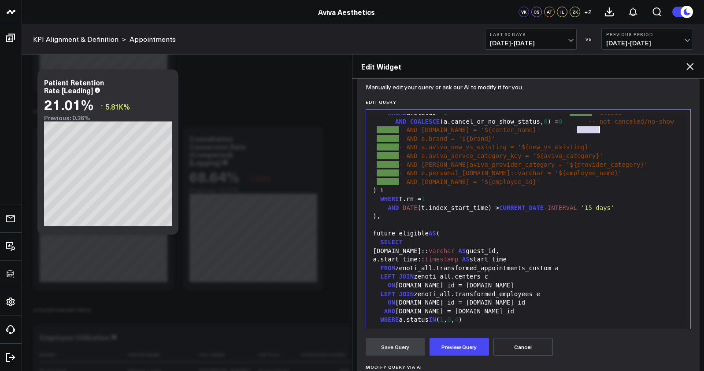
drag, startPoint x: 580, startPoint y: 131, endPoint x: 598, endPoint y: 134, distance: 18.3
click at [598, 126] on div "AND COALESCE (a.cancel_or_no_show_status, 0 ) = 0 -- not canceled/no-show" at bounding box center [529, 122] width 316 height 9
click at [600, 126] on div "AND COALESCE (a.cancel_or_no_show_status, 0 ) = 0 -- not canceled/no-show" at bounding box center [529, 122] width 316 height 9
drag, startPoint x: 402, startPoint y: 138, endPoint x: 576, endPoint y: 131, distance: 174.6
click at [577, 126] on div "AND COALESCE (a.cancel_or_no_show_status, 0 ) = 0 -- not canceled/no-show" at bounding box center [529, 122] width 316 height 9
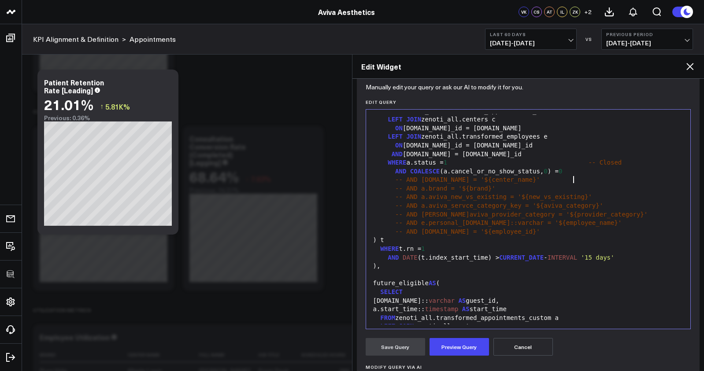
scroll to position [103, 0]
drag, startPoint x: 641, startPoint y: 172, endPoint x: 459, endPoint y: 174, distance: 182.0
click at [459, 169] on div "WHERE a.status = 1 -- Closed" at bounding box center [529, 164] width 316 height 9
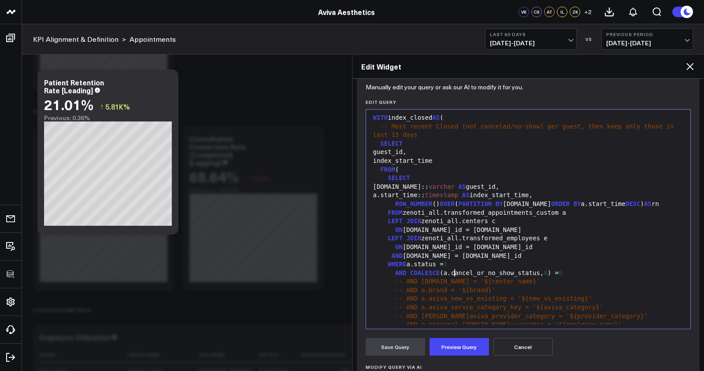
scroll to position [0, 0]
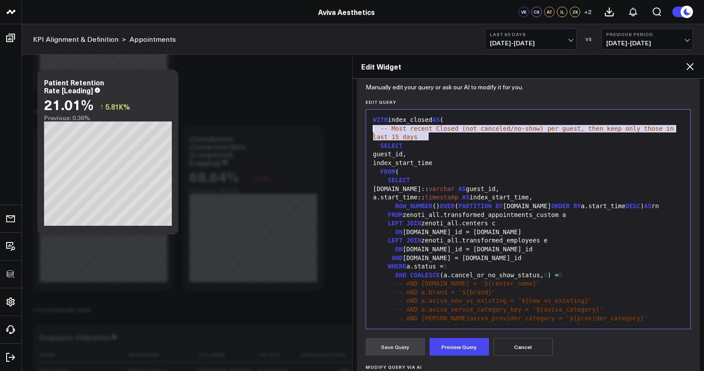
drag, startPoint x: 371, startPoint y: 131, endPoint x: 358, endPoint y: 131, distance: 12.8
click at [358, 131] on div "Manually edit your query or ask our AI to modify it for you. Edit Query Selecti…" at bounding box center [528, 280] width 343 height 388
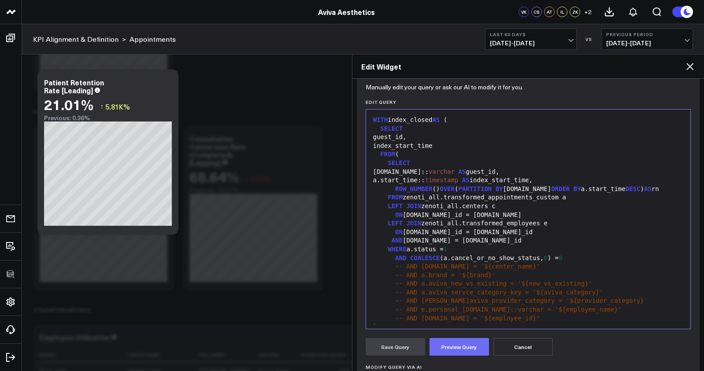
click at [474, 349] on button "Preview Query" at bounding box center [459, 347] width 59 height 18
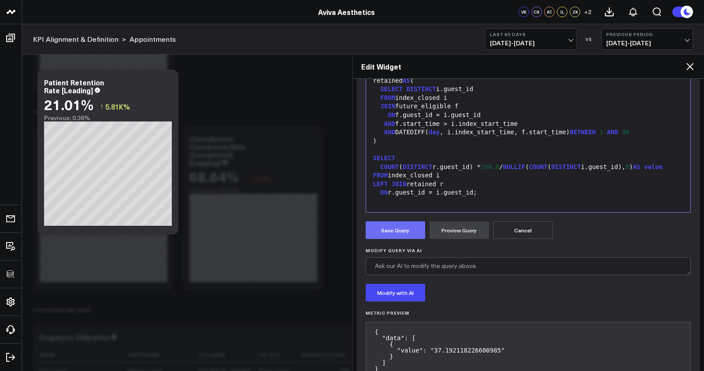
scroll to position [209, 0]
click at [420, 231] on button "Save Query" at bounding box center [395, 230] width 59 height 18
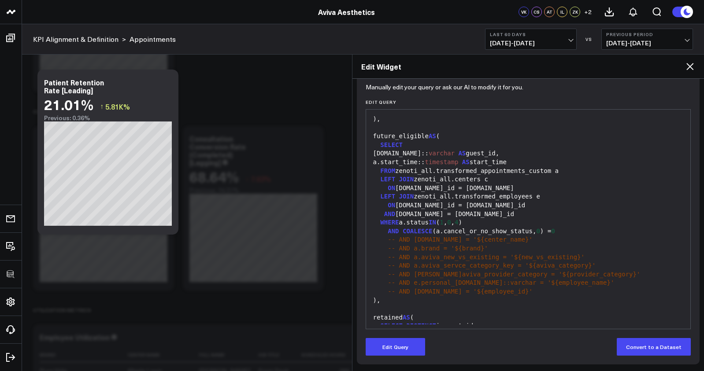
scroll to position [253, 0]
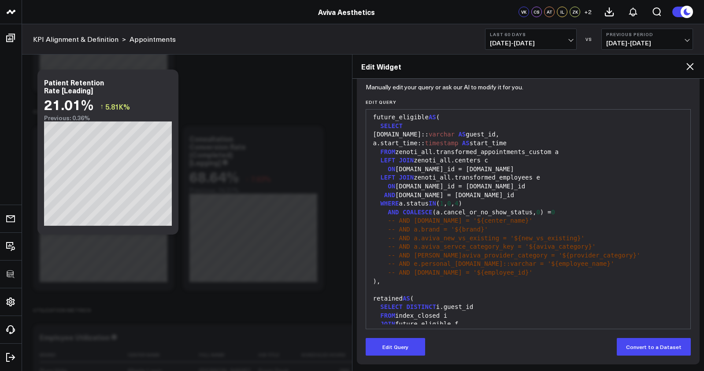
click at [405, 357] on div "Manually edit your query or ask our AI to modify it for you. Edit Query Selecti…" at bounding box center [528, 225] width 343 height 279
click at [406, 351] on button "Edit Query" at bounding box center [395, 347] width 59 height 18
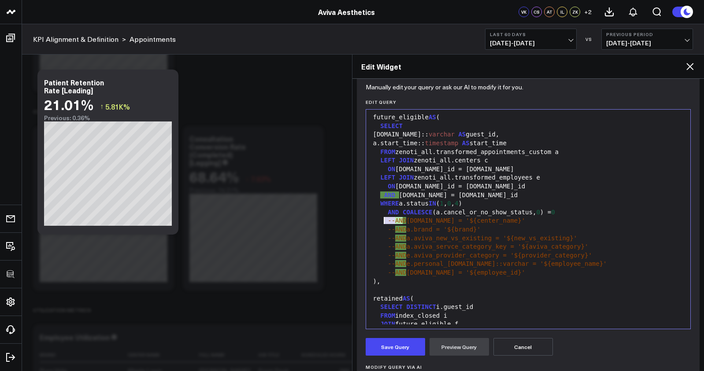
drag, startPoint x: 404, startPoint y: 222, endPoint x: 383, endPoint y: 222, distance: 21.1
click at [383, 217] on div "AND COALESCE (a.cancel_or_no_show_status, 0 ) = 0" at bounding box center [529, 212] width 316 height 9
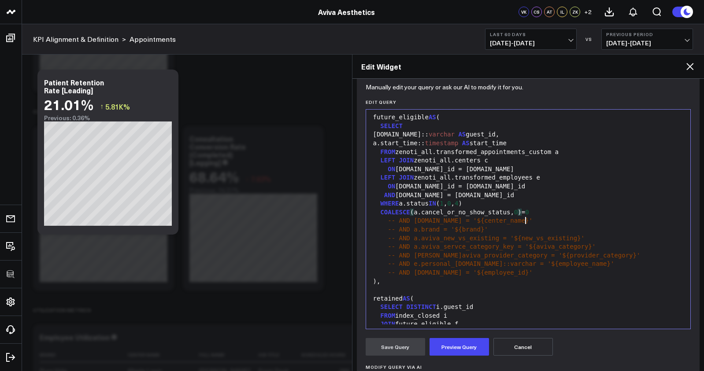
click at [526, 217] on div "COALESCE ( a.cancel_or_no_show_status, 0 ) = 0" at bounding box center [529, 212] width 316 height 9
click at [413, 217] on div "COALESCE (a.cancel_or_no_show_status = 0" at bounding box center [529, 212] width 316 height 9
click at [457, 350] on button "Preview Query" at bounding box center [459, 347] width 59 height 18
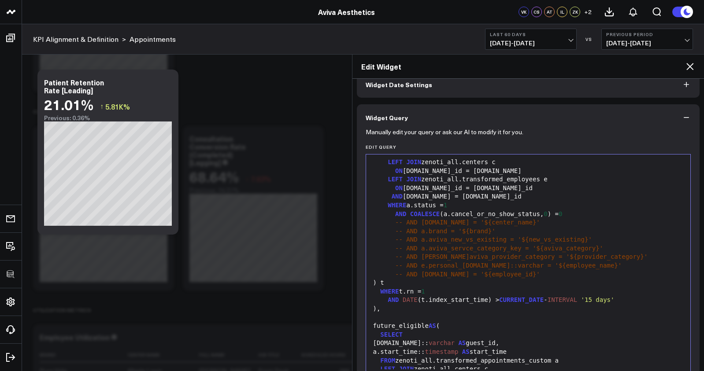
scroll to position [80, 0]
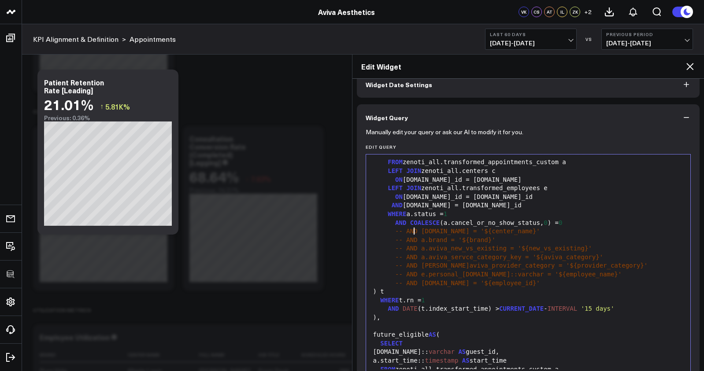
click at [415, 226] on span "COALESCE" at bounding box center [425, 222] width 30 height 7
click at [413, 228] on div "AND ( a.cancel_or_no_show_status, 0 ) = 0" at bounding box center [529, 223] width 316 height 9
click at [522, 228] on div "AND a.cancel_or_no_show_status, 0 ) = 0" at bounding box center [529, 223] width 316 height 9
click at [396, 226] on span "AND" at bounding box center [400, 222] width 11 height 7
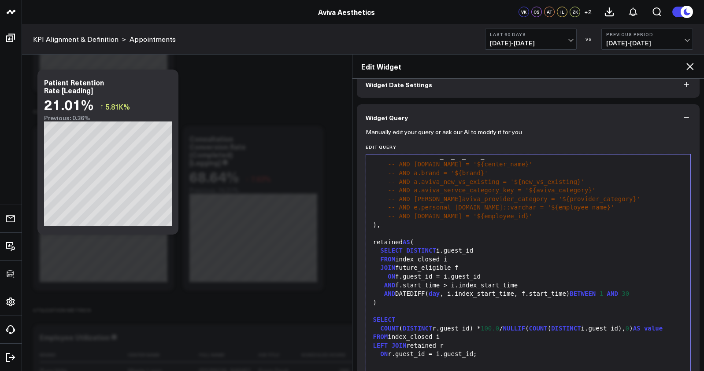
scroll to position [371, 0]
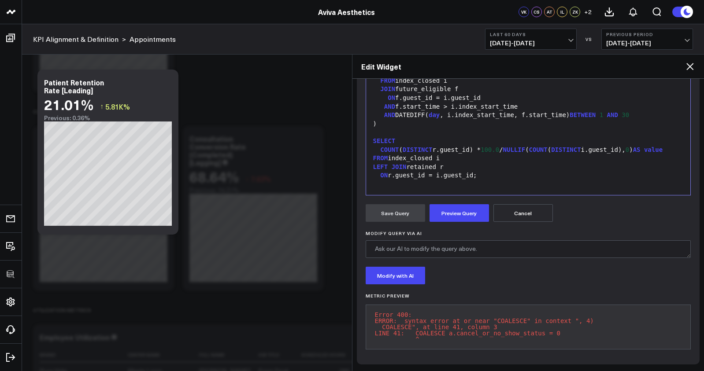
click at [459, 220] on form "Manually edit your query or ask our AI to modify it for you. Edit Query Selecti…" at bounding box center [529, 154] width 326 height 404
click at [458, 216] on button "Preview Query" at bounding box center [459, 213] width 59 height 18
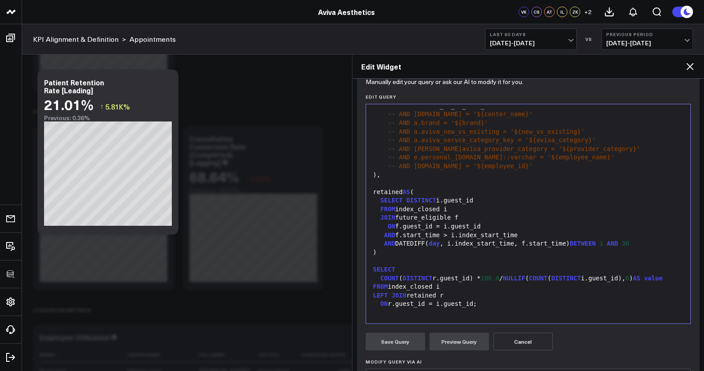
scroll to position [76, 0]
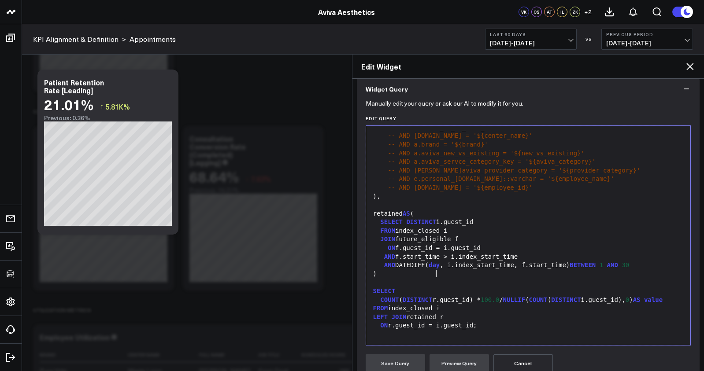
click at [438, 262] on span "day" at bounding box center [434, 265] width 11 height 7
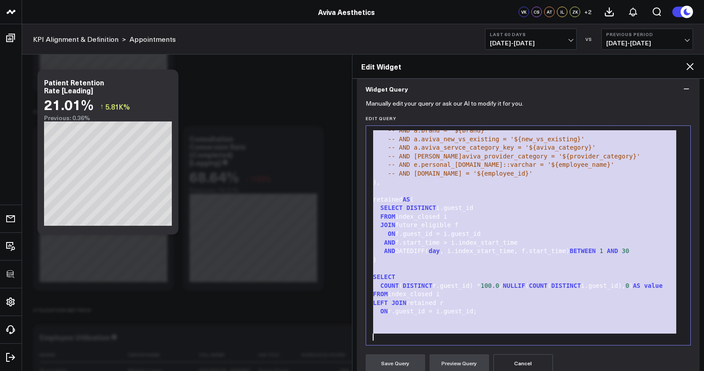
copy div "WITH index_closed AS ( SELECT guest_id, index_start_time FROM ( SELECT a.guest.…"
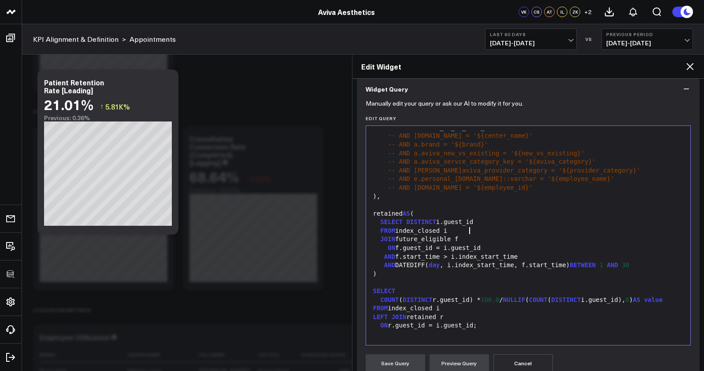
click at [470, 218] on div "SELECT DISTINCT i.guest_id" at bounding box center [529, 222] width 316 height 9
click at [469, 218] on div "SELECT DISTINCT i.guest_id" at bounding box center [529, 222] width 316 height 9
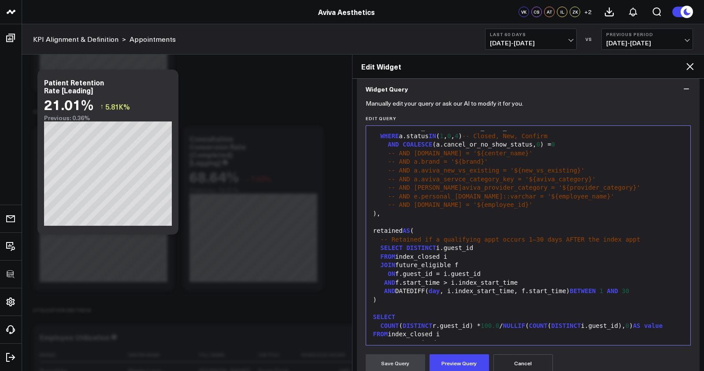
scroll to position [414, 0]
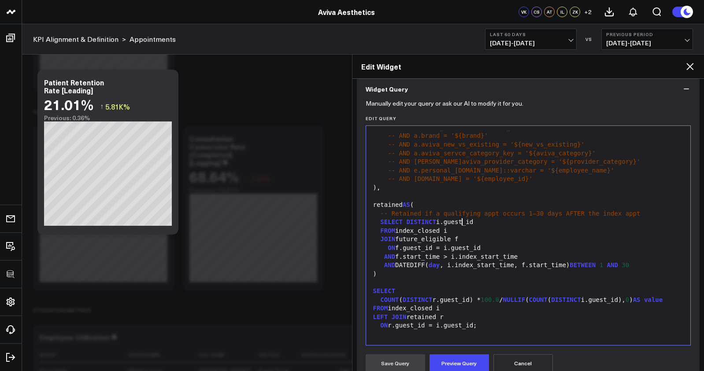
click at [463, 210] on span "-- Retained if a qualifying appt occurs 1–30 days AFTER the index appt" at bounding box center [510, 213] width 260 height 7
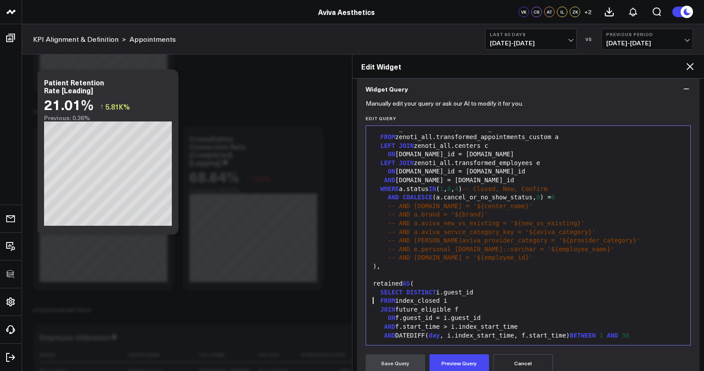
scroll to position [317, 0]
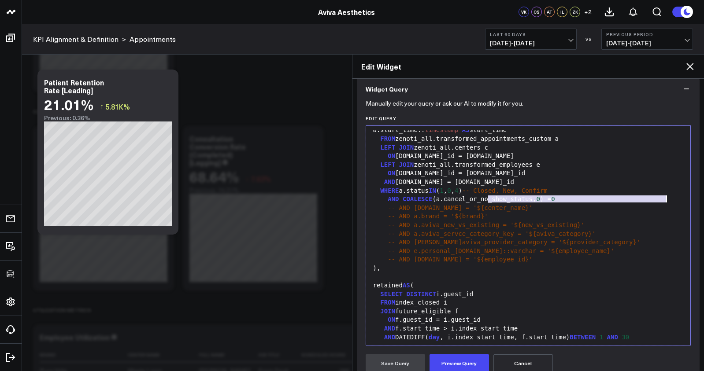
drag, startPoint x: 487, startPoint y: 197, endPoint x: 670, endPoint y: 199, distance: 182.8
click at [670, 196] on div "WHERE a.status IN ( 1 , 0 , 4 ) -- Closed, New, Confirm" at bounding box center [529, 191] width 316 height 9
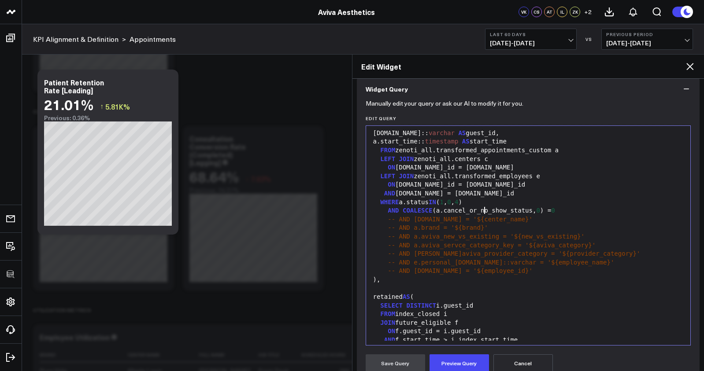
scroll to position [251, 0]
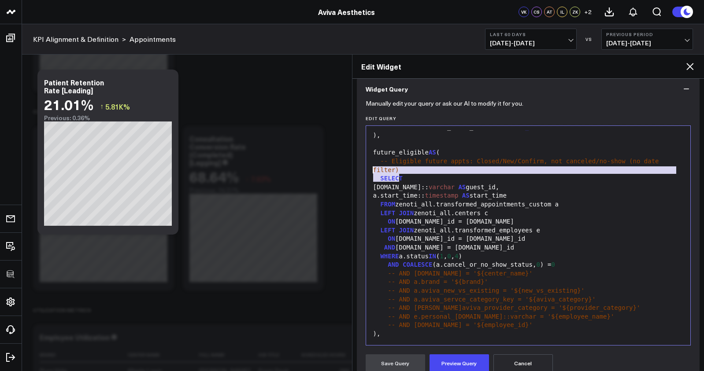
drag, startPoint x: 402, startPoint y: 177, endPoint x: 363, endPoint y: 174, distance: 38.4
click at [363, 174] on div "Manually edit your query or ask our AI to modify it for you. Edit Query Selecti…" at bounding box center [528, 308] width 343 height 413
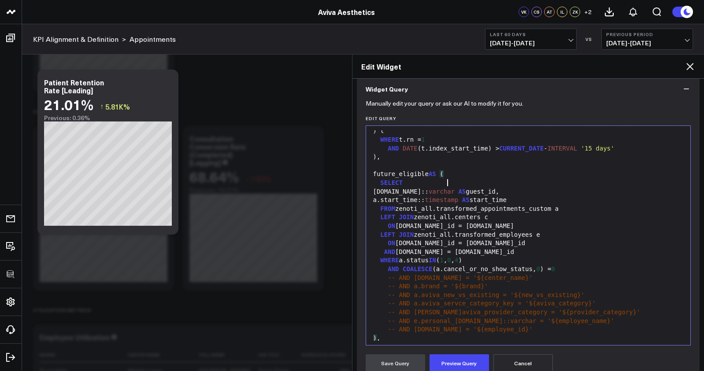
scroll to position [104, 0]
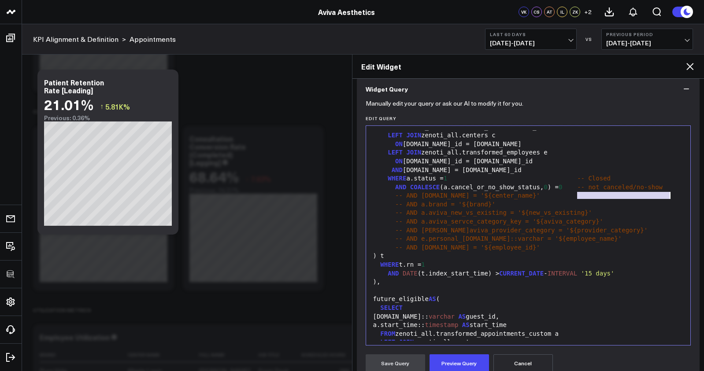
drag, startPoint x: 580, startPoint y: 195, endPoint x: 673, endPoint y: 197, distance: 93.4
click at [673, 192] on div "AND COALESCE (a.cancel_or_no_show_status, 0 ) = 0 -- not canceled/no-show" at bounding box center [529, 187] width 316 height 9
drag, startPoint x: 631, startPoint y: 187, endPoint x: 457, endPoint y: 189, distance: 174.0
click at [457, 183] on div "WHERE a.status = 1 -- Closed" at bounding box center [529, 178] width 316 height 9
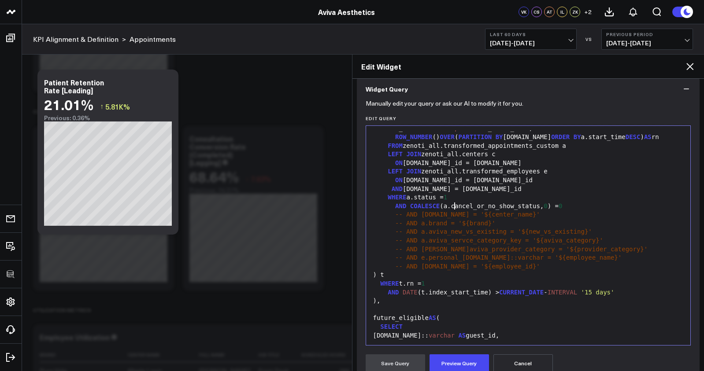
scroll to position [0, 0]
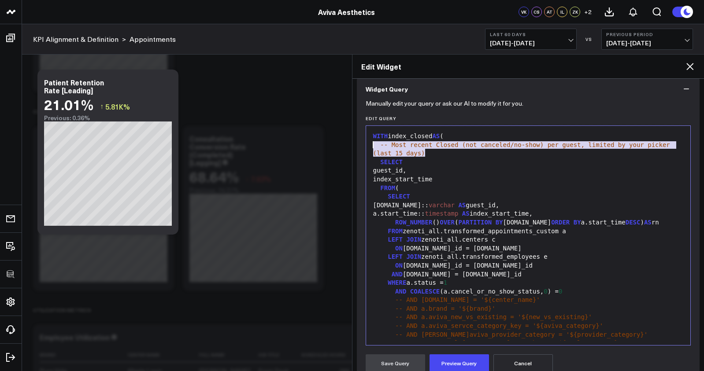
drag, startPoint x: 433, startPoint y: 156, endPoint x: 356, endPoint y: 145, distance: 77.8
click at [357, 145] on div "Manually edit your query or ask our AI to modify it for you. Edit Query Selecti…" at bounding box center [528, 308] width 343 height 413
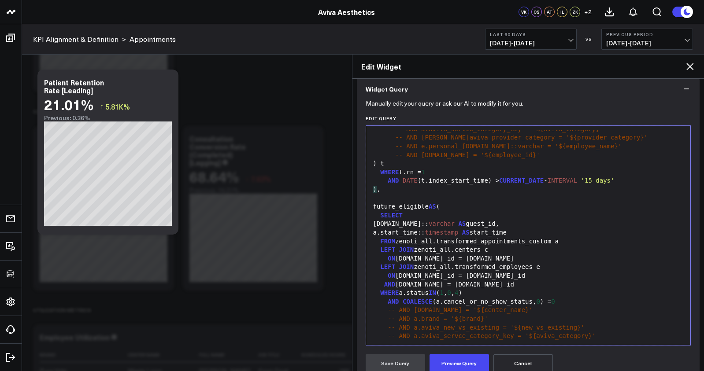
scroll to position [371, 0]
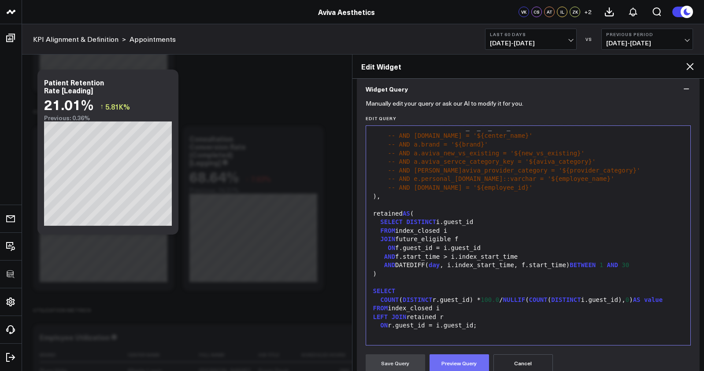
click at [455, 364] on button "Preview Query" at bounding box center [459, 364] width 59 height 18
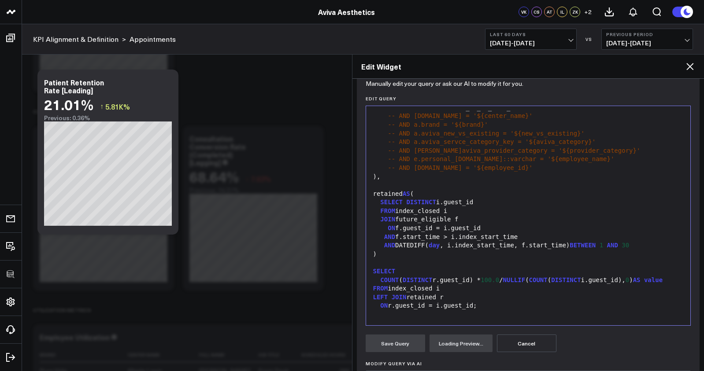
scroll to position [201, 0]
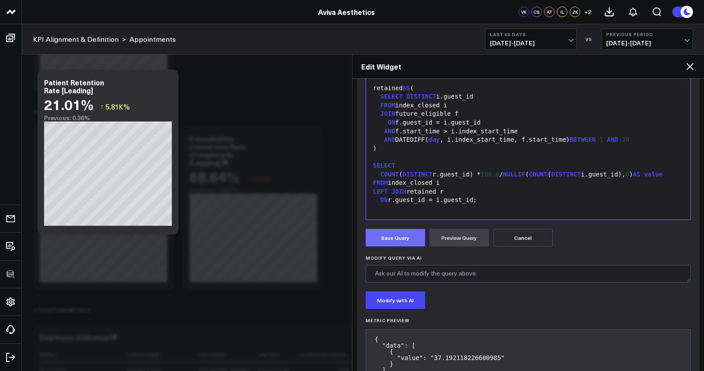
click at [410, 240] on button "Save Query" at bounding box center [395, 238] width 59 height 18
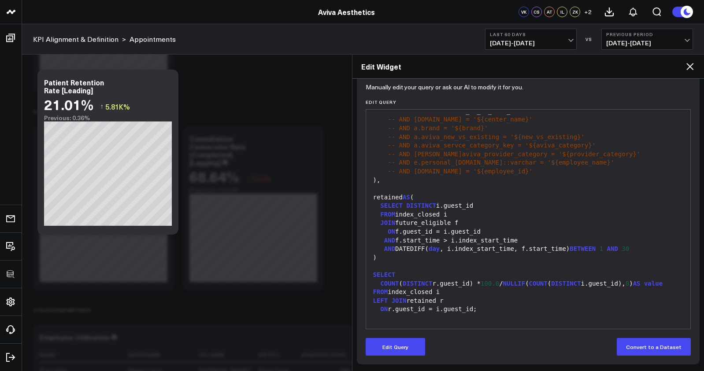
click at [695, 71] on icon at bounding box center [690, 66] width 11 height 11
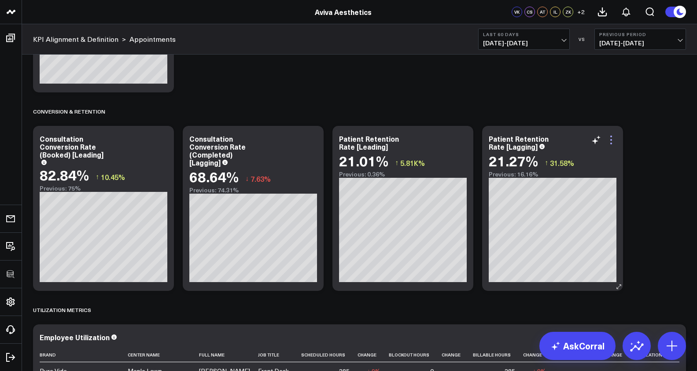
click at [613, 144] on icon at bounding box center [611, 140] width 11 height 11
click at [634, 134] on div "Appointment Metrics Modify via AI Copy link to widget Ask support Remove Create…" at bounding box center [360, 97] width 662 height 2932
click at [164, 141] on icon at bounding box center [162, 140] width 11 height 11
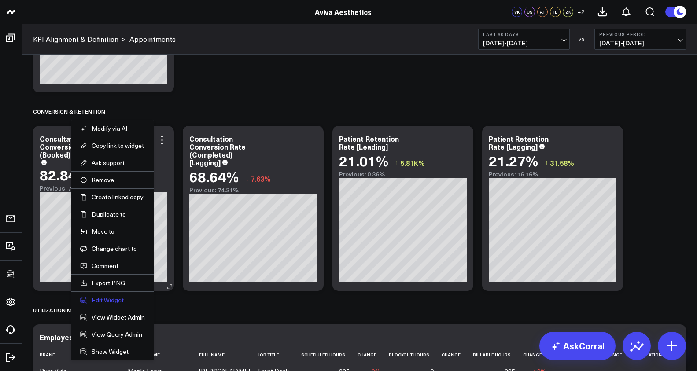
click at [104, 302] on button "Edit Widget" at bounding box center [112, 301] width 65 height 8
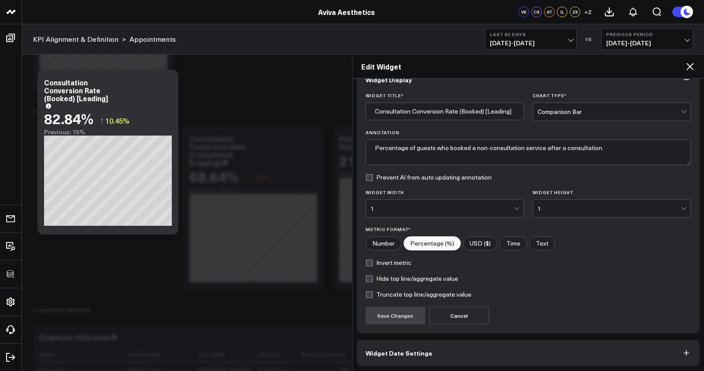
scroll to position [54, 0]
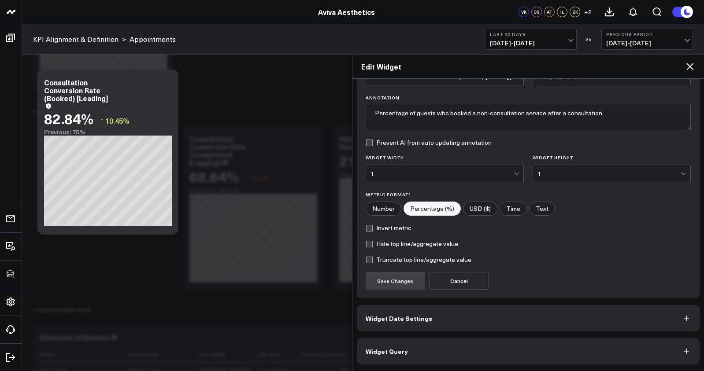
click at [446, 346] on button "Widget Query" at bounding box center [528, 351] width 343 height 26
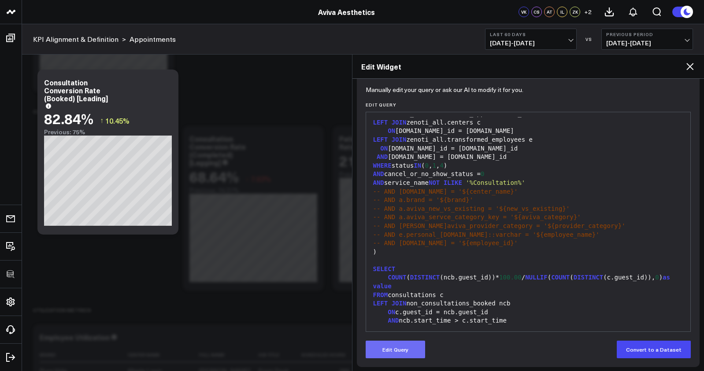
scroll to position [92, 0]
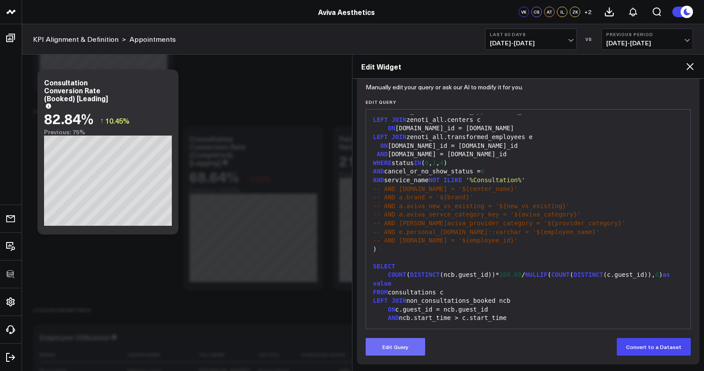
click at [392, 343] on button "Edit Query" at bounding box center [395, 347] width 59 height 18
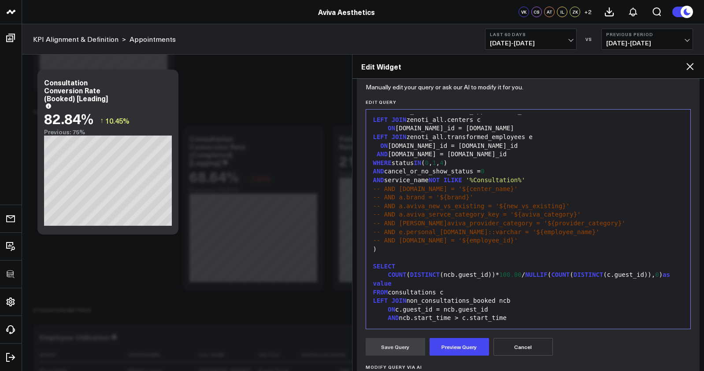
click at [392, 281] on span "value" at bounding box center [382, 283] width 19 height 7
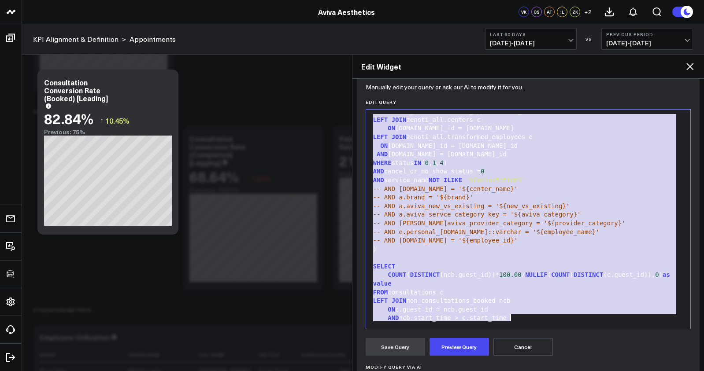
copy div "SELECT start_time::datetime, guest.id:: varchar as guest_id, service.id:: varch…"
click at [689, 70] on icon at bounding box center [690, 66] width 11 height 11
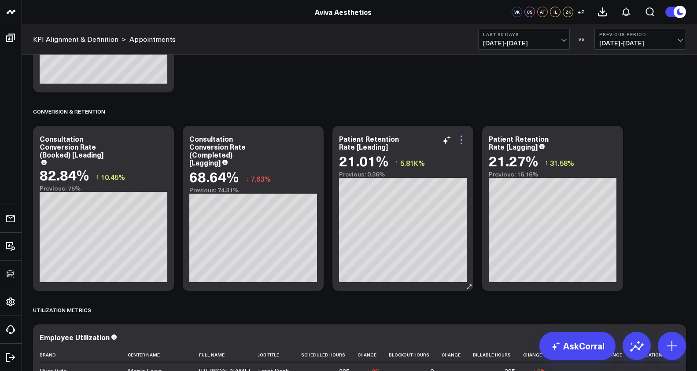
click at [460, 141] on icon at bounding box center [461, 140] width 11 height 11
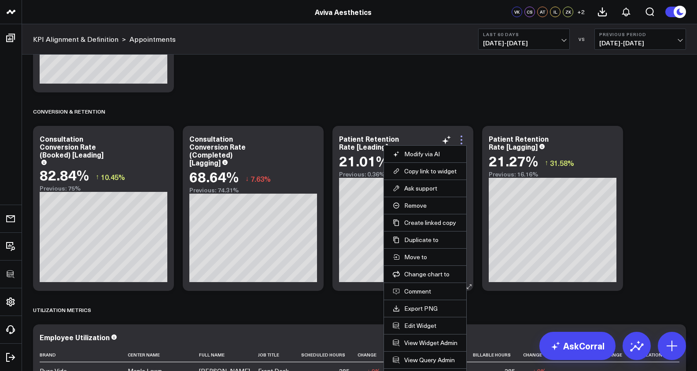
click at [463, 140] on icon at bounding box center [461, 140] width 11 height 11
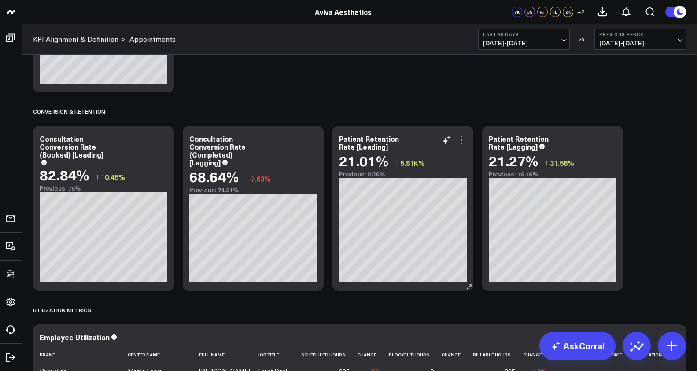
click at [463, 140] on icon at bounding box center [461, 140] width 11 height 11
click at [0, 0] on button "Edit Widget" at bounding box center [0, 0] width 0 height 0
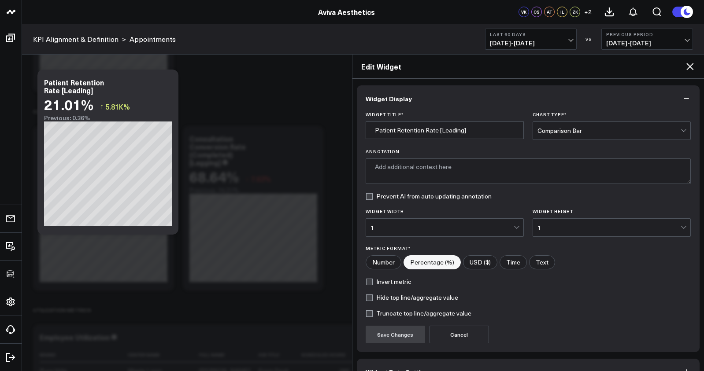
type textarea "Percentage of patients who returned for a follow-up appointment [DATE] after th…"
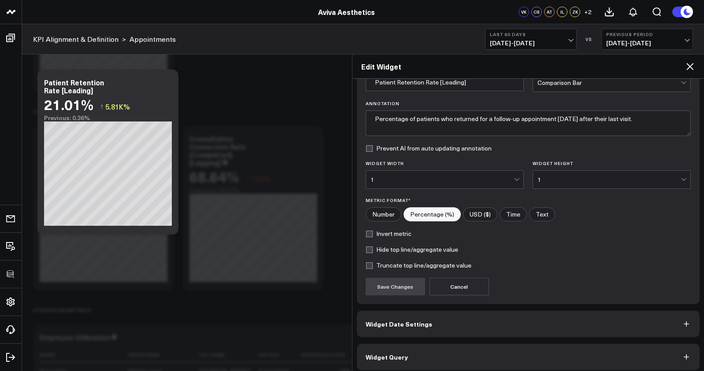
scroll to position [54, 0]
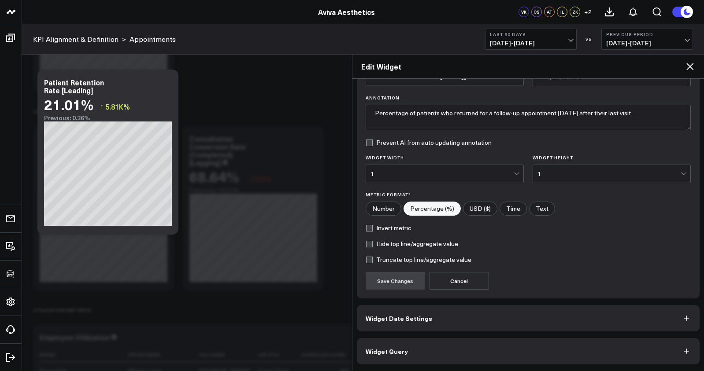
click at [462, 339] on button "Widget Query" at bounding box center [528, 351] width 343 height 26
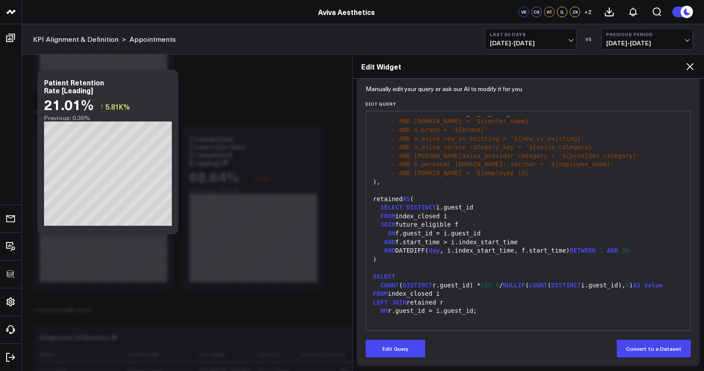
scroll to position [92, 0]
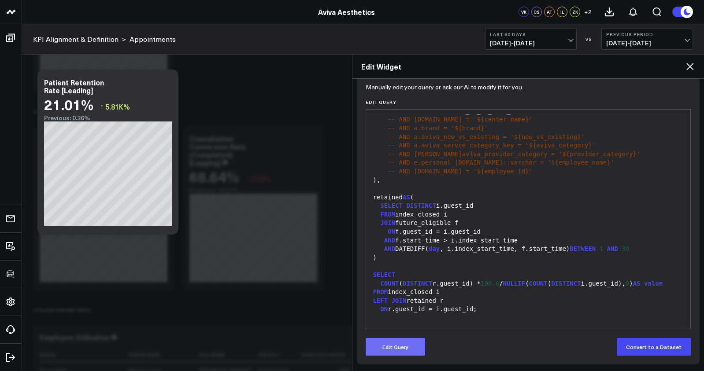
click at [393, 348] on button "Edit Query" at bounding box center [395, 347] width 59 height 18
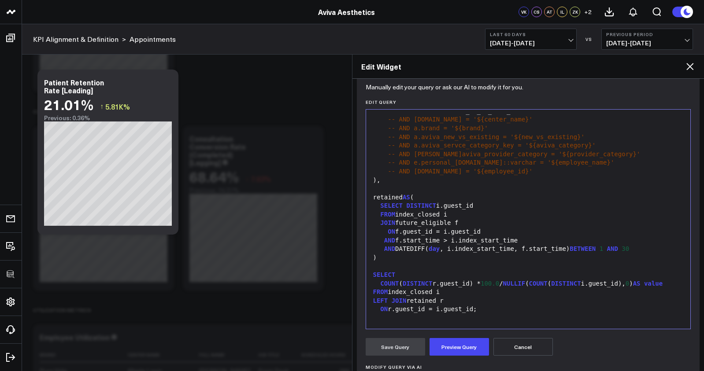
click at [435, 288] on div "FROM index_closed i" at bounding box center [529, 292] width 316 height 9
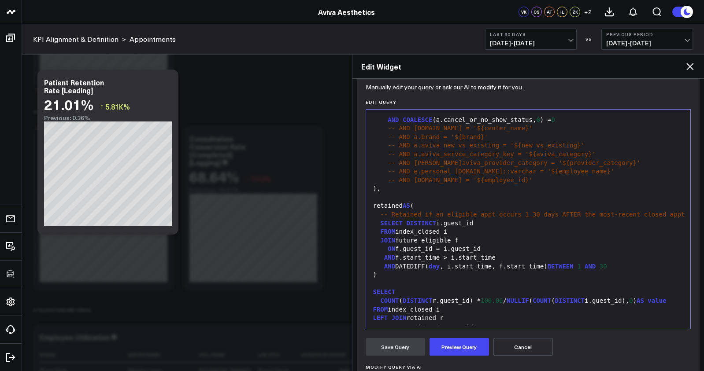
scroll to position [423, 0]
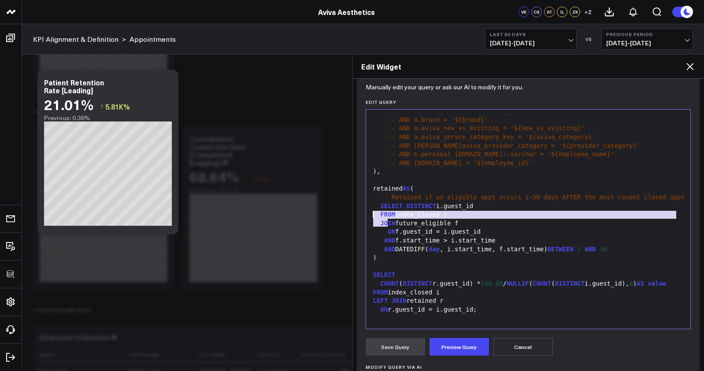
drag, startPoint x: 394, startPoint y: 191, endPoint x: 366, endPoint y: 184, distance: 29.0
click at [366, 184] on div "99 1 2 3 4 5 6 7 8 9 10 11 12 13 14 15 16 17 18 19 20 21 22 23 24 25 26 27 28 2…" at bounding box center [529, 219] width 326 height 220
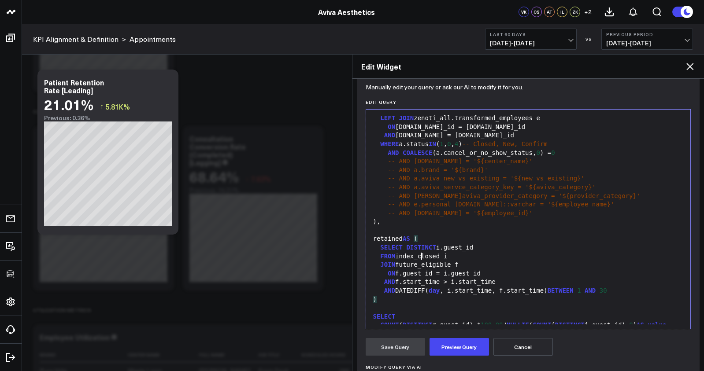
scroll to position [338, 0]
drag, startPoint x: 579, startPoint y: 156, endPoint x: 649, endPoint y: 161, distance: 69.7
click at [649, 149] on div "WHERE a.status IN ( 1 , 0 , 4 ) -- Closed, New, Confirm" at bounding box center [529, 145] width 316 height 9
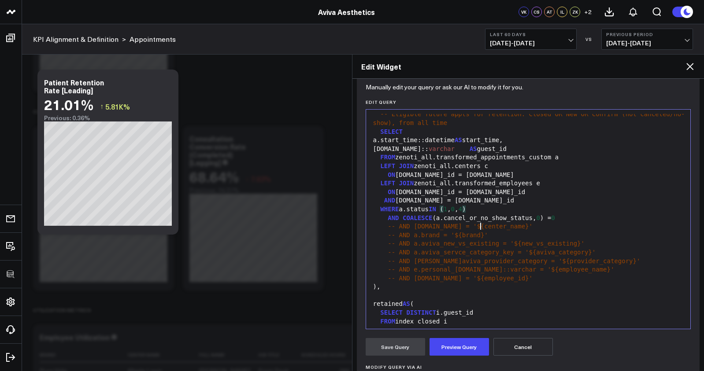
scroll to position [271, 0]
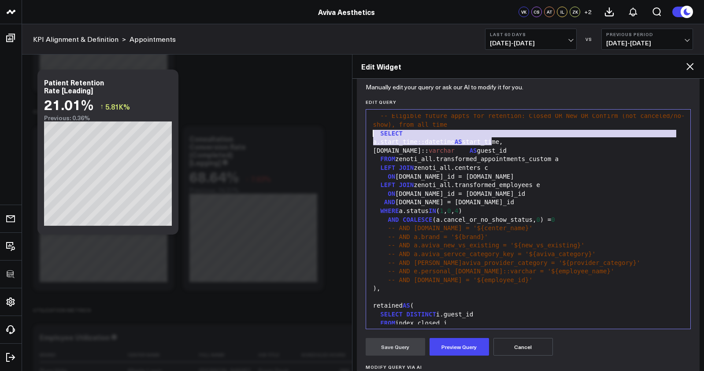
drag, startPoint x: 430, startPoint y: 139, endPoint x: 357, endPoint y: 136, distance: 73.2
click at [359, 135] on div "Manually edit your query or ask our AI to modify it for you. Edit Query Selecti…" at bounding box center [528, 280] width 343 height 388
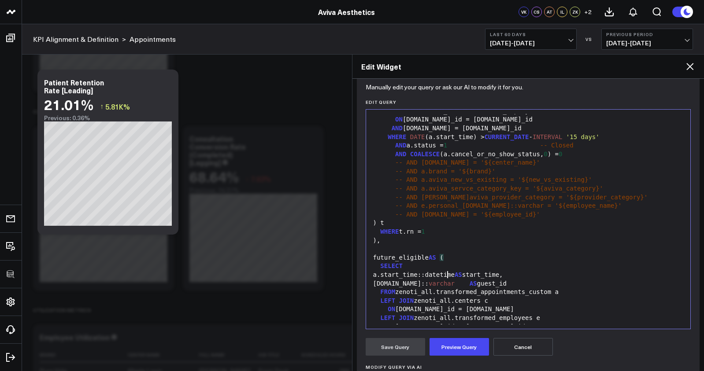
scroll to position [91, 0]
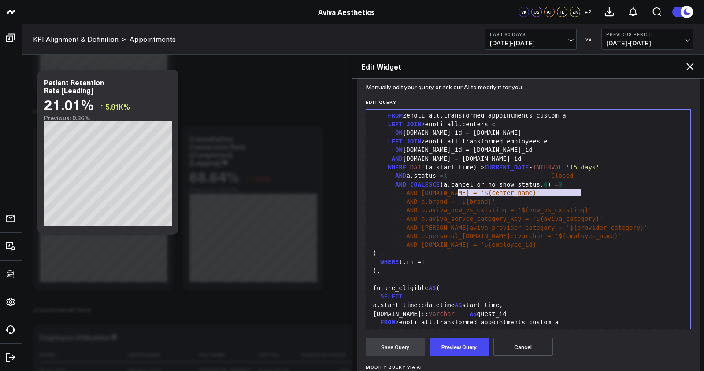
drag, startPoint x: 591, startPoint y: 193, endPoint x: 459, endPoint y: 192, distance: 132.2
click at [459, 181] on div "AND a.status = 1 -- Closed" at bounding box center [529, 176] width 316 height 9
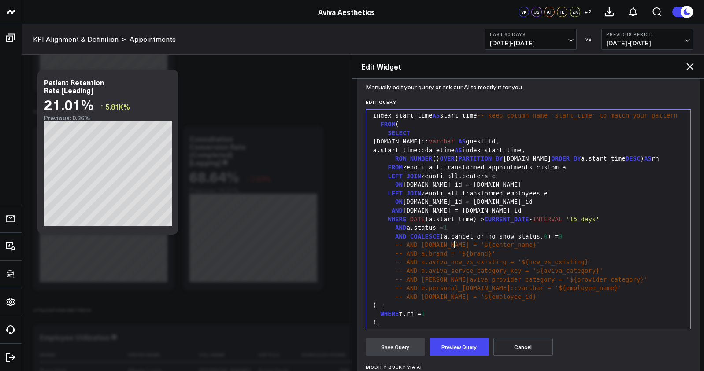
scroll to position [0, 0]
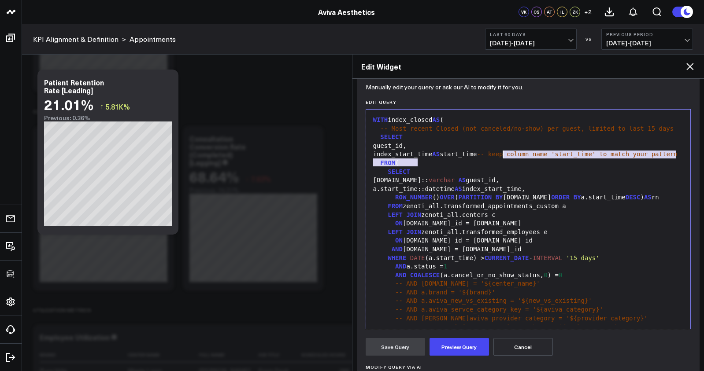
drag, startPoint x: 512, startPoint y: 160, endPoint x: 502, endPoint y: 151, distance: 13.4
click at [502, 151] on div "index_start_time AS start_time -- keep column name 'start_time' to match your p…" at bounding box center [529, 154] width 316 height 9
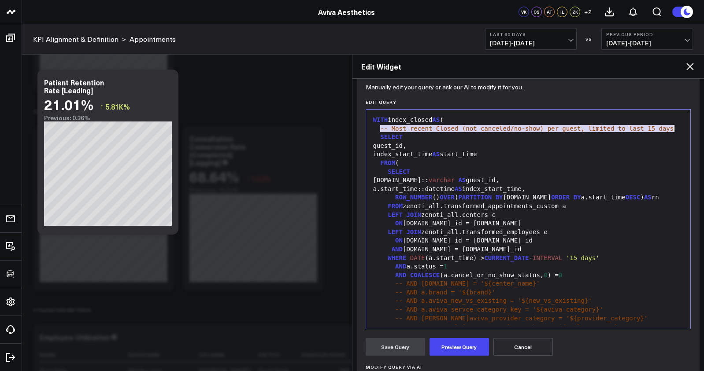
drag, startPoint x: 382, startPoint y: 130, endPoint x: 693, endPoint y: 131, distance: 311.5
click at [693, 131] on div "Manually edit your query or ask our AI to modify it for you. Edit Query Selecti…" at bounding box center [528, 280] width 343 height 388
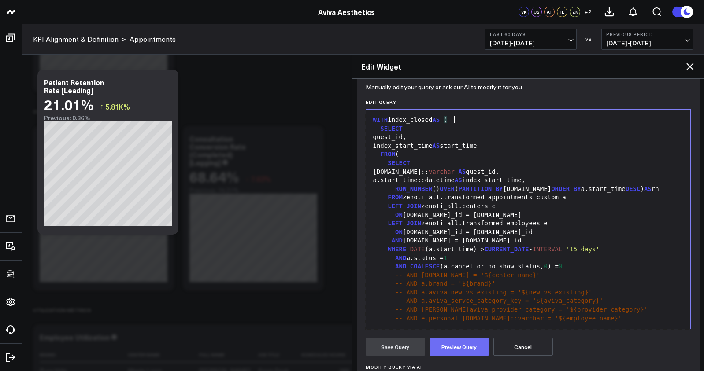
click at [483, 341] on button "Preview Query" at bounding box center [459, 347] width 59 height 18
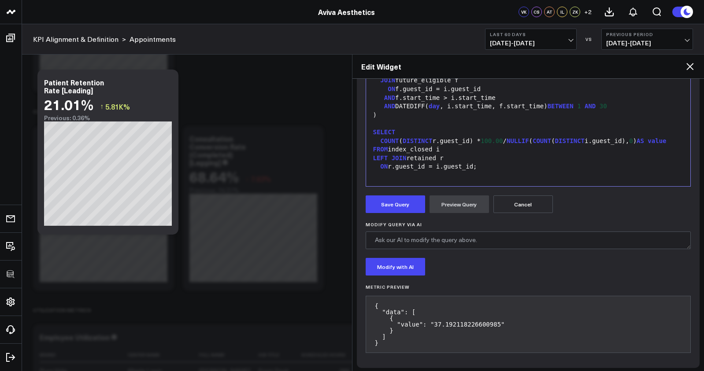
scroll to position [238, 0]
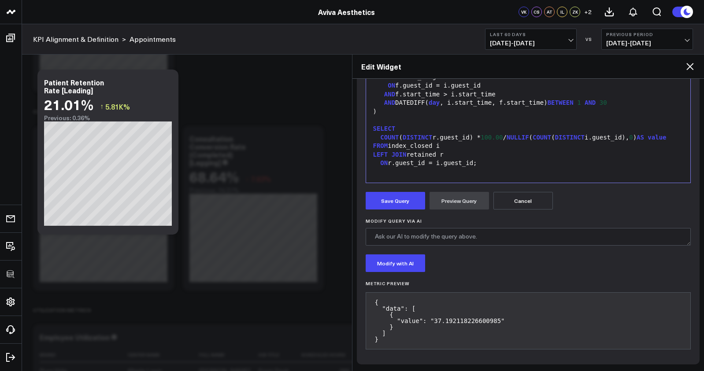
click at [401, 212] on form "Manually edit your query or ask our AI to modify it for you. Edit Query Selecti…" at bounding box center [529, 148] width 326 height 416
click at [402, 206] on button "Save Query" at bounding box center [395, 201] width 59 height 18
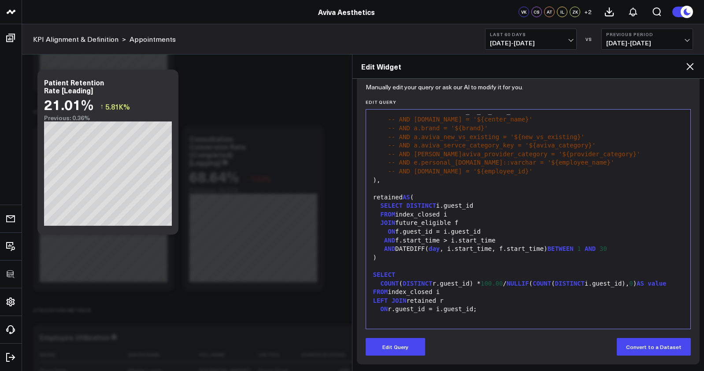
scroll to position [92, 0]
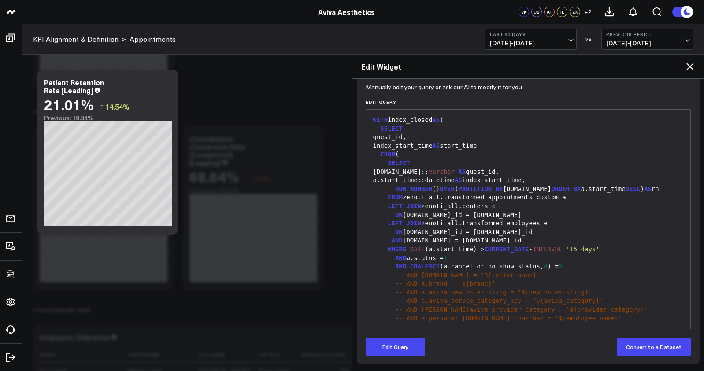
click at [693, 67] on icon at bounding box center [690, 66] width 11 height 11
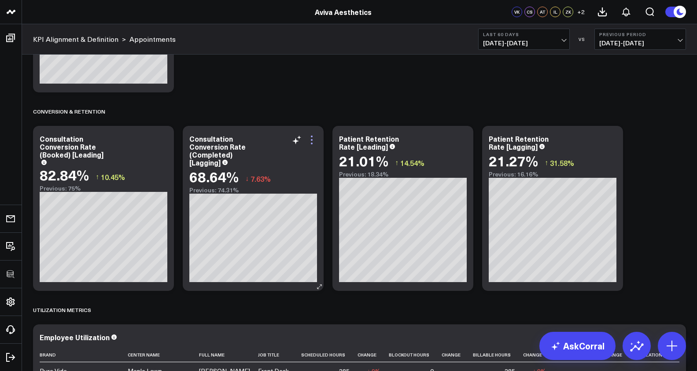
click at [312, 141] on icon at bounding box center [312, 140] width 2 height 2
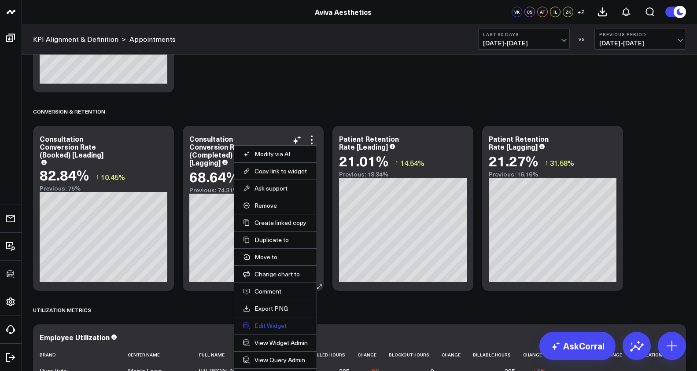
click at [277, 324] on button "Edit Widget" at bounding box center [275, 326] width 65 height 8
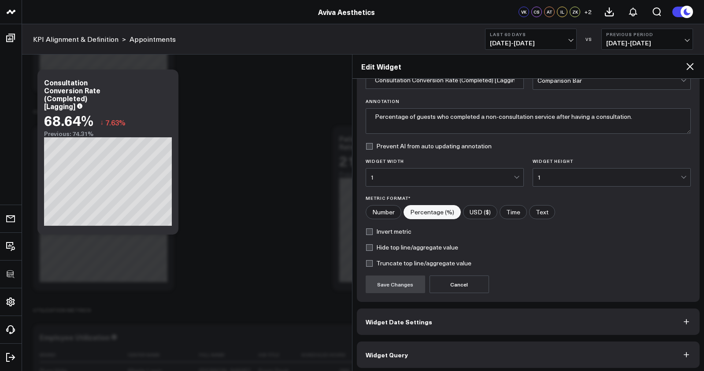
scroll to position [54, 0]
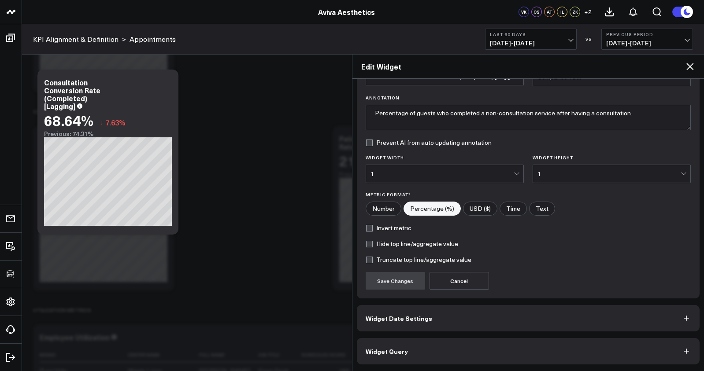
click at [477, 359] on button "Widget Query" at bounding box center [528, 351] width 343 height 26
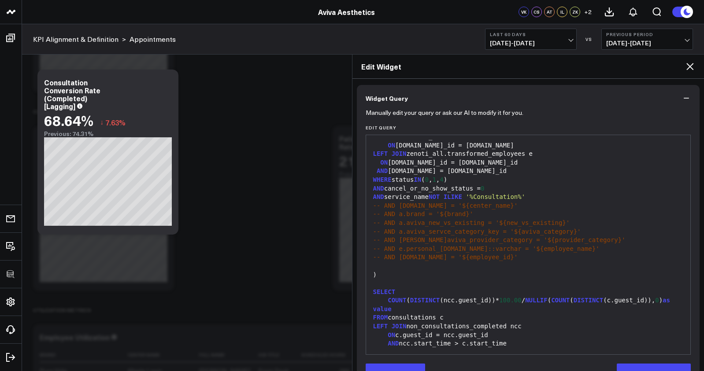
scroll to position [92, 0]
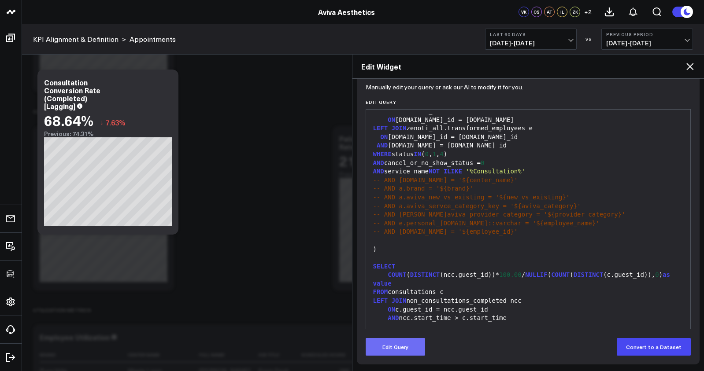
click at [404, 342] on button "Edit Query" at bounding box center [395, 347] width 59 height 18
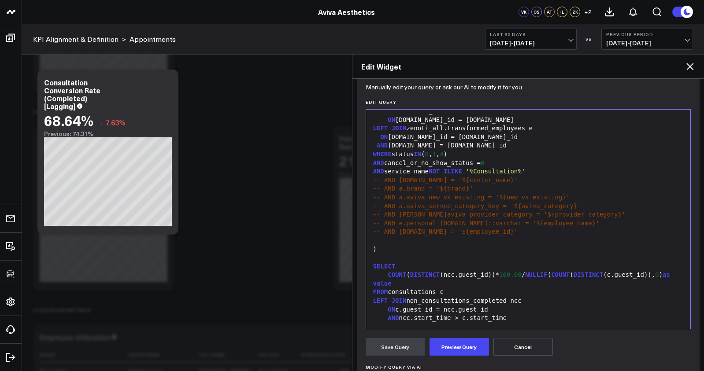
click at [423, 295] on div "FROM consultations c" at bounding box center [529, 292] width 316 height 9
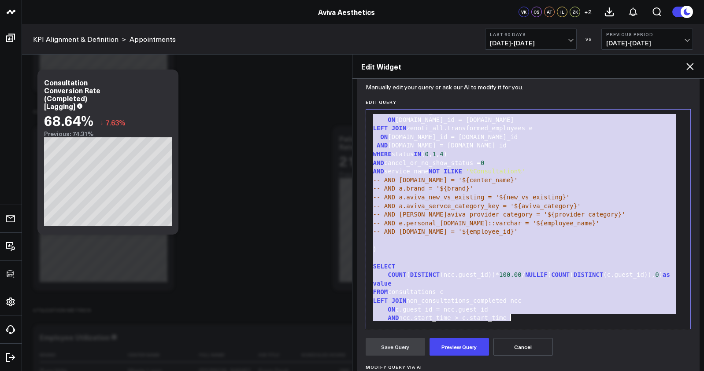
copy div "non_consultations_completed AS ( SELECT start_time::datetime, [DOMAIN_NAME]:: v…"
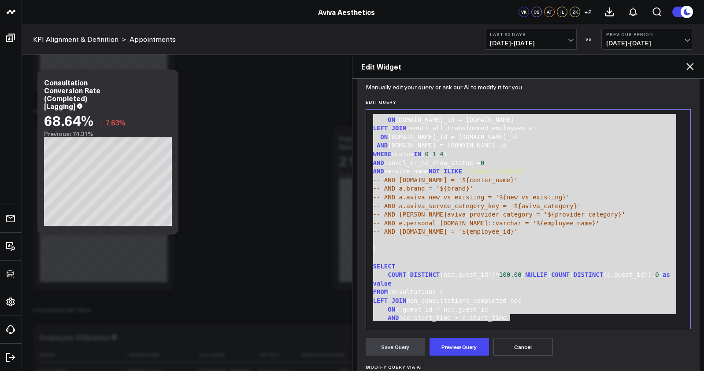
click at [689, 66] on icon at bounding box center [690, 66] width 11 height 11
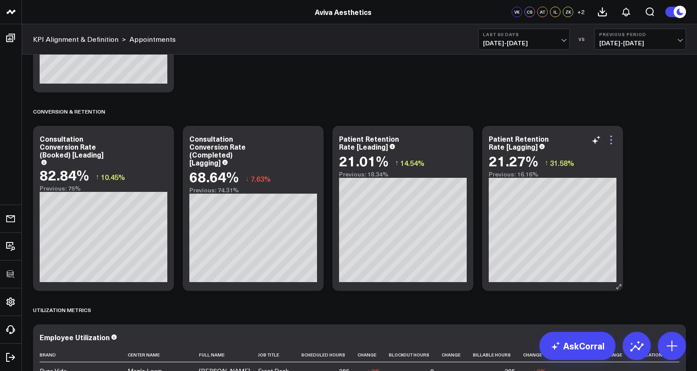
click at [613, 138] on icon at bounding box center [611, 140] width 11 height 11
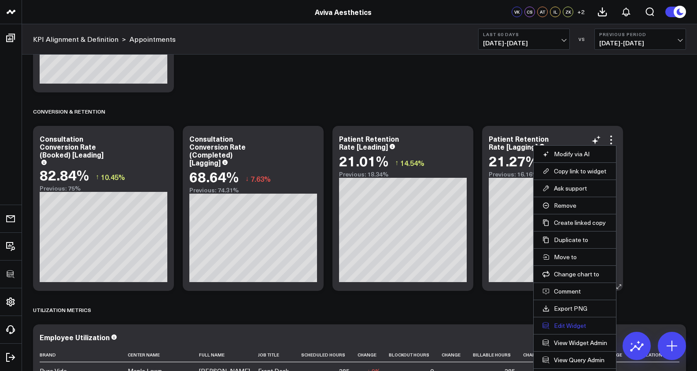
click at [571, 326] on button "Edit Widget" at bounding box center [575, 326] width 65 height 8
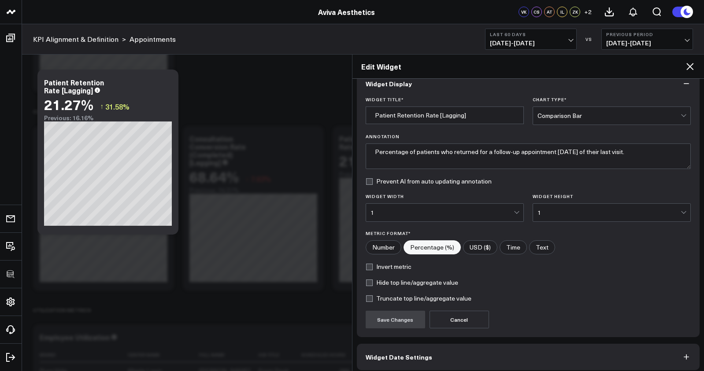
scroll to position [54, 0]
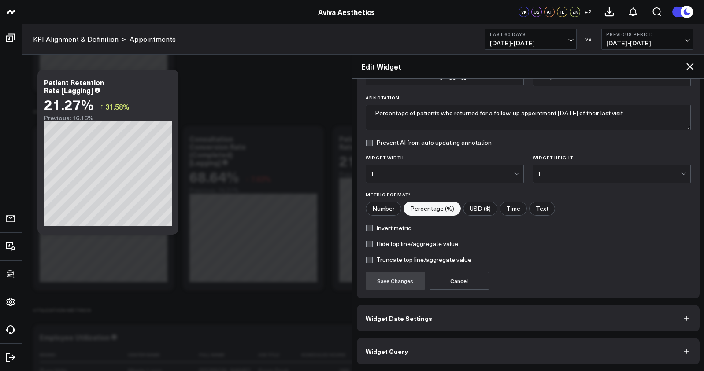
click at [535, 337] on div "Widget Display Widget Title * Patient Retention Rate [Lagging] Chart Type * Com…" at bounding box center [528, 198] width 343 height 333
click at [537, 341] on button "Widget Query" at bounding box center [528, 351] width 343 height 26
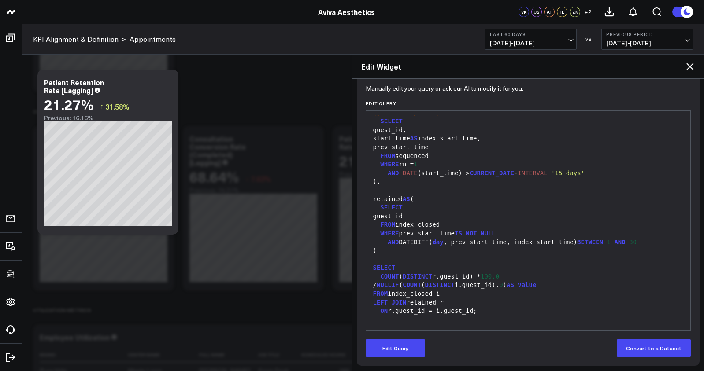
scroll to position [92, 0]
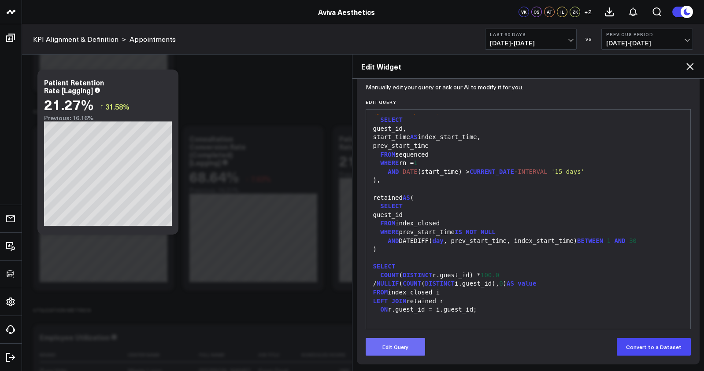
click at [405, 343] on button "Edit Query" at bounding box center [395, 347] width 59 height 18
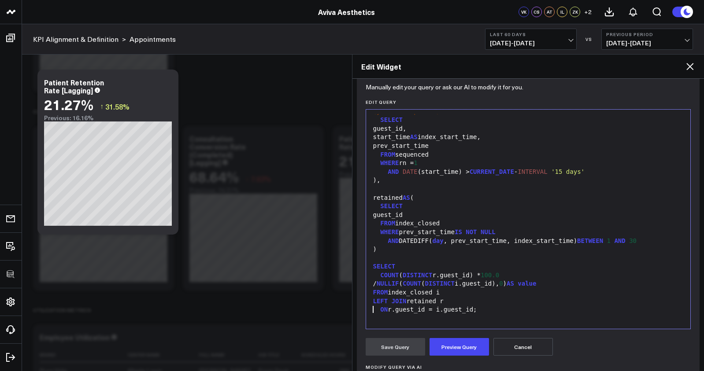
click at [434, 306] on div "ON r.guest_id = i.guest_id;" at bounding box center [529, 310] width 316 height 9
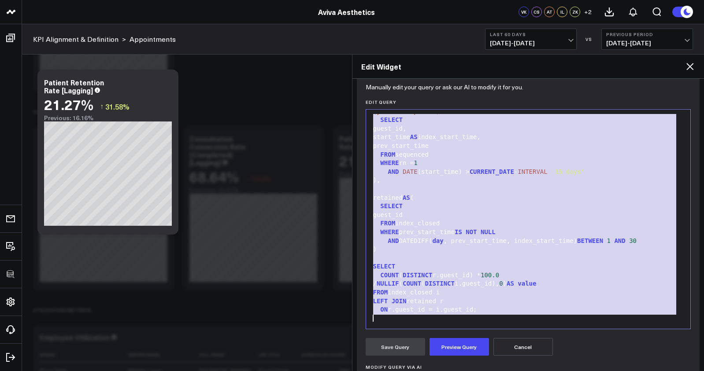
scroll to position [423, 0]
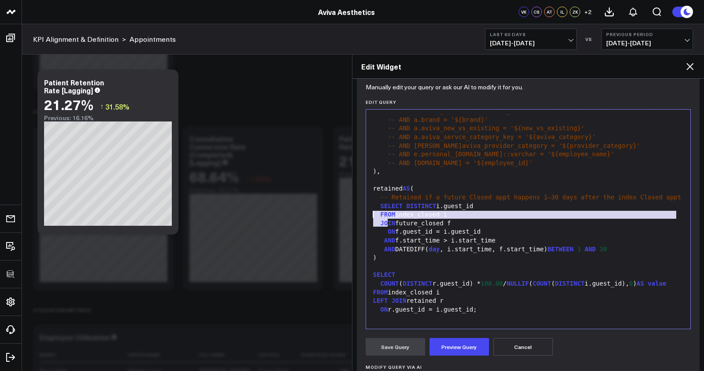
drag, startPoint x: 393, startPoint y: 189, endPoint x: 371, endPoint y: 180, distance: 23.9
click at [371, 193] on div "-- Retained if a future Closed appt happens 1–30 days after the index Closed ap…" at bounding box center [529, 197] width 316 height 9
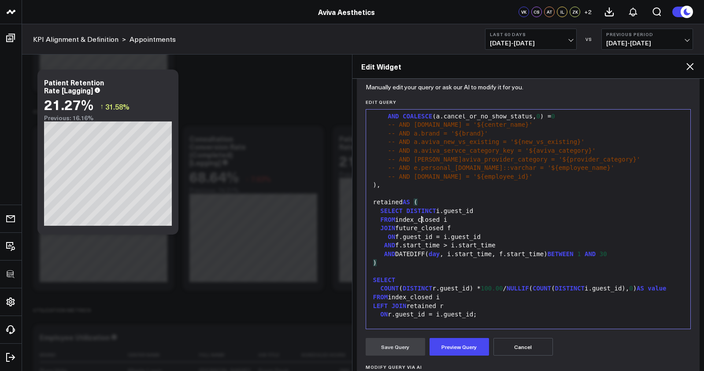
scroll to position [194, 0]
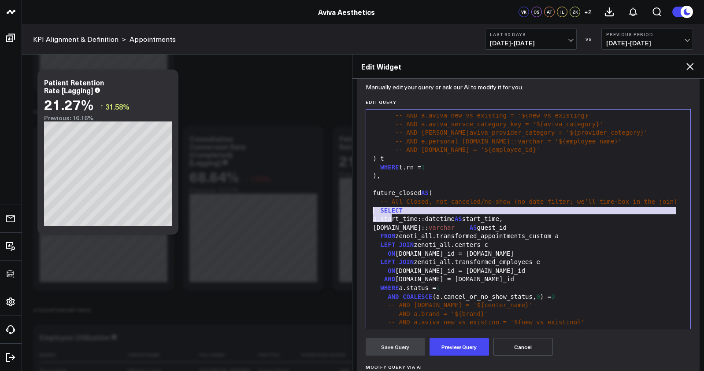
drag, startPoint x: 395, startPoint y: 218, endPoint x: 359, endPoint y: 212, distance: 37.0
click at [359, 212] on div "Manually edit your query or ask our AI to modify it for you. Edit Query Selecti…" at bounding box center [528, 280] width 343 height 388
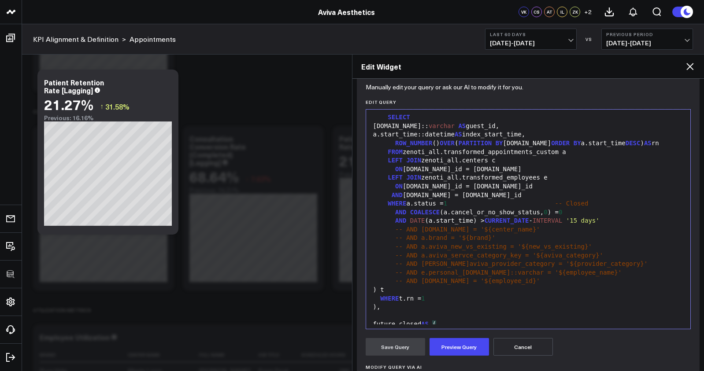
scroll to position [29, 0]
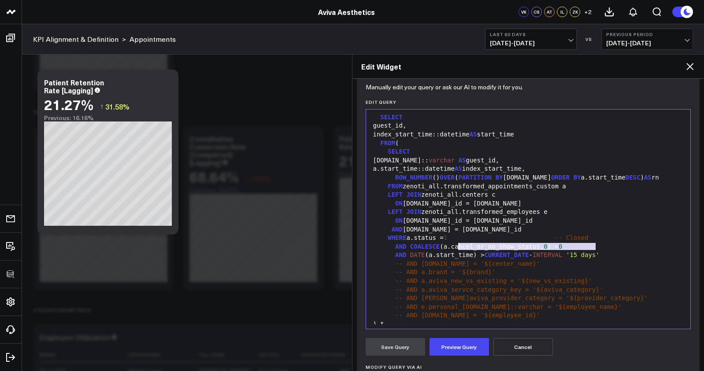
drag, startPoint x: 530, startPoint y: 247, endPoint x: 458, endPoint y: 247, distance: 71.8
click at [458, 243] on div "WHERE a.status = 1 -- Closed" at bounding box center [529, 238] width 316 height 9
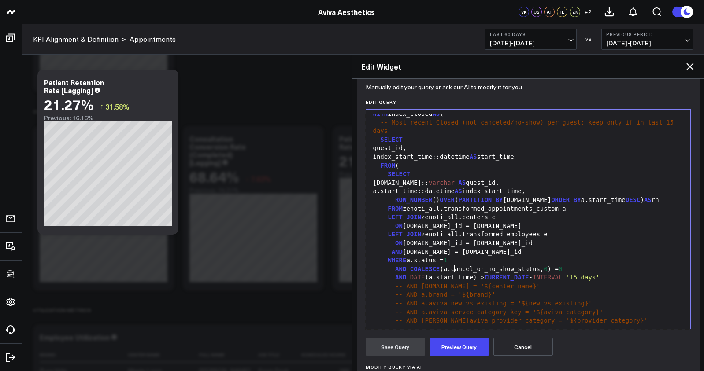
scroll to position [0, 0]
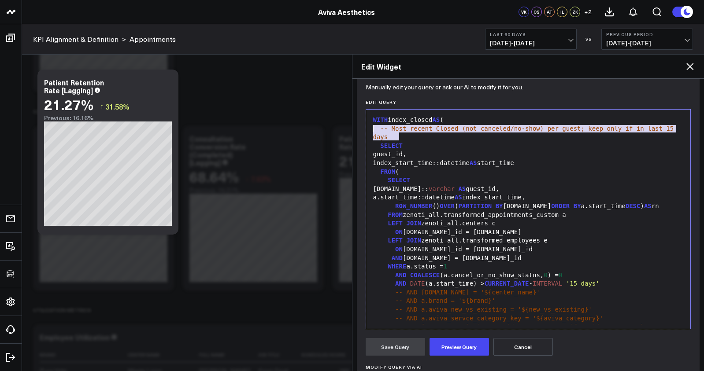
drag, startPoint x: 397, startPoint y: 139, endPoint x: 356, endPoint y: 130, distance: 42.3
click at [356, 130] on div "Widget Display Widget Date Settings Widget Query Manually edit your query or as…" at bounding box center [528, 225] width 352 height 293
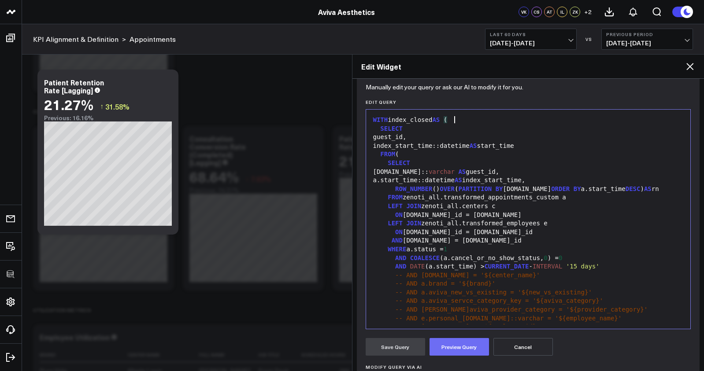
click at [450, 345] on button "Preview Query" at bounding box center [459, 347] width 59 height 18
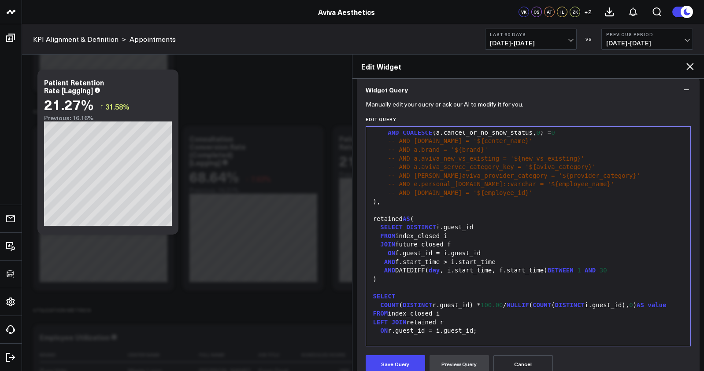
scroll to position [357, 0]
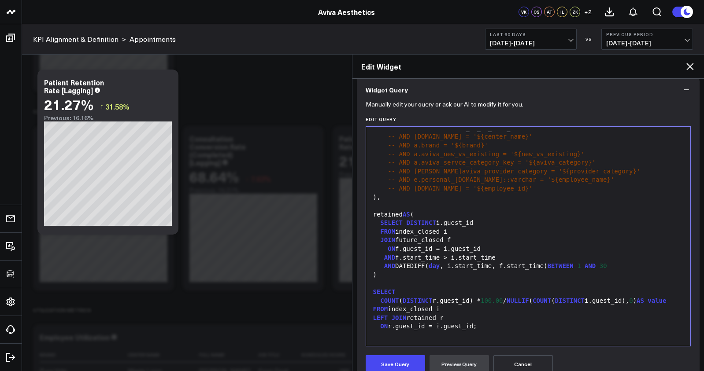
click at [510, 362] on button "Cancel" at bounding box center [522, 365] width 59 height 18
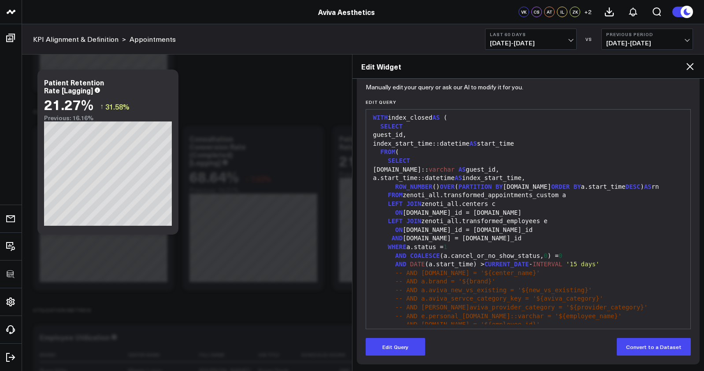
scroll to position [0, 0]
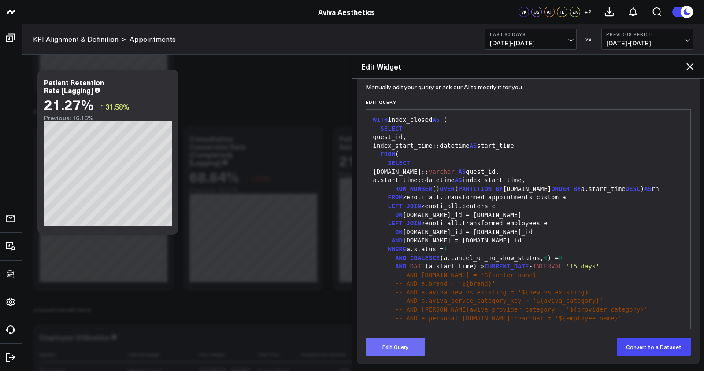
click at [405, 349] on button "Edit Query" at bounding box center [395, 347] width 59 height 18
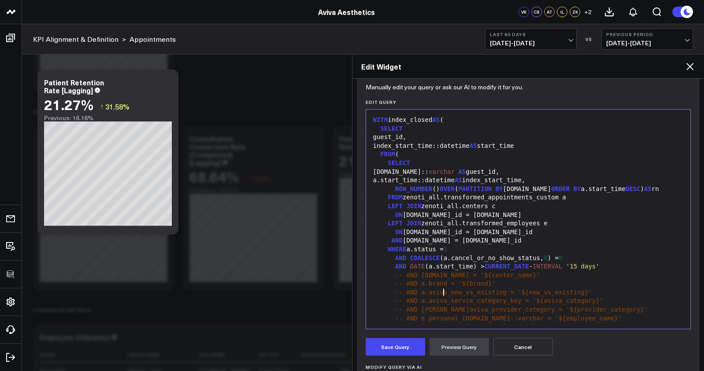
click at [445, 287] on span "-- AND a.brand = '${brand}'" at bounding box center [445, 283] width 100 height 7
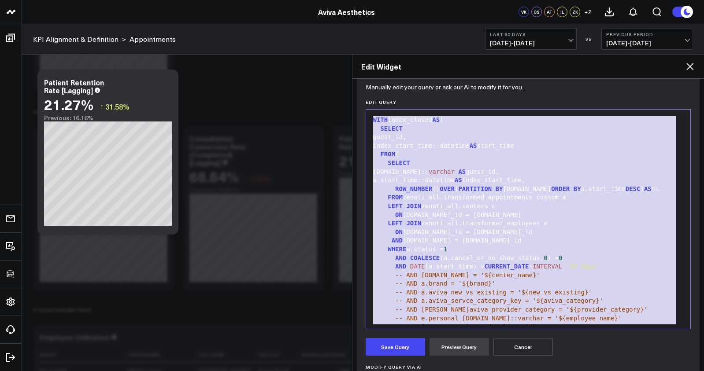
copy div "WITH index_closed AS ( SELECT guest_id, index_start_time::datetime AS start_tim…"
click at [520, 153] on div "FROM (" at bounding box center [529, 154] width 316 height 9
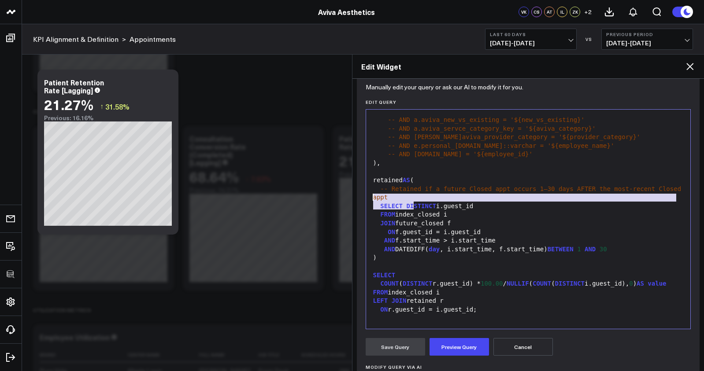
drag, startPoint x: 428, startPoint y: 189, endPoint x: 333, endPoint y: 182, distance: 95.9
click at [333, 182] on body "100525 Test 3725 Test 829 Studios Accenture Acme Industrial Activant Capital AD…" at bounding box center [352, 79] width 704 height 3073
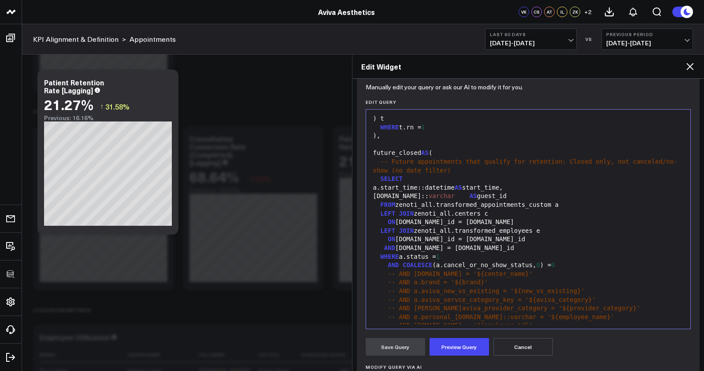
scroll to position [211, 0]
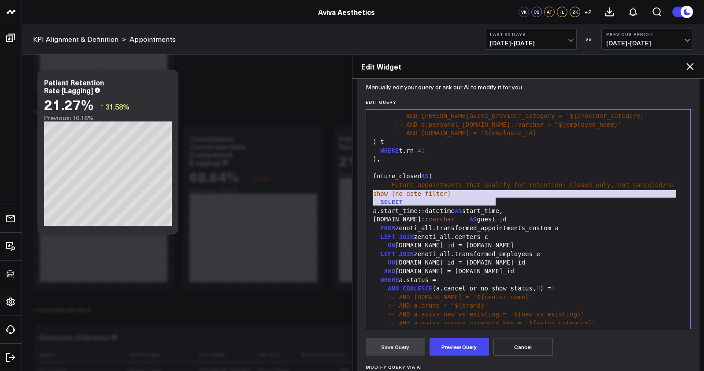
drag, startPoint x: 508, startPoint y: 202, endPoint x: 355, endPoint y: 192, distance: 153.7
click at [356, 192] on div "Widget Display Widget Date Settings Widget Query Manually edit your query or as…" at bounding box center [528, 225] width 352 height 293
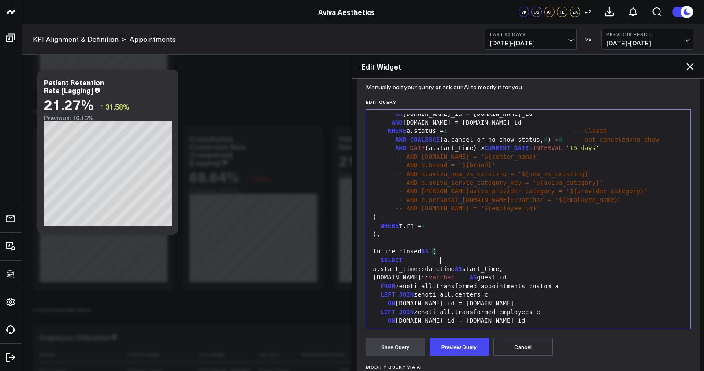
scroll to position [135, 0]
drag, startPoint x: 578, startPoint y: 148, endPoint x: 677, endPoint y: 152, distance: 99.2
click at [677, 152] on div "99 1 2 3 4 5 6 7 8 9 10 11 12 13 14 15 16 17 18 19 20 21 22 23 24 25 26 27 28 2…" at bounding box center [529, 219] width 316 height 211
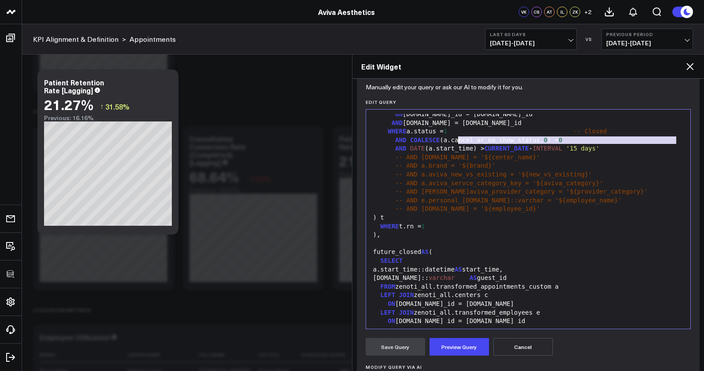
drag, startPoint x: 627, startPoint y: 145, endPoint x: 456, endPoint y: 138, distance: 171.5
click at [456, 138] on div "WITH index_closed AS ( -- Most recent Closed (not canceled/no-show) per guest; …" at bounding box center [529, 270] width 316 height 582
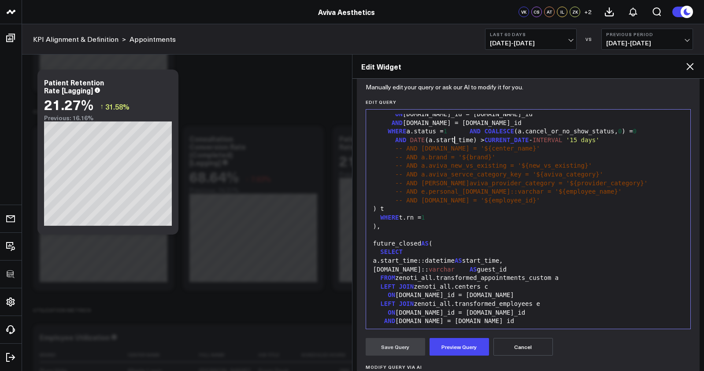
scroll to position [0, 0]
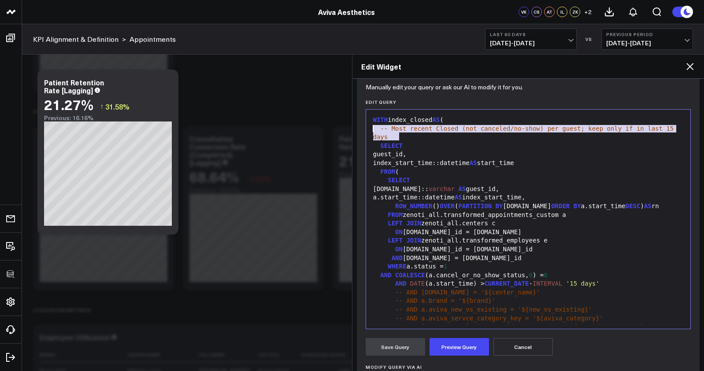
click at [362, 128] on div "Manually edit your query or ask our AI to modify it for you. Edit Query Selecti…" at bounding box center [528, 298] width 343 height 425
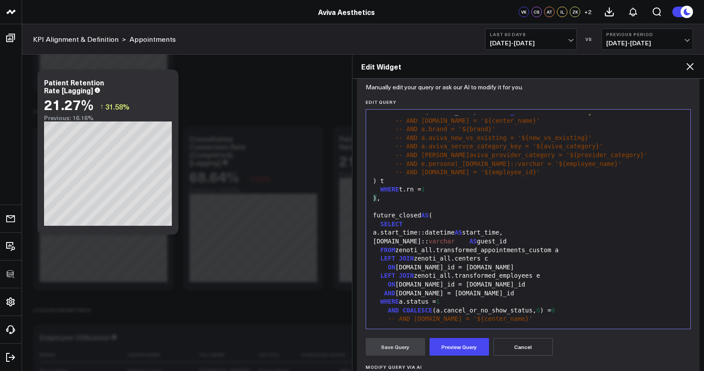
scroll to position [371, 0]
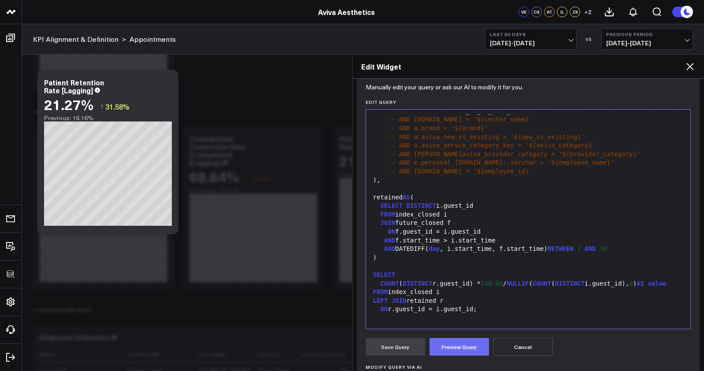
click at [470, 339] on button "Preview Query" at bounding box center [459, 347] width 59 height 18
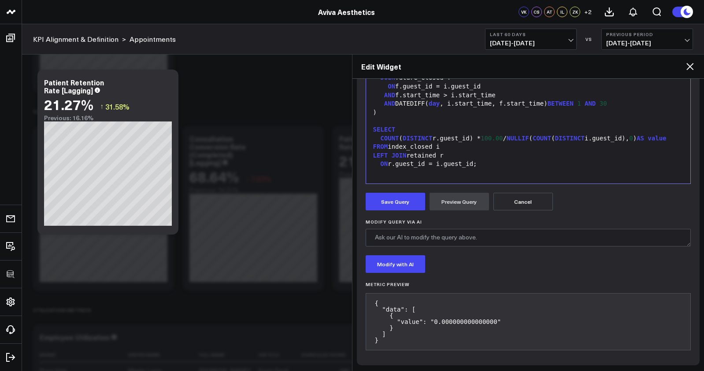
scroll to position [238, 0]
click at [399, 203] on button "Save Query" at bounding box center [395, 201] width 59 height 18
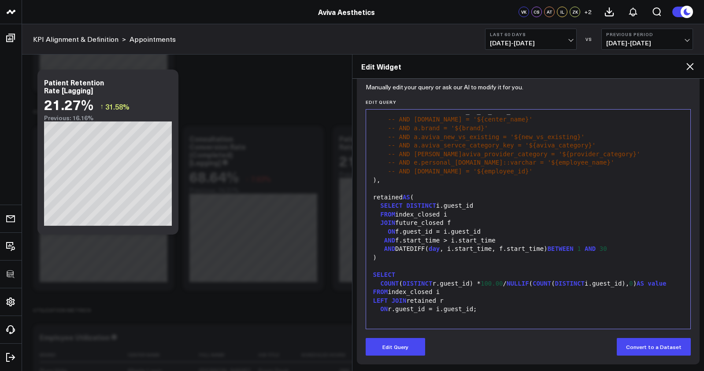
scroll to position [92, 0]
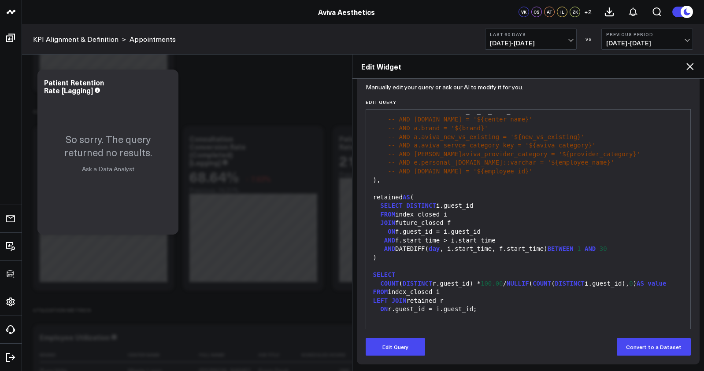
click at [689, 70] on icon at bounding box center [690, 66] width 11 height 11
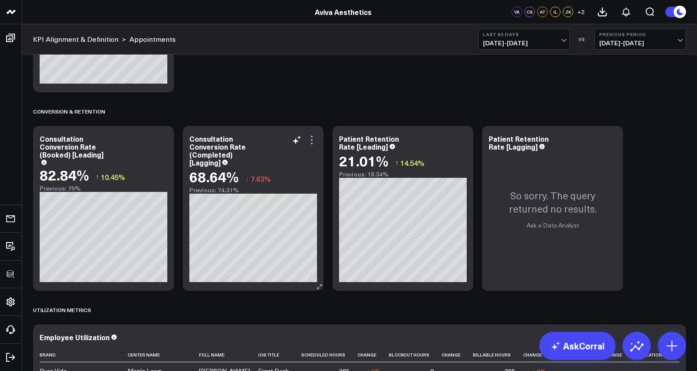
click at [311, 141] on icon at bounding box center [312, 140] width 11 height 11
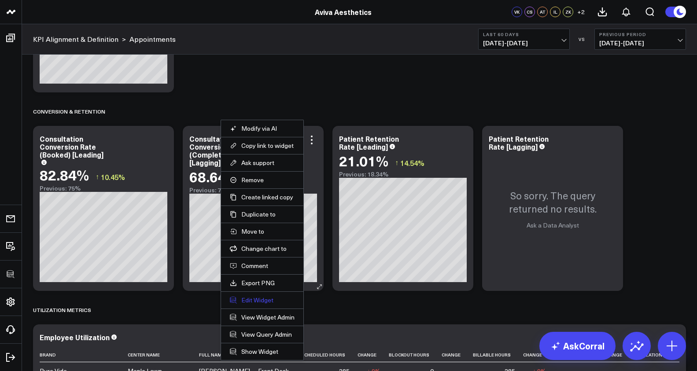
click at [256, 298] on button "Edit Widget" at bounding box center [262, 301] width 65 height 8
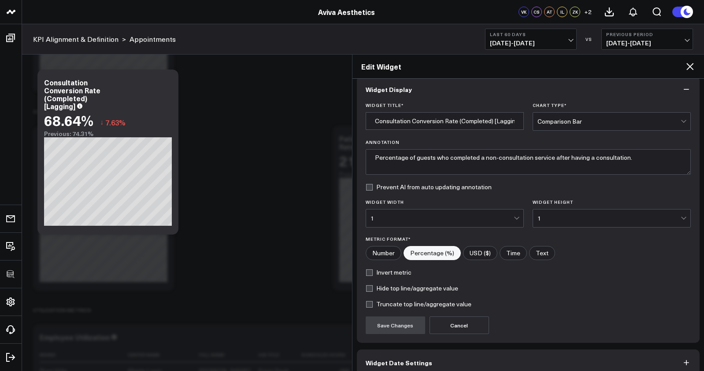
scroll to position [54, 0]
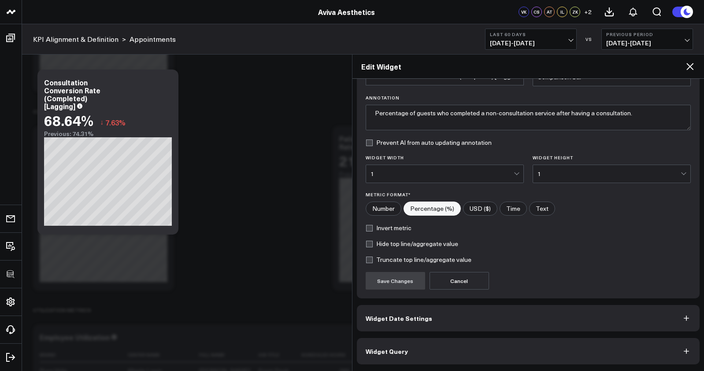
click at [427, 353] on button "Widget Query" at bounding box center [528, 351] width 343 height 26
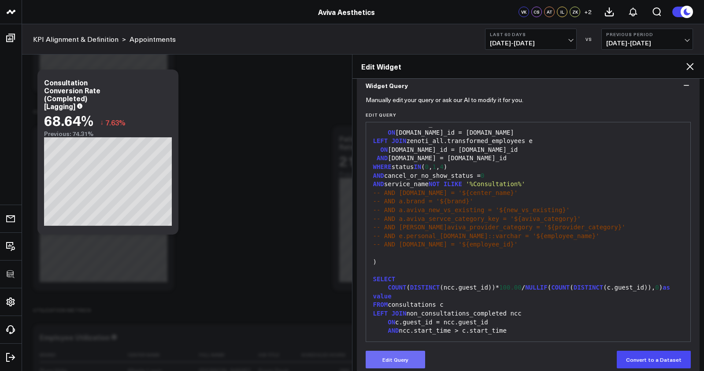
scroll to position [92, 0]
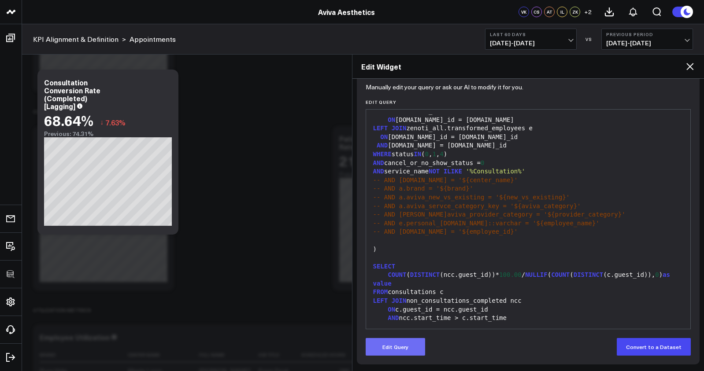
click at [392, 345] on button "Edit Query" at bounding box center [395, 347] width 59 height 18
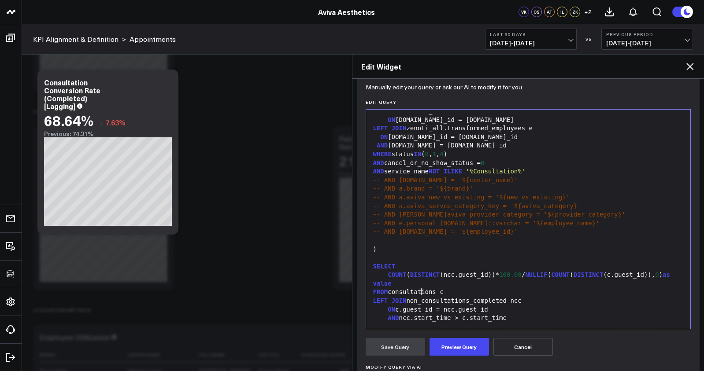
click at [421, 296] on div "FROM consultations c" at bounding box center [529, 292] width 316 height 9
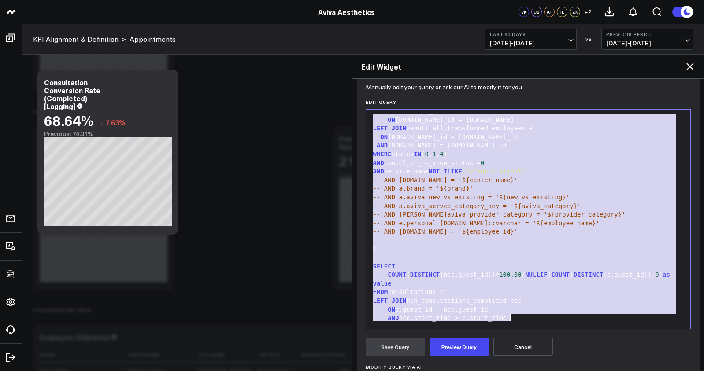
copy div "), non_consultations_completed AS ( SELECT start_time::datetime, [DOMAIN_NAME]:…"
click at [694, 70] on icon at bounding box center [690, 66] width 11 height 11
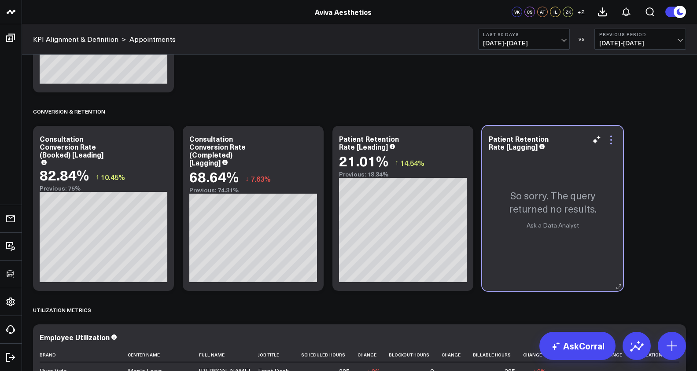
drag, startPoint x: 618, startPoint y: 136, endPoint x: 613, endPoint y: 138, distance: 5.7
click at [618, 136] on div "So sorry. The query returned no results. Ask a Data Analyst" at bounding box center [552, 208] width 141 height 165
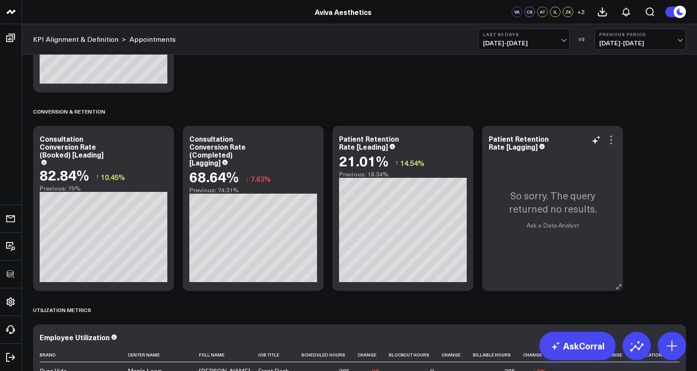
click at [612, 138] on icon at bounding box center [611, 140] width 11 height 11
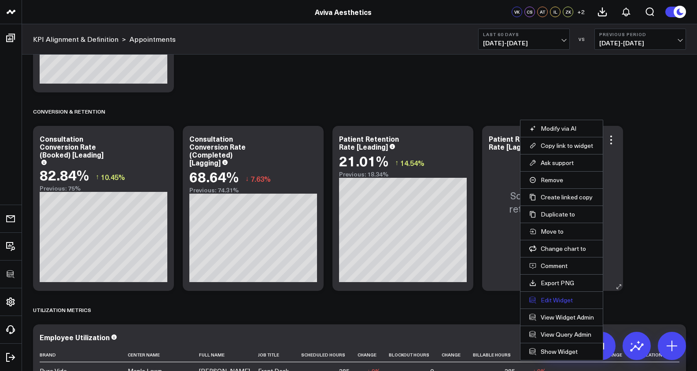
click at [556, 299] on button "Edit Widget" at bounding box center [562, 301] width 65 height 8
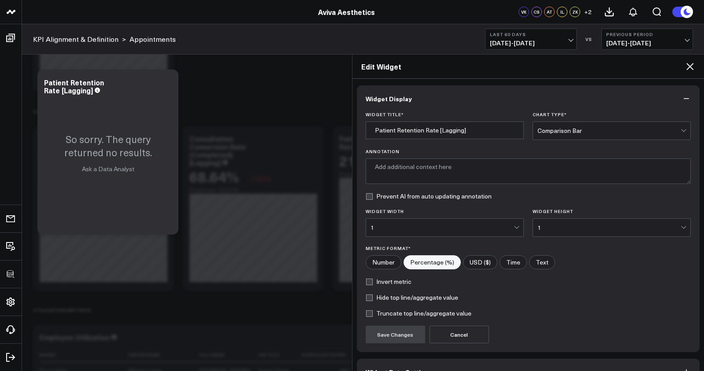
type textarea "Percentage of patients who returned for a follow-up appointment [DATE] of their…"
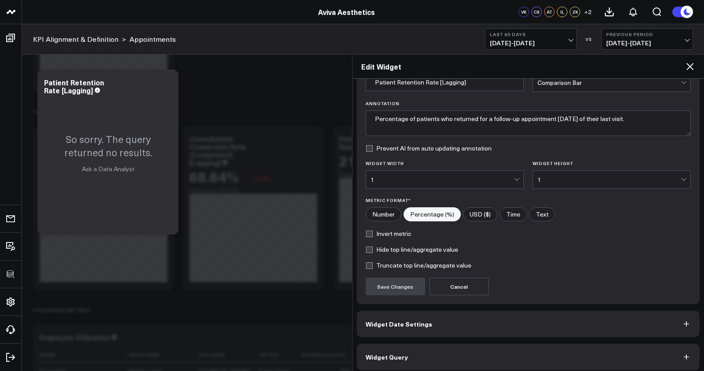
scroll to position [54, 0]
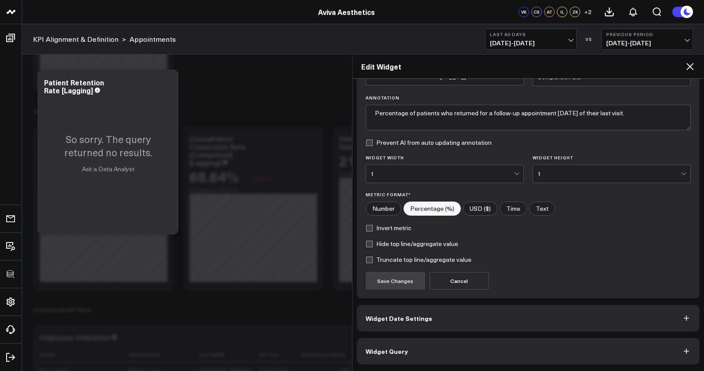
click at [528, 363] on button "Widget Query" at bounding box center [528, 351] width 343 height 26
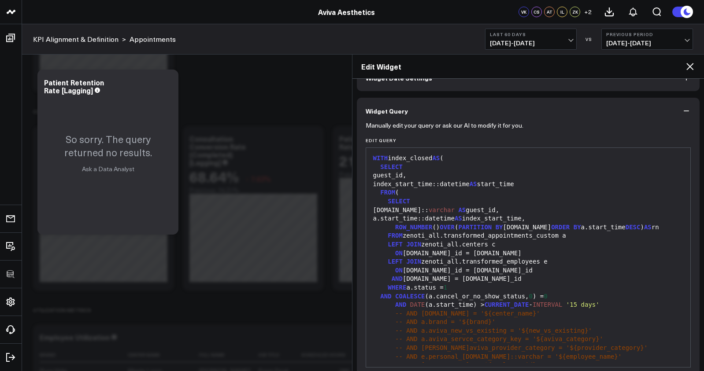
click at [506, 301] on div "AND COALESCE (a.cancel_or_no_show_status, 0 ) = 0" at bounding box center [529, 297] width 316 height 9
click at [489, 267] on div "LEFT JOIN zenoti_all.transformed_employees e" at bounding box center [529, 262] width 316 height 9
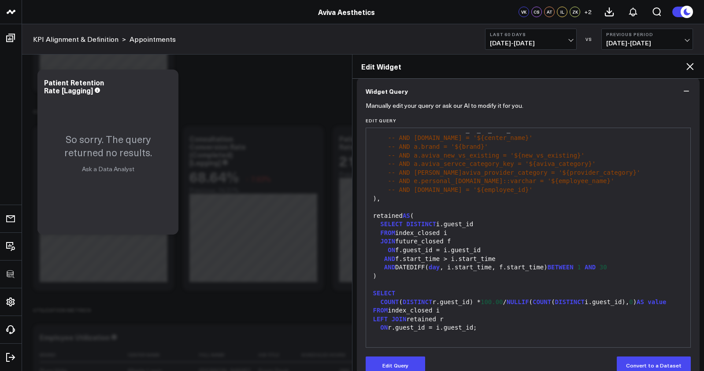
scroll to position [92, 0]
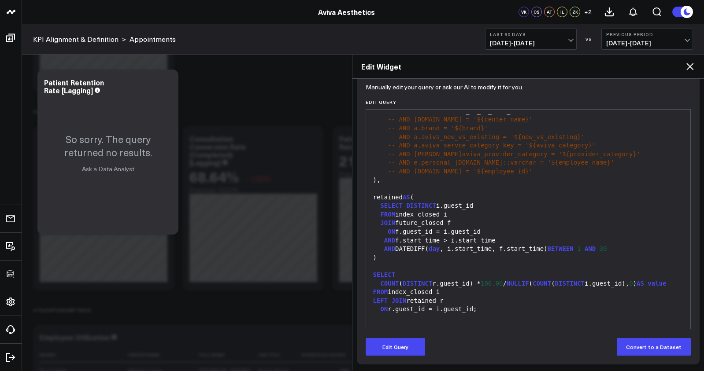
click at [393, 356] on div "Manually edit your query or ask our AI to modify it for you. Edit Query 99 1 2 …" at bounding box center [528, 225] width 343 height 279
click at [407, 317] on div at bounding box center [529, 318] width 316 height 9
click at [408, 342] on button "Edit Query" at bounding box center [395, 347] width 59 height 18
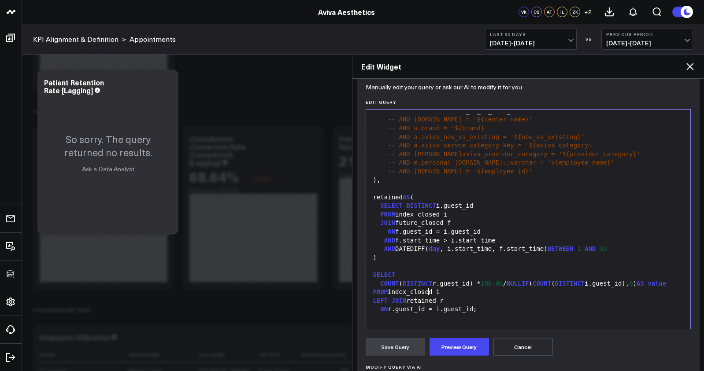
click at [430, 280] on span "DISTINCT" at bounding box center [418, 283] width 30 height 7
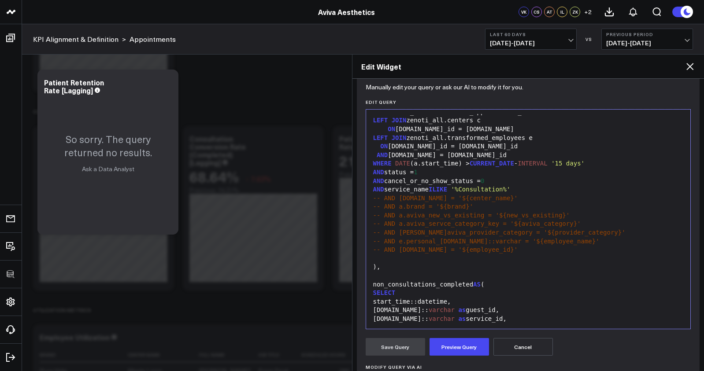
scroll to position [0, 0]
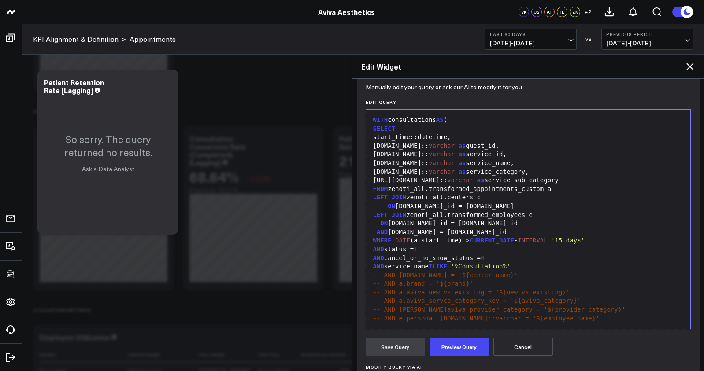
click at [416, 121] on div "WITH consultations AS (" at bounding box center [529, 120] width 316 height 9
drag, startPoint x: 520, startPoint y: 266, endPoint x: 329, endPoint y: 266, distance: 191.2
click at [329, 266] on body "100525 Test 3725 Test 829 Studios Accenture Acme Industrial Activant Capital AD…" at bounding box center [352, 79] width 704 height 3073
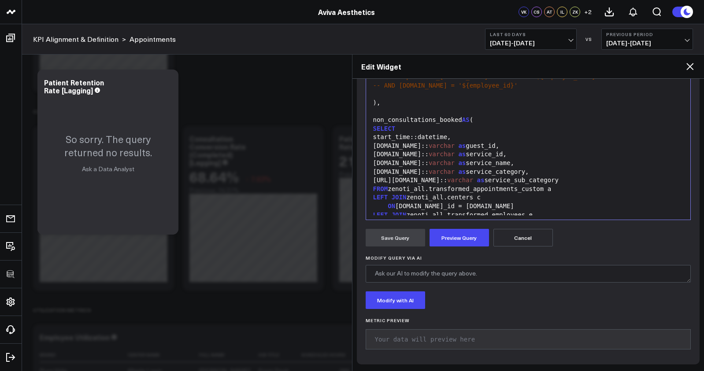
scroll to position [356, 0]
drag, startPoint x: 374, startPoint y: 121, endPoint x: 435, endPoint y: 119, distance: 60.4
click at [435, 119] on div "non_consultations_booked AS (" at bounding box center [529, 120] width 316 height 9
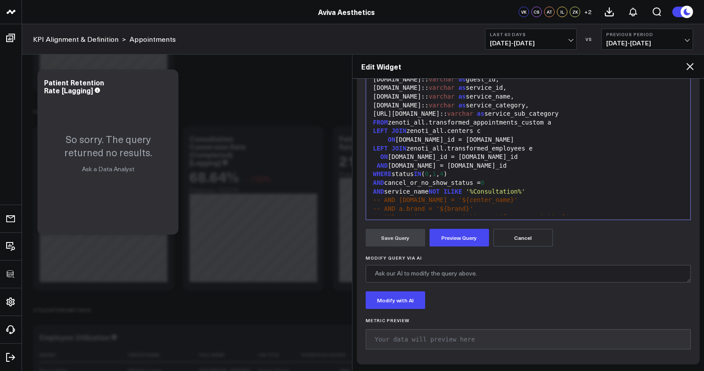
scroll to position [434, 0]
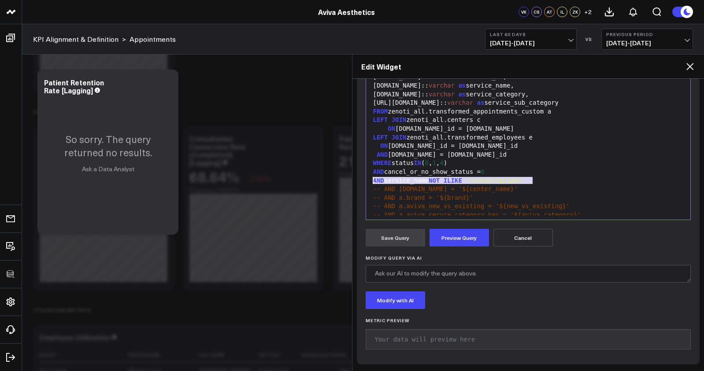
drag, startPoint x: 531, startPoint y: 180, endPoint x: 327, endPoint y: 182, distance: 204.0
click at [327, 182] on body "100525 Test 3725 Test 829 Studios Accenture Acme Industrial Activant Capital AD…" at bounding box center [352, 79] width 704 height 3073
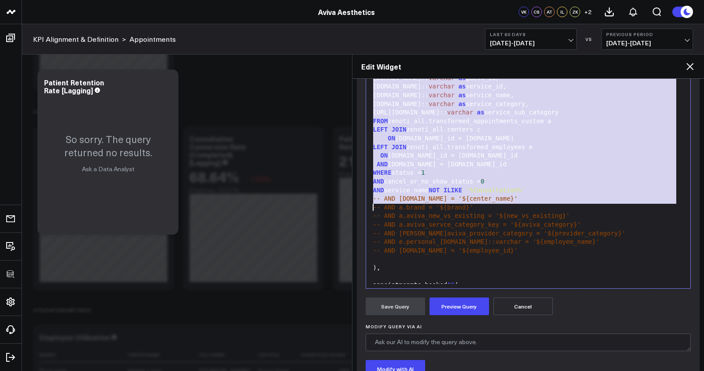
scroll to position [293, 0]
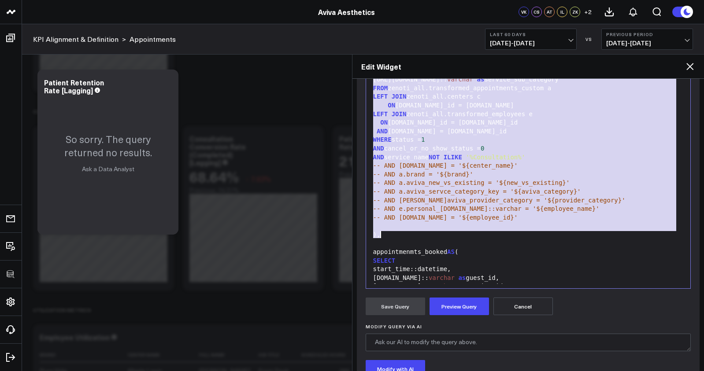
drag, startPoint x: 374, startPoint y: 167, endPoint x: 535, endPoint y: 233, distance: 174.1
click at [535, 233] on div "WITH appointments AS ( SELECT start_time::datetime, [DOMAIN_NAME]:: [PERSON_NAM…" at bounding box center [529, 161] width 316 height 763
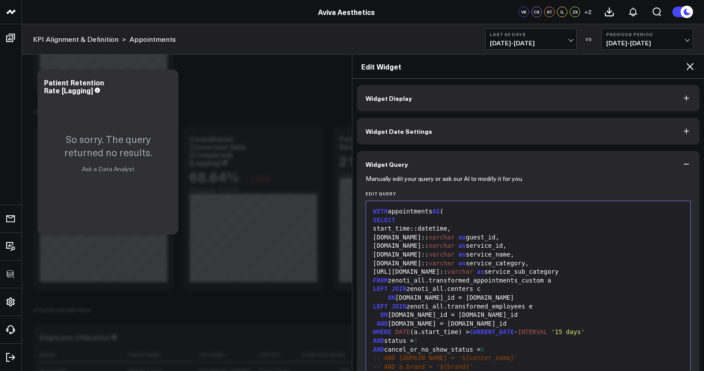
scroll to position [0, 0]
drag, startPoint x: 436, startPoint y: 213, endPoint x: 465, endPoint y: 212, distance: 29.1
click at [436, 213] on div "WITH appointments AS (" at bounding box center [529, 212] width 316 height 9
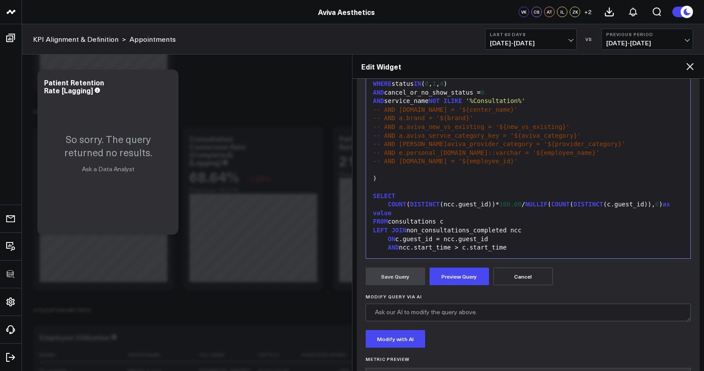
scroll to position [163, 0]
drag, startPoint x: 455, startPoint y: 206, endPoint x: 445, endPoint y: 207, distance: 10.2
click at [445, 207] on div "COUNT ( DISTINCT (ncc.guest_id))* 100.00 / NULLIF ( COUNT ( DISTINCT (c.guest_i…" at bounding box center [529, 208] width 316 height 17
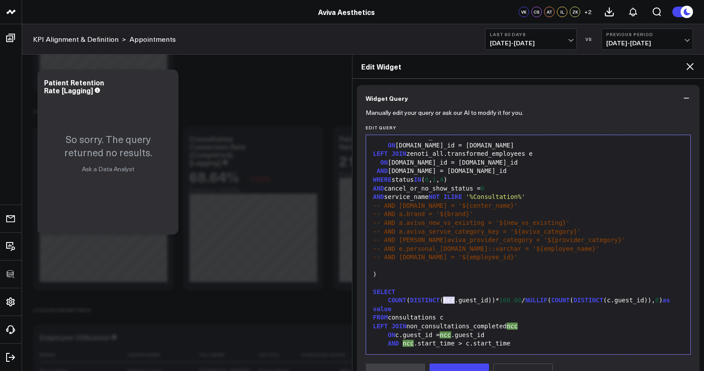
scroll to position [71, 0]
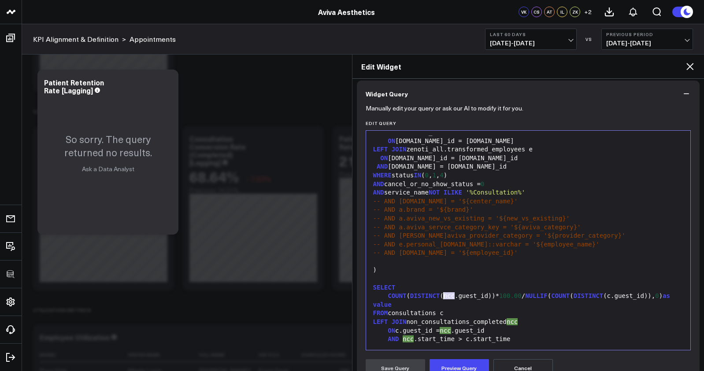
click at [535, 184] on div "AND cancel_or_no_show_status = 0" at bounding box center [529, 184] width 316 height 9
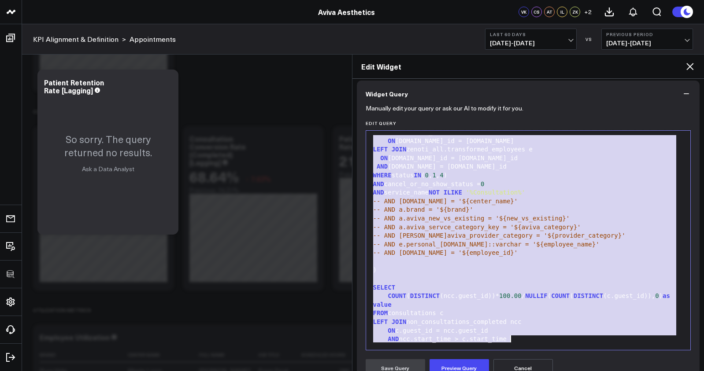
copy div "WITH appointments_completed AS ( SELECT start_time::datetime, [DOMAIN_NAME]:: v…"
click at [440, 190] on span "NOT" at bounding box center [434, 192] width 11 height 7
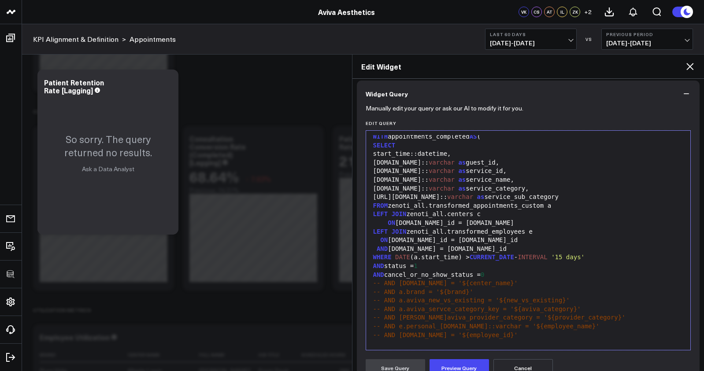
scroll to position [0, 0]
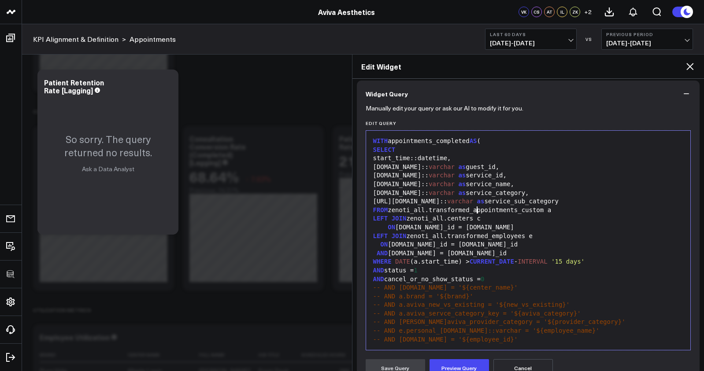
click at [477, 210] on div "FROM zenoti_all.transformed_appointments_custom a" at bounding box center [529, 210] width 316 height 9
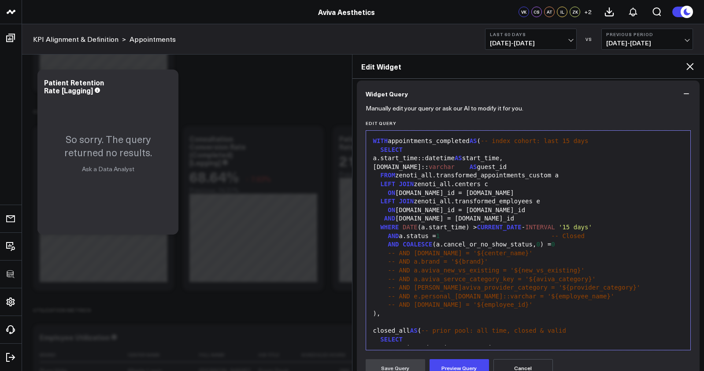
scroll to position [301, 0]
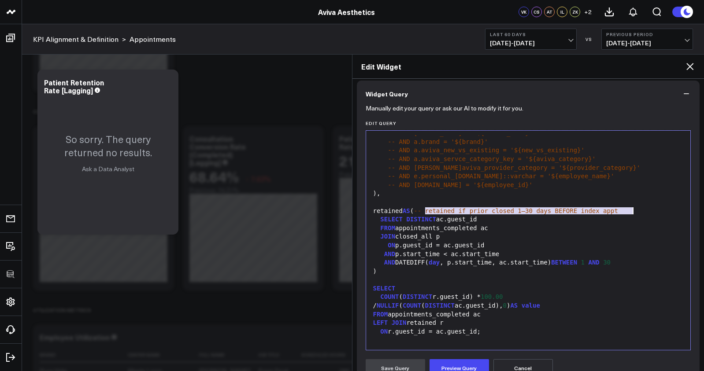
drag, startPoint x: 424, startPoint y: 209, endPoint x: 645, endPoint y: 213, distance: 221.2
click at [645, 213] on div "retained AS ( -- retained if prior closed 1–30 days BEFORE index appt" at bounding box center [529, 211] width 316 height 9
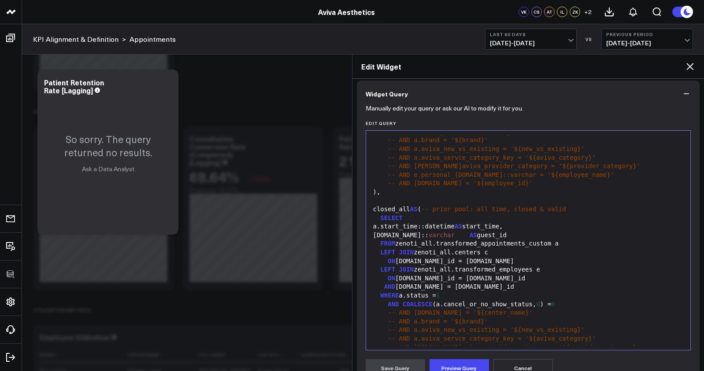
scroll to position [106, 0]
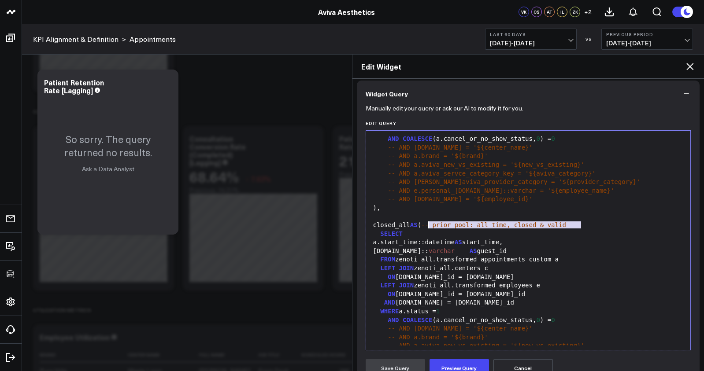
drag, startPoint x: 507, startPoint y: 229, endPoint x: 429, endPoint y: 226, distance: 78.0
click at [429, 226] on div "closed_all AS ( -- prior pool: all time, closed & valid" at bounding box center [529, 225] width 316 height 9
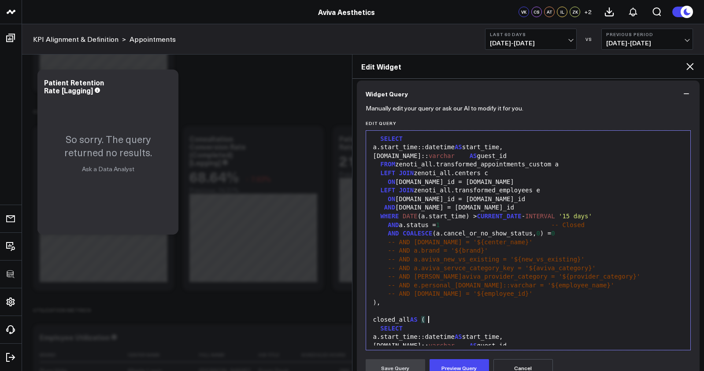
scroll to position [0, 0]
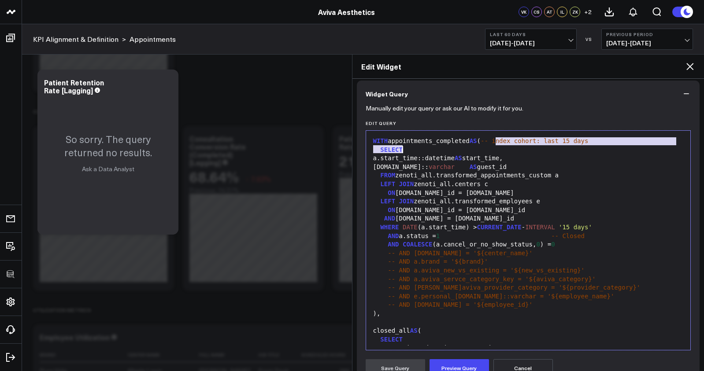
drag, startPoint x: 495, startPoint y: 141, endPoint x: 629, endPoint y: 146, distance: 134.4
click at [612, 146] on div "SELECT" at bounding box center [529, 150] width 316 height 9
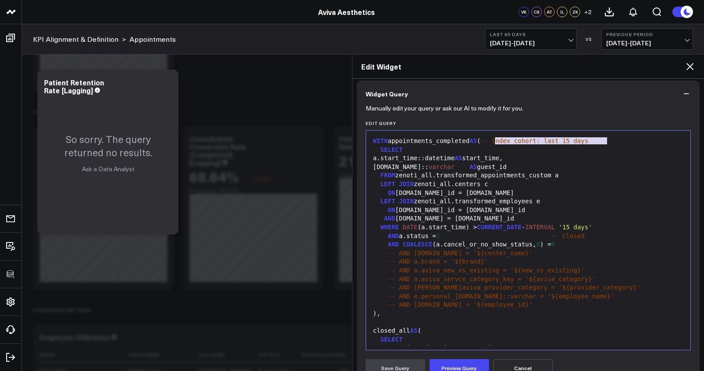
drag, startPoint x: 606, startPoint y: 141, endPoint x: 496, endPoint y: 143, distance: 110.2
click at [496, 143] on div "WITH appointments_completed AS ( -- index cohort: last 15 days" at bounding box center [529, 141] width 316 height 9
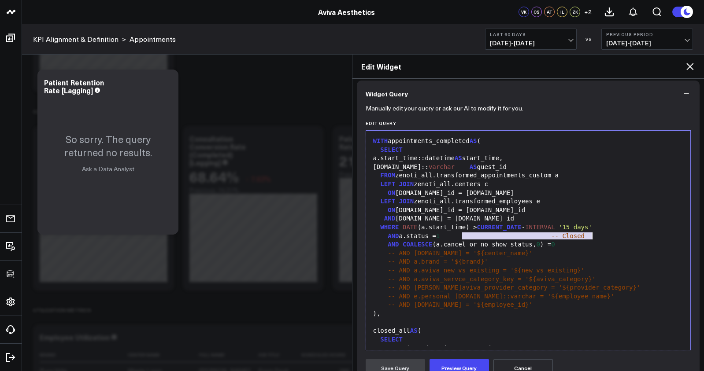
drag, startPoint x: 462, startPoint y: 239, endPoint x: 601, endPoint y: 236, distance: 138.4
click at [601, 236] on div "AND a.status = 1 -- Closed" at bounding box center [529, 236] width 316 height 9
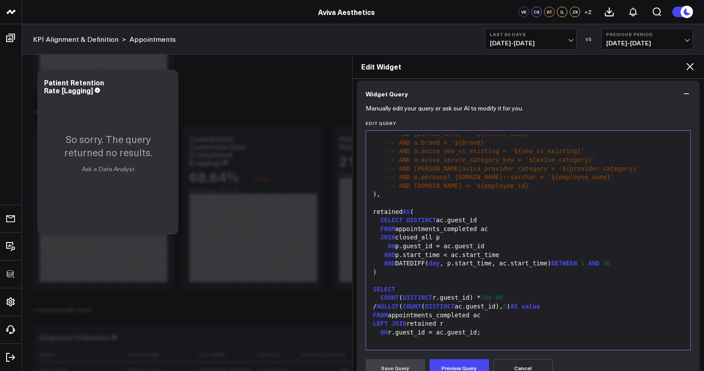
scroll to position [302, 0]
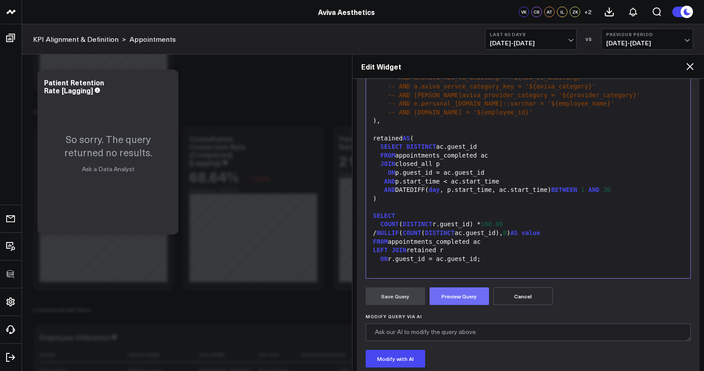
click at [448, 302] on button "Preview Query" at bounding box center [459, 297] width 59 height 18
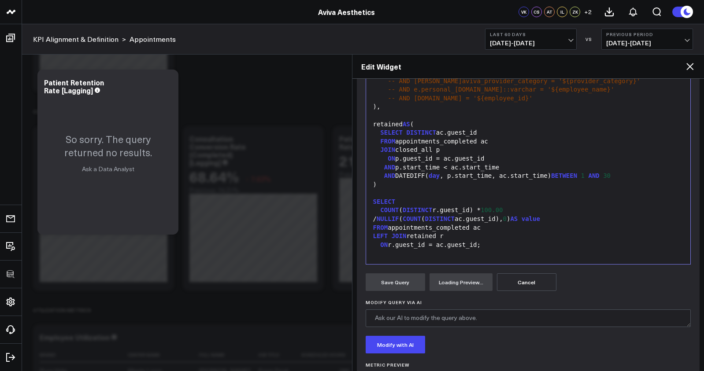
scroll to position [201, 0]
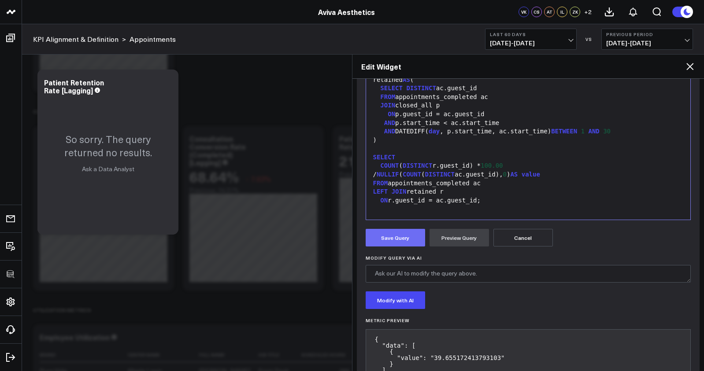
click at [406, 233] on button "Save Query" at bounding box center [395, 238] width 59 height 18
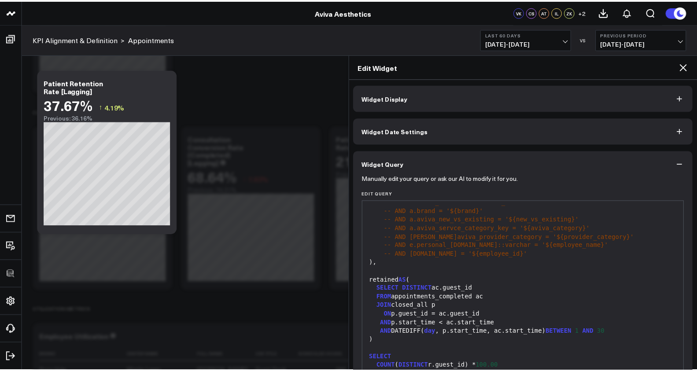
scroll to position [0, 0]
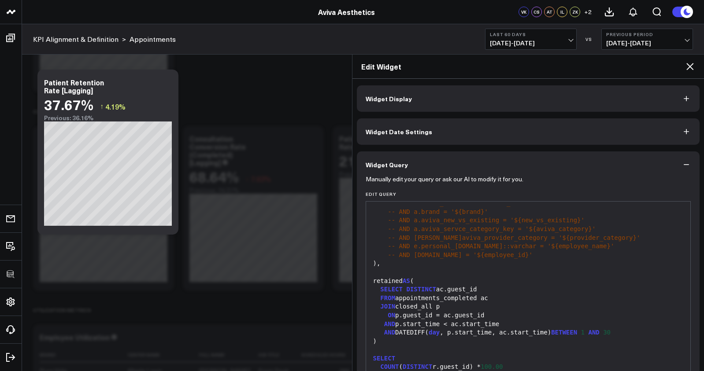
click at [691, 69] on icon at bounding box center [689, 66] width 7 height 7
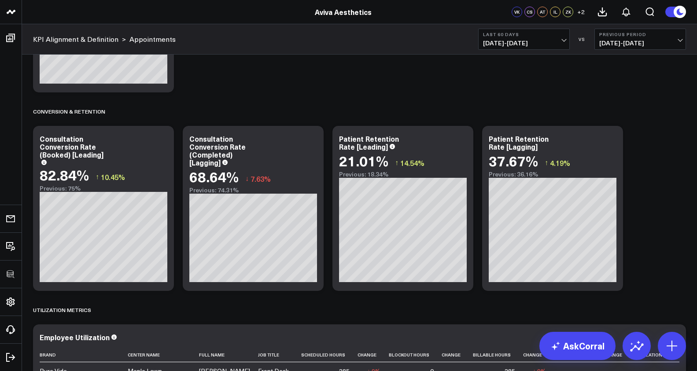
click at [530, 45] on span "[DATE] - [DATE]" at bounding box center [524, 43] width 82 height 7
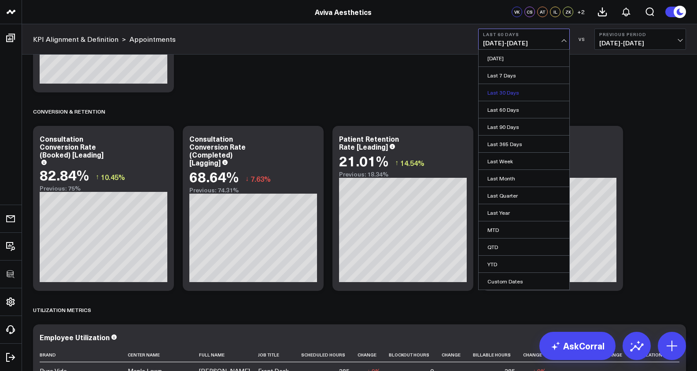
click at [518, 89] on link "Last 30 Days" at bounding box center [524, 92] width 91 height 17
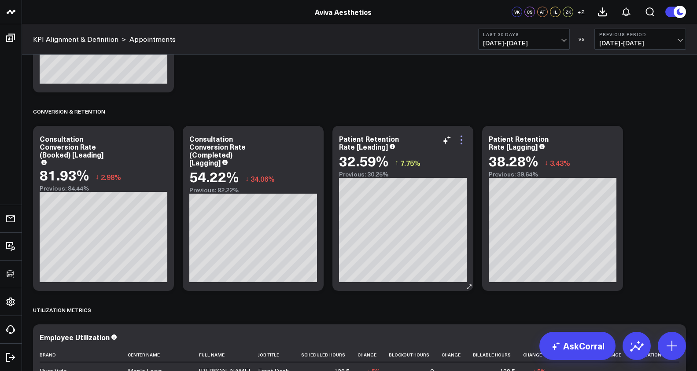
click at [465, 142] on icon at bounding box center [461, 140] width 11 height 11
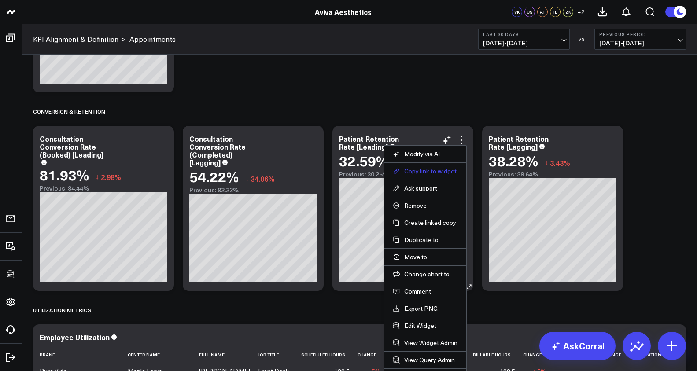
click at [443, 171] on button "Copy link to widget" at bounding box center [425, 171] width 65 height 8
